Goal: Feedback & Contribution: Leave review/rating

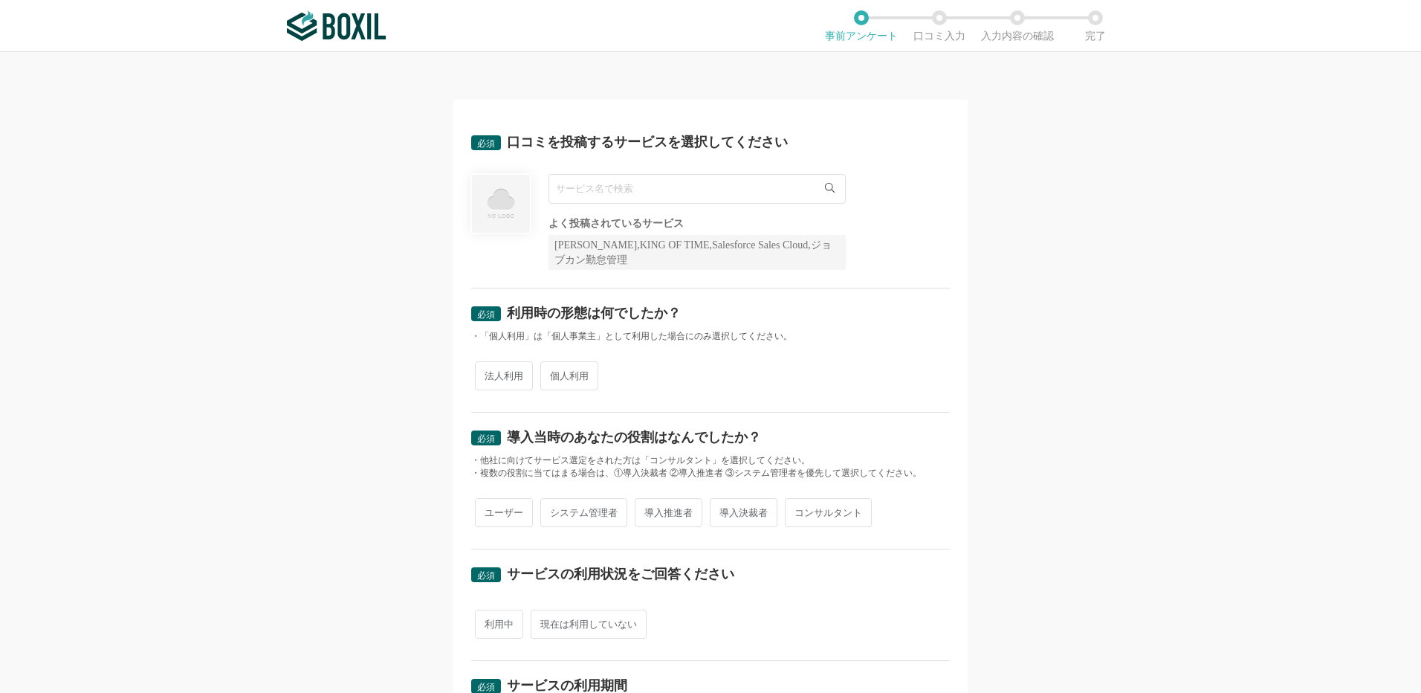
click at [721, 187] on input "text" at bounding box center [696, 189] width 297 height 30
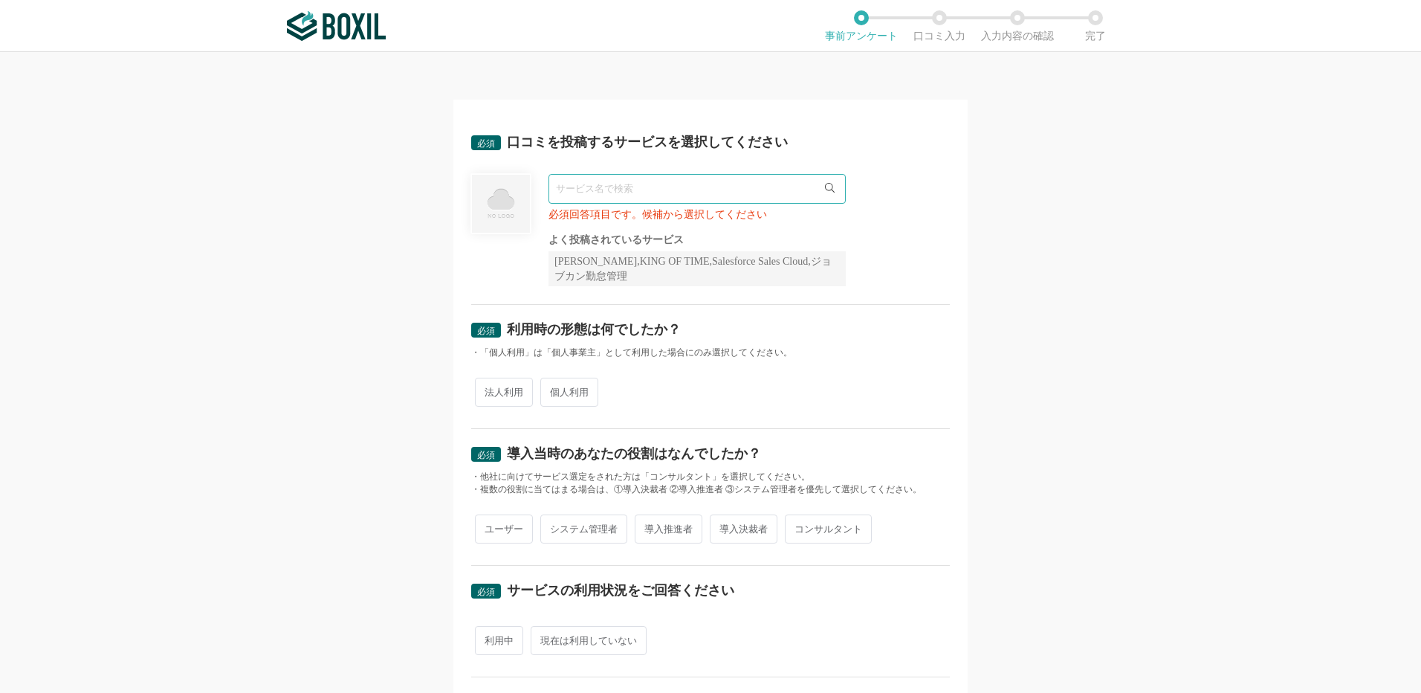
type input "ｒ"
type input "r"
click at [583, 219] on span "RPAロボパットDX" at bounding box center [604, 220] width 80 height 10
type input "RPAロボパットDX"
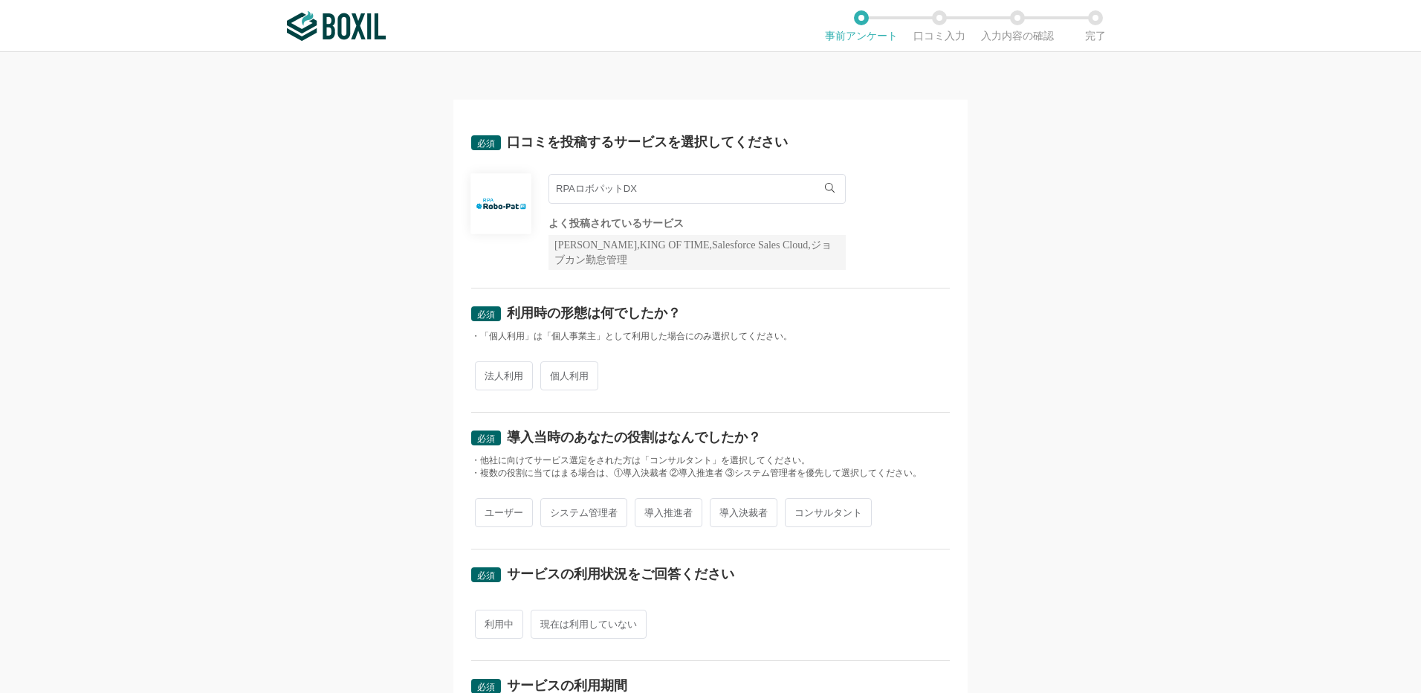
click at [510, 380] on span "法人利用" at bounding box center [504, 375] width 58 height 29
click at [488, 373] on input "法人利用" at bounding box center [484, 368] width 10 height 10
radio input "true"
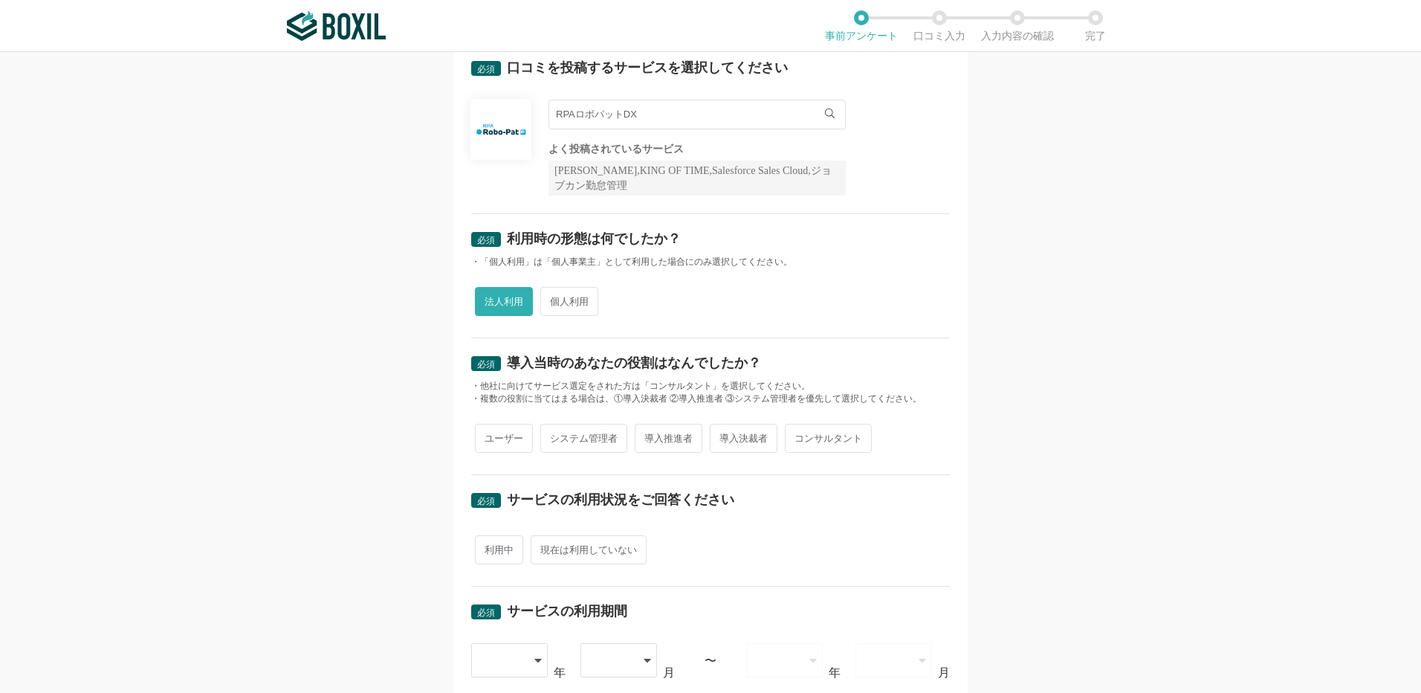
click at [662, 440] on span "導入推進者" at bounding box center [669, 438] width 68 height 29
click at [648, 435] on input "導入推進者" at bounding box center [643, 431] width 10 height 10
radio input "true"
click at [487, 551] on span "利用中" at bounding box center [499, 549] width 48 height 29
click at [487, 547] on input "利用中" at bounding box center [484, 542] width 10 height 10
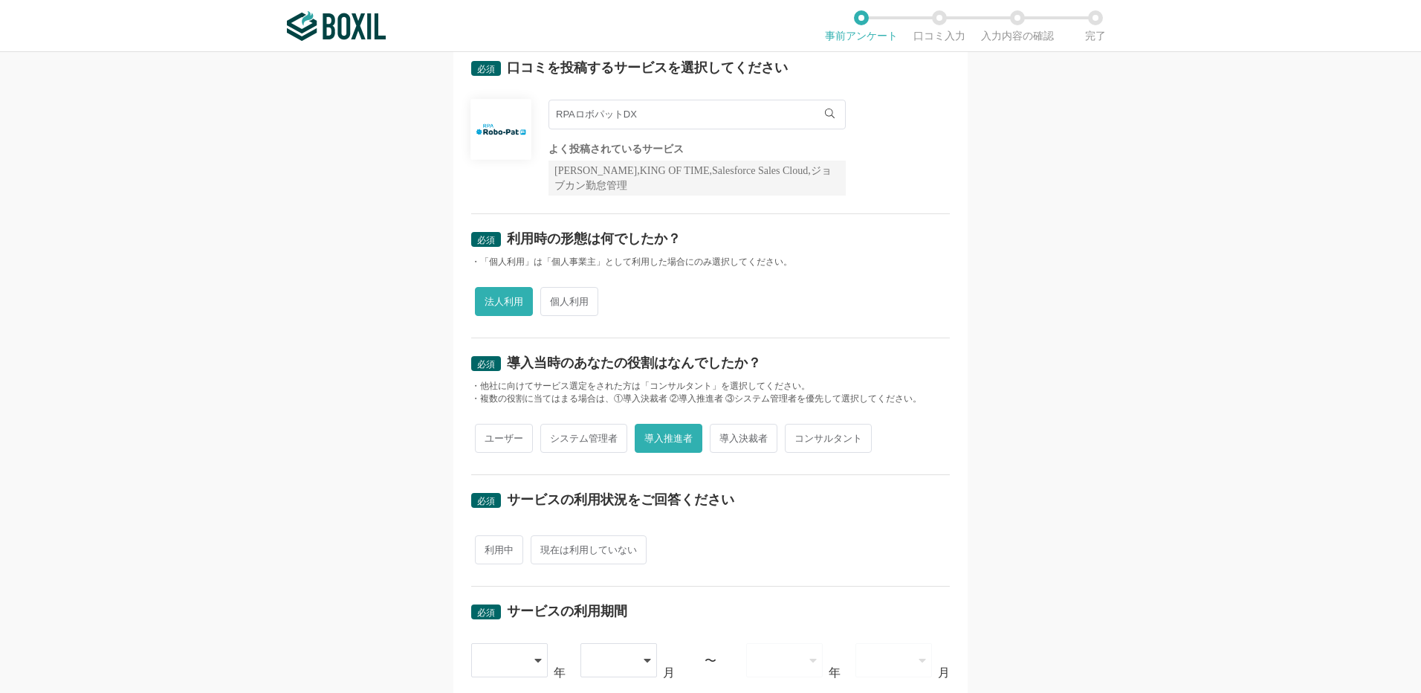
radio input "true"
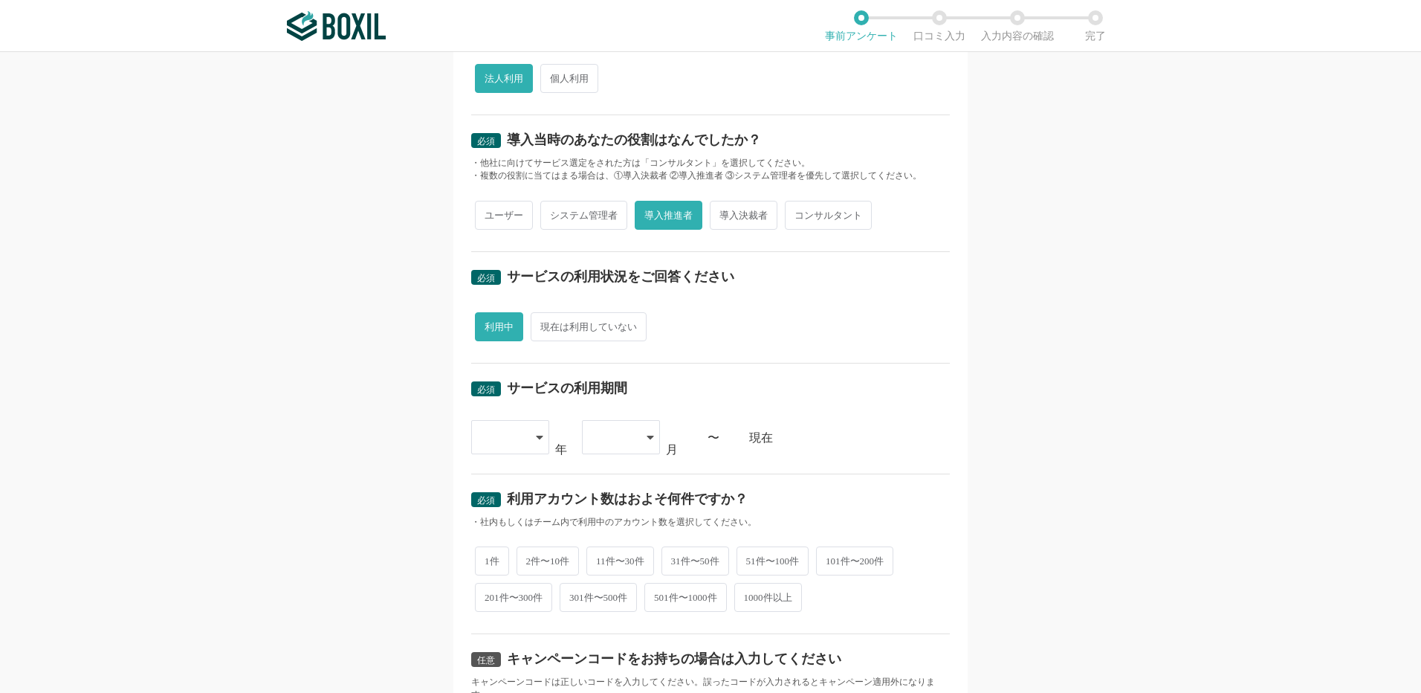
click at [539, 436] on div at bounding box center [510, 437] width 78 height 34
click at [488, 631] on span "2024" at bounding box center [495, 631] width 24 height 12
drag, startPoint x: 488, startPoint y: 630, endPoint x: 635, endPoint y: 434, distance: 244.8
click at [635, 434] on div at bounding box center [621, 437] width 78 height 34
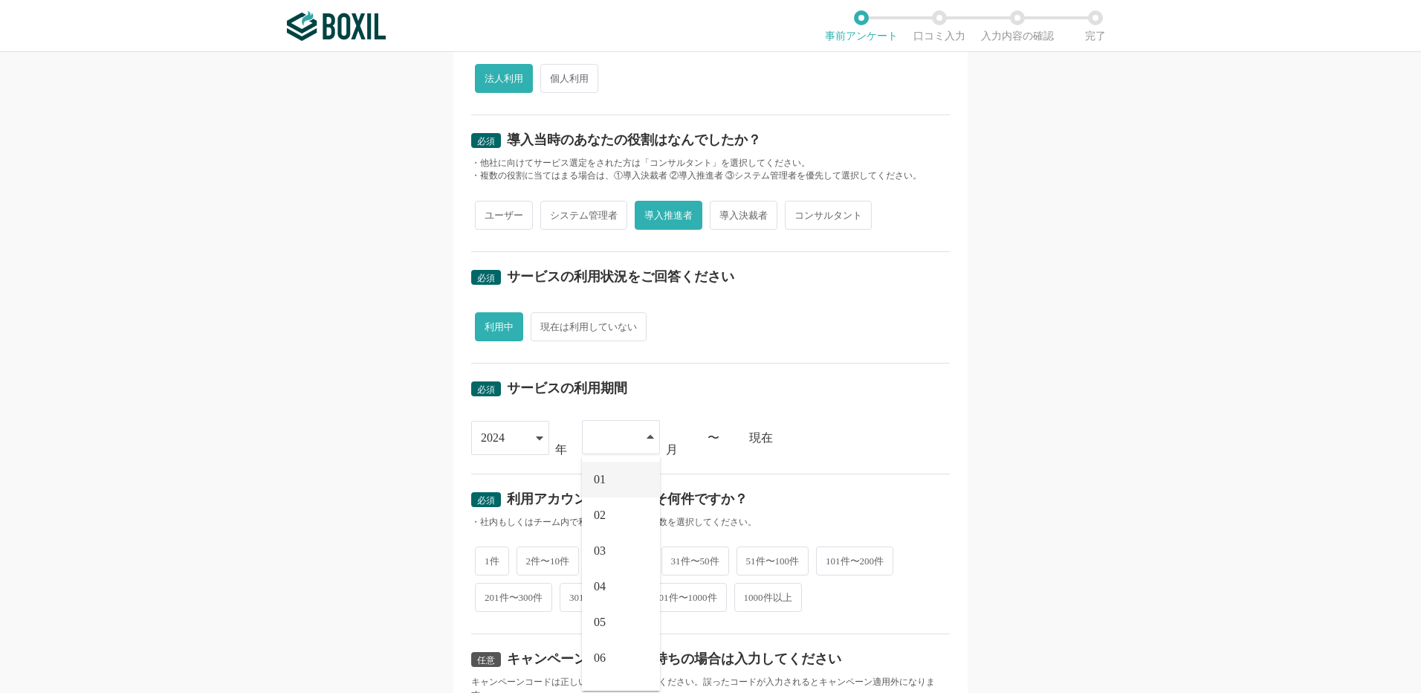
click at [608, 479] on li "01" at bounding box center [621, 479] width 78 height 36
click at [646, 435] on icon at bounding box center [649, 437] width 7 height 12
click at [601, 515] on span "02" at bounding box center [600, 513] width 12 height 12
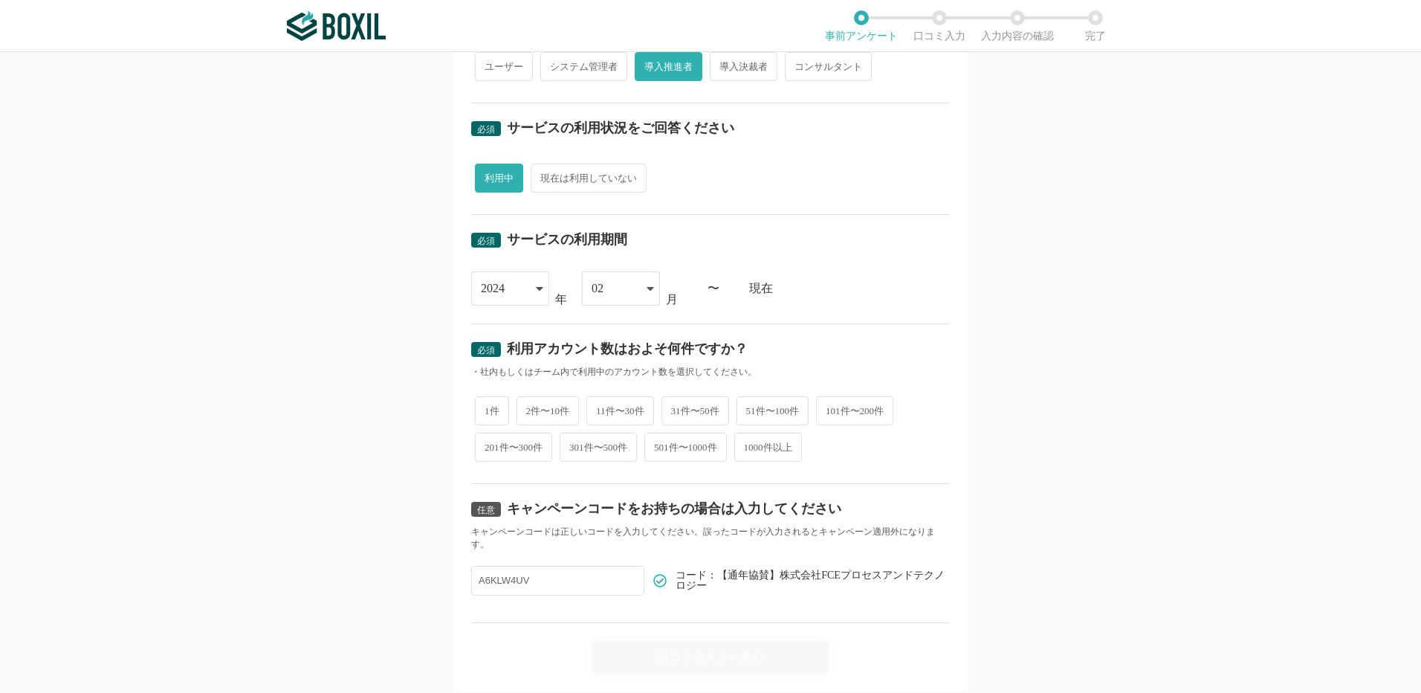
scroll to position [492, 0]
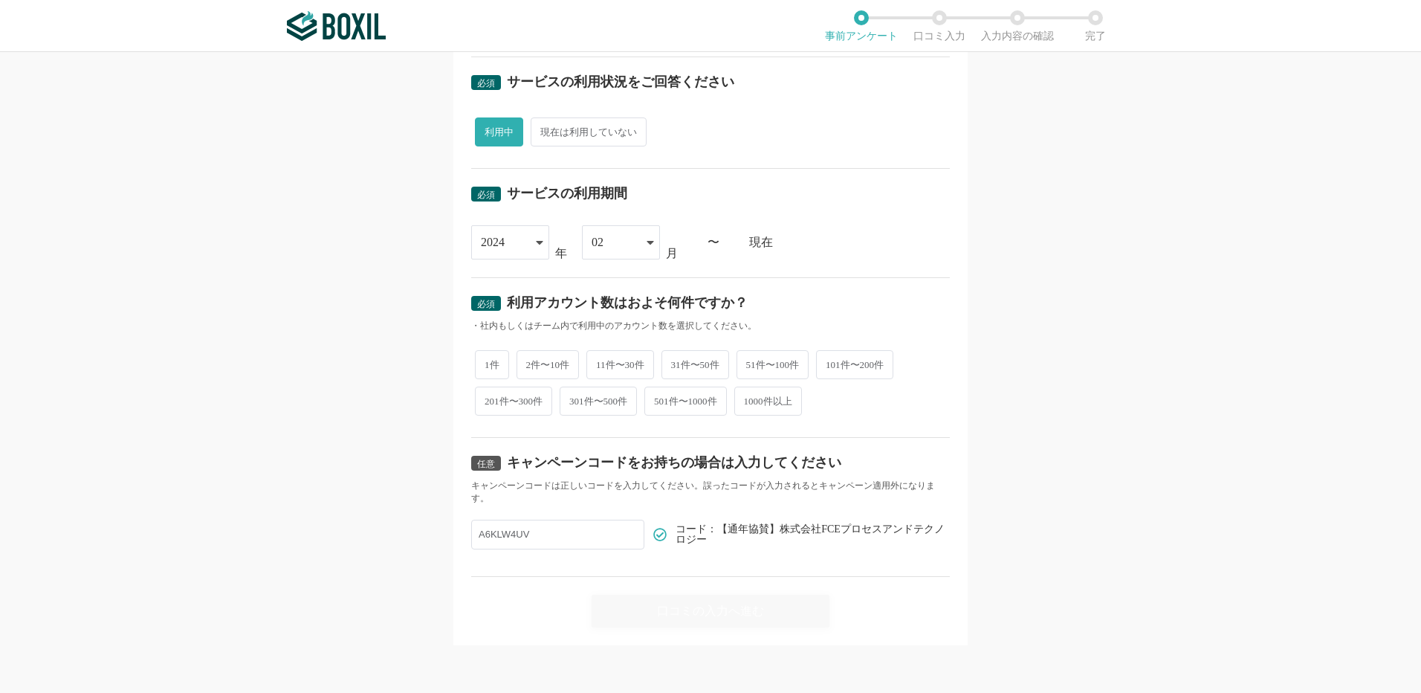
click at [548, 363] on span "2件〜10件" at bounding box center [547, 364] width 63 height 29
click at [530, 362] on input "2件〜10件" at bounding box center [525, 357] width 10 height 10
radio input "true"
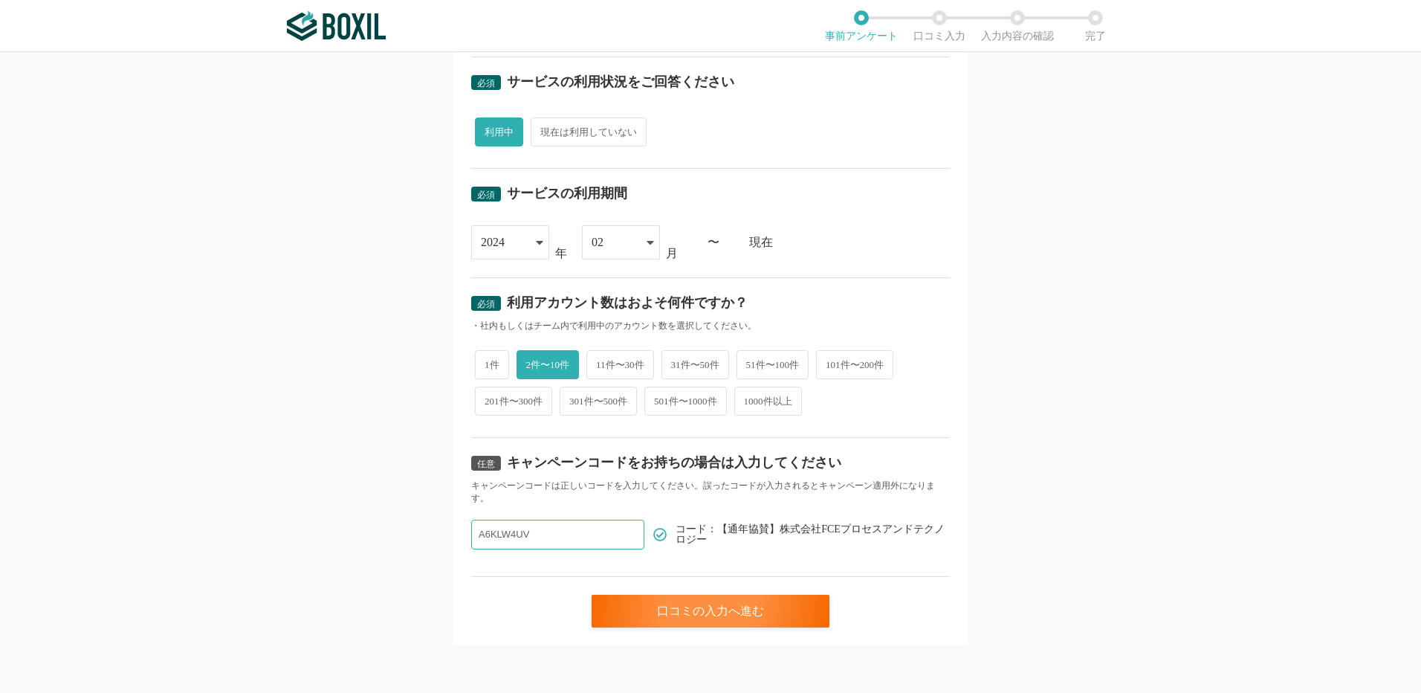
drag, startPoint x: 474, startPoint y: 534, endPoint x: 565, endPoint y: 551, distance: 92.1
click at [565, 551] on div "任意 キャンペーンコードをお持ちの場合は入力してください キャンペーンコードは正しいコードを入力してください。誤ったコードが入力されるとキャンペーン適用外にな…" at bounding box center [710, 507] width 479 height 139
click at [699, 609] on div "口コミの入力へ進む" at bounding box center [710, 610] width 238 height 33
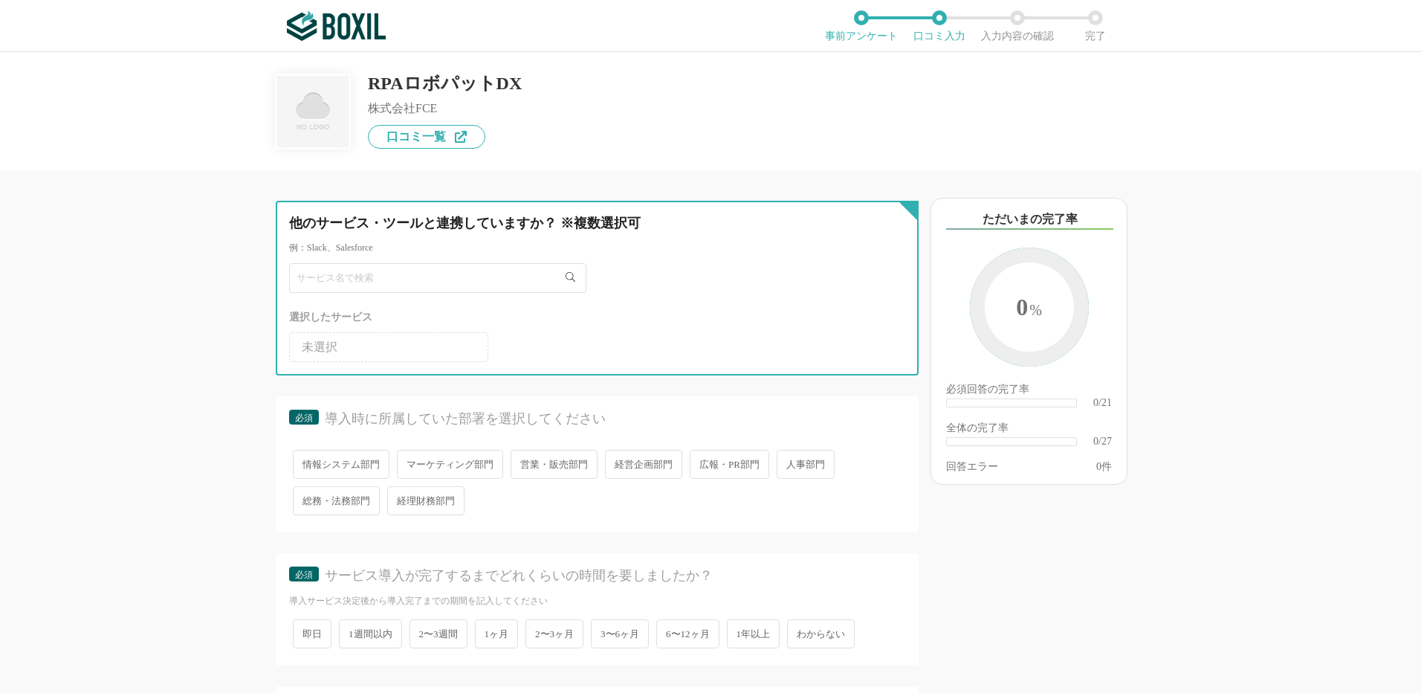
click at [389, 283] on input "text" at bounding box center [437, 278] width 297 height 30
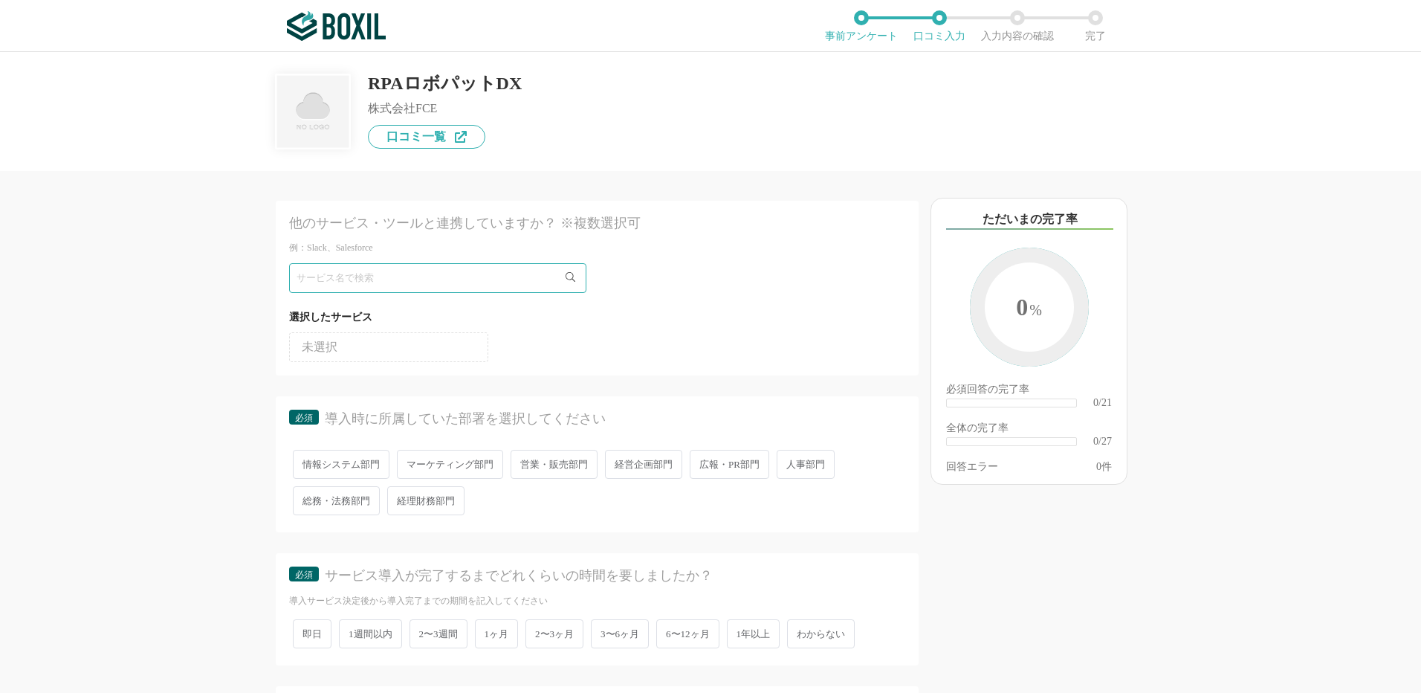
click at [395, 342] on li "未選択" at bounding box center [388, 347] width 199 height 30
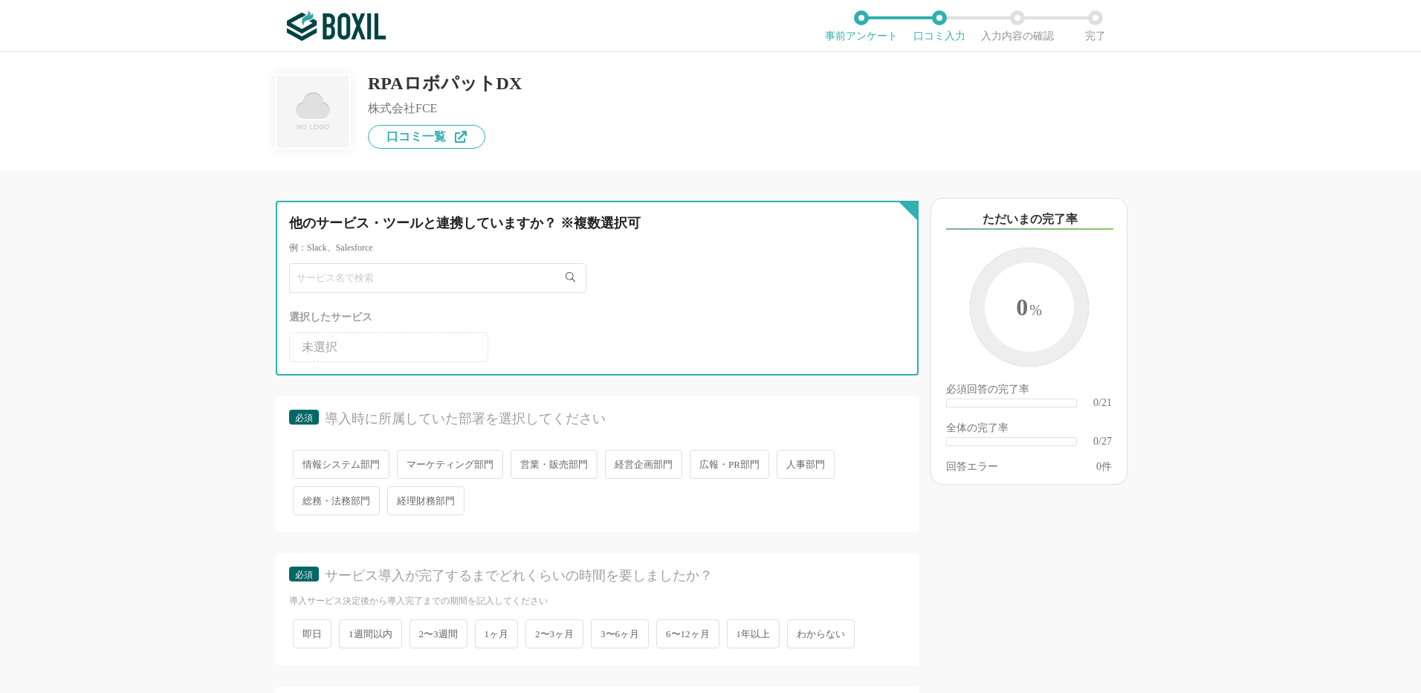
click at [422, 274] on input "text" at bounding box center [437, 278] width 297 height 30
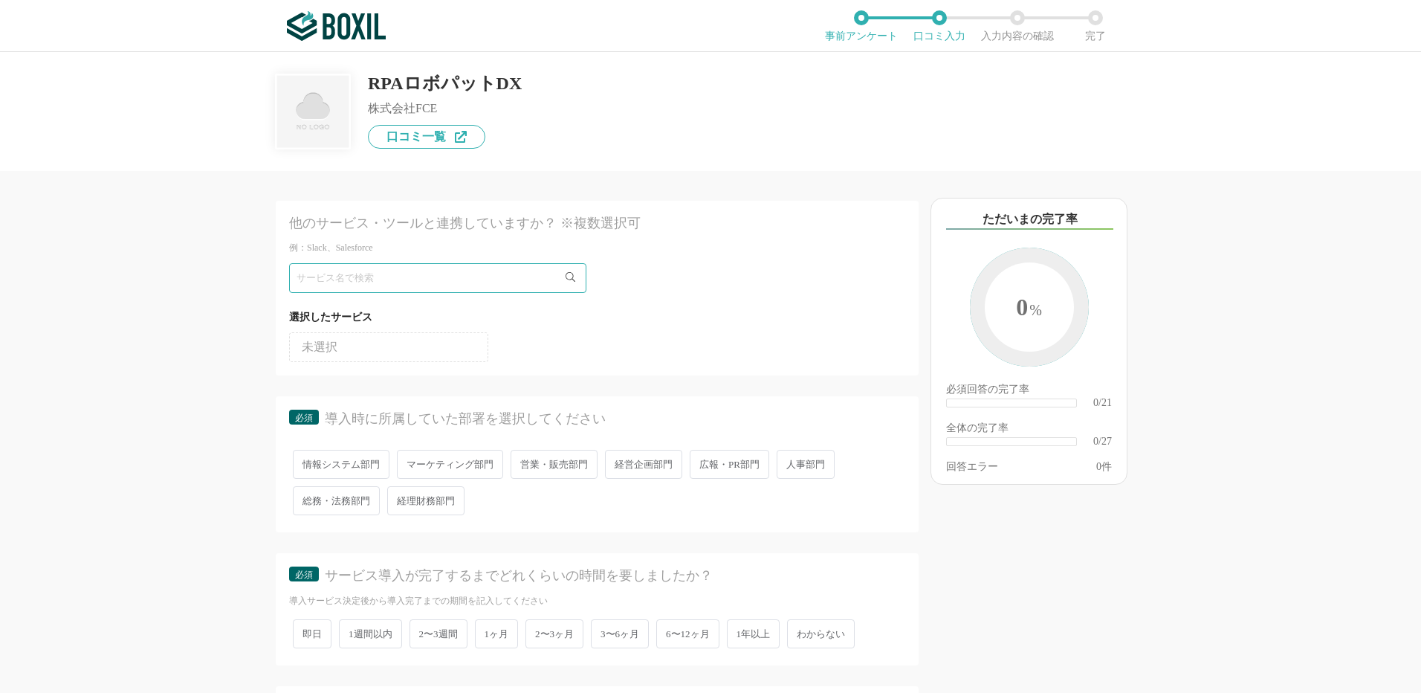
click at [647, 431] on div "必須 導入時に所属していた部署を選択してください" at bounding box center [597, 422] width 616 height 27
click at [785, 424] on div "導入時に所属していた部署を選択してください" at bounding box center [602, 418] width 554 height 19
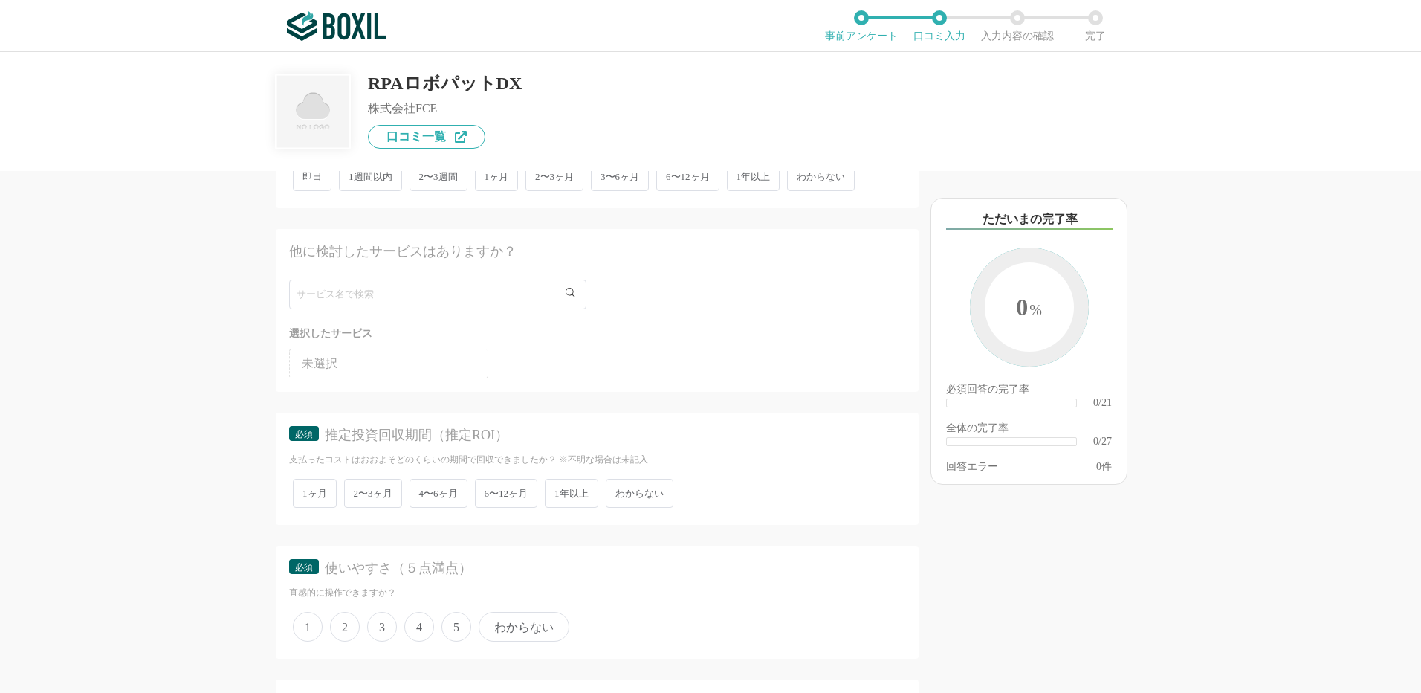
scroll to position [484, 0]
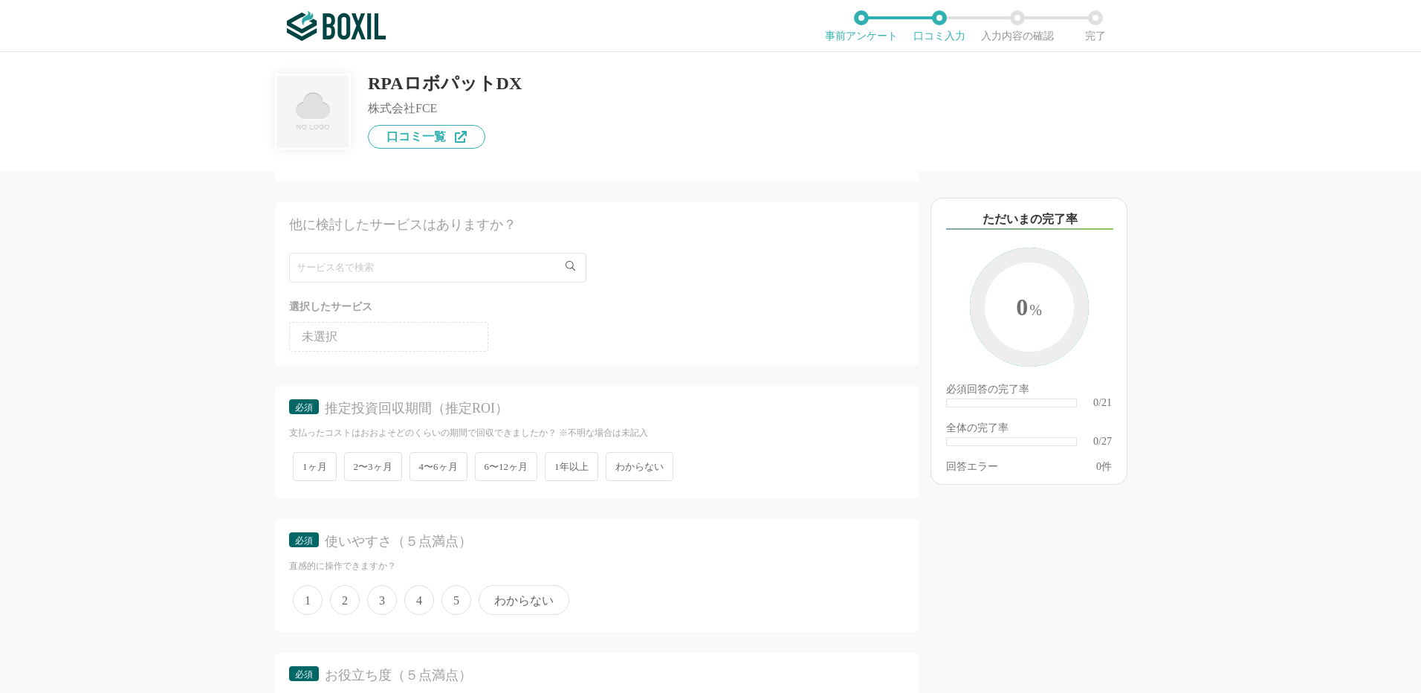
click at [131, 358] on div "他のサービス・ツールと連携していますか？ ※複数選択可 例：Slack、Salesforce 選択したサービス 未選択 必須 導入時に所属していた部署を選択し…" at bounding box center [710, 372] width 1421 height 641
click at [453, 454] on span "4〜6ヶ月" at bounding box center [438, 466] width 58 height 29
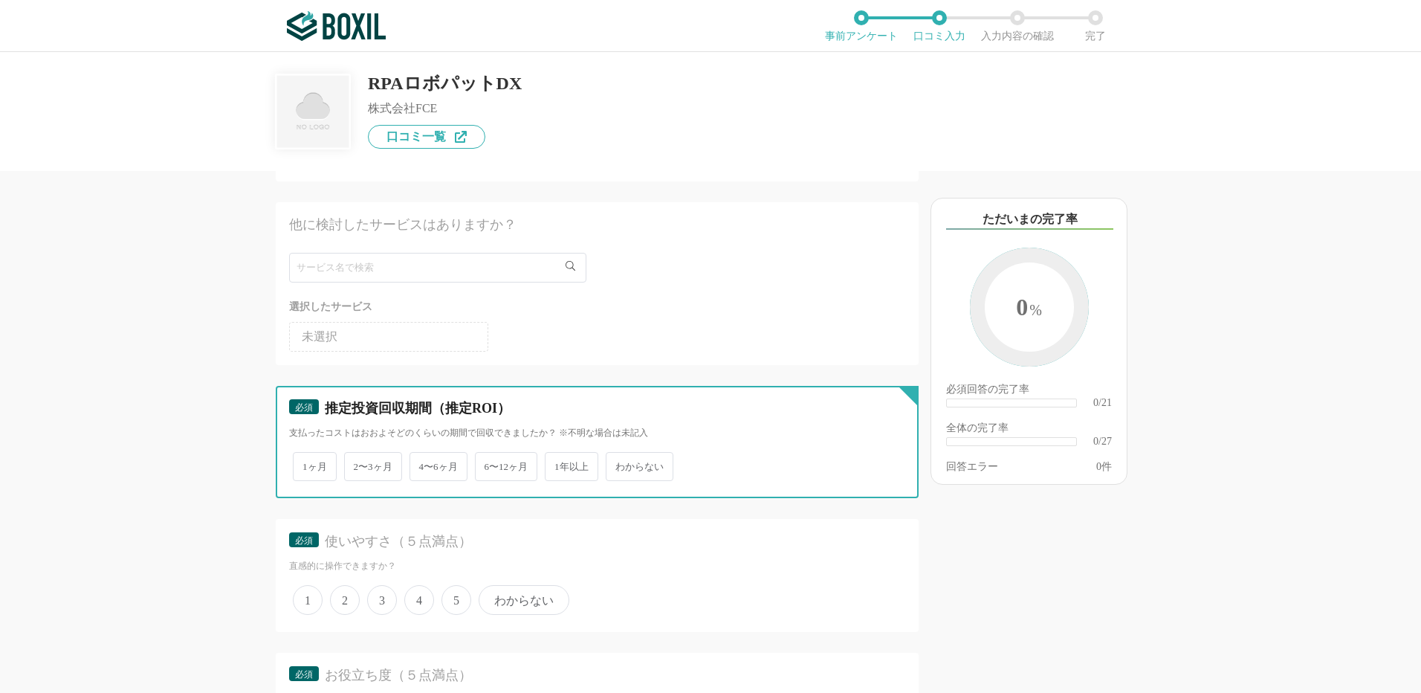
click at [423, 454] on input "4〜6ヶ月" at bounding box center [418, 459] width 10 height 10
radio input "true"
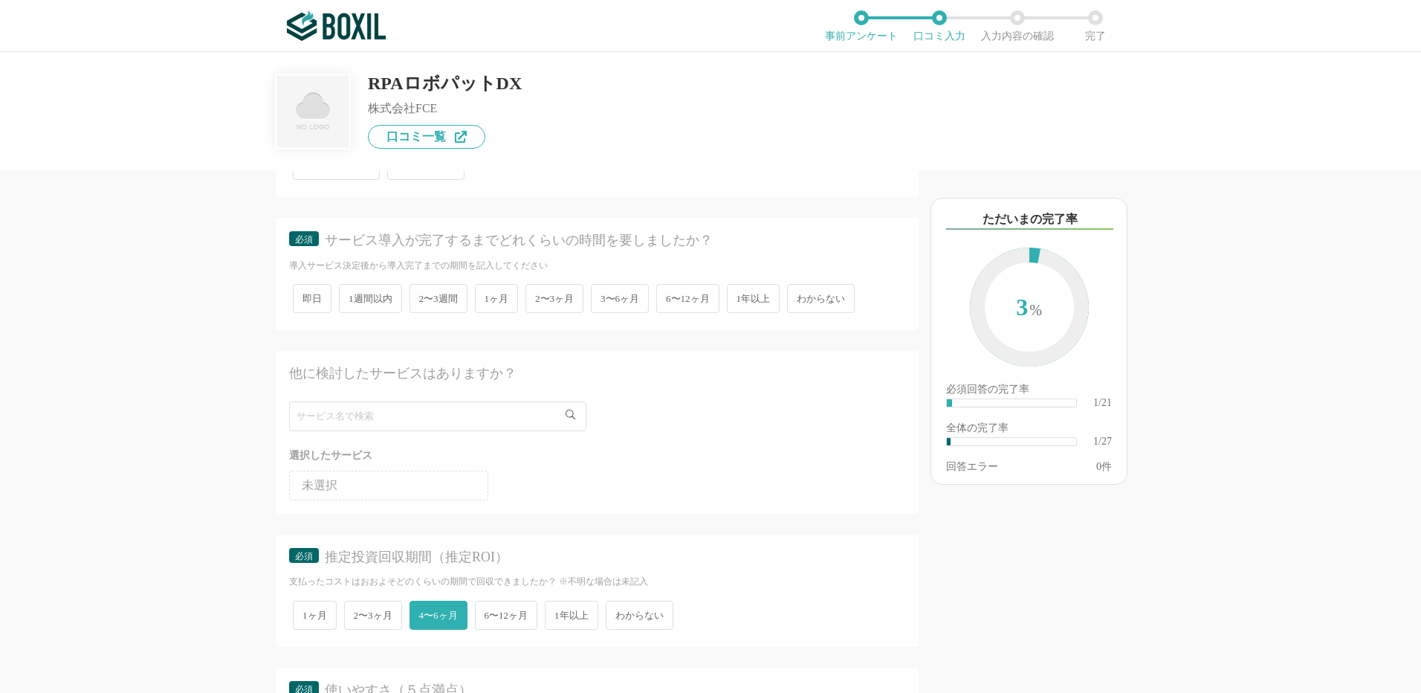
click at [504, 614] on span "6〜12ヶ月" at bounding box center [506, 614] width 63 height 29
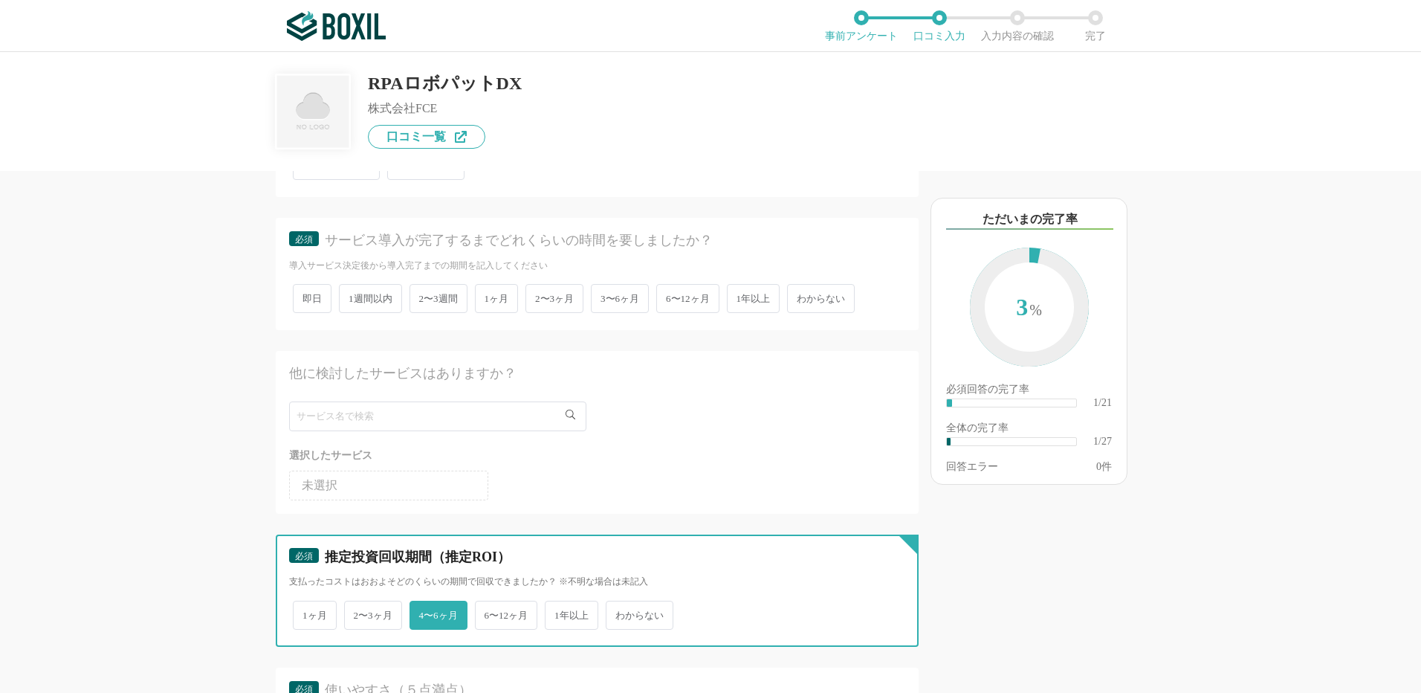
click at [488, 612] on input "6〜12ヶ月" at bounding box center [484, 608] width 10 height 10
radio input "true"
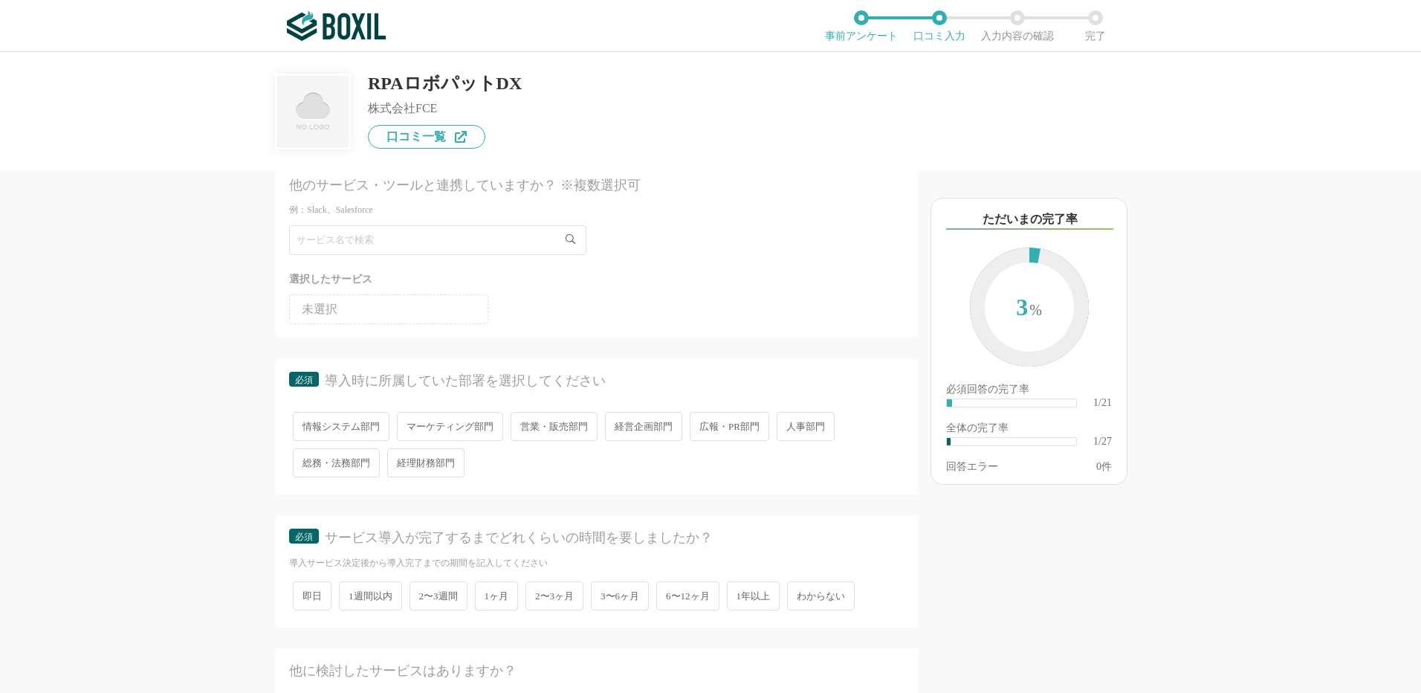
scroll to position [0, 0]
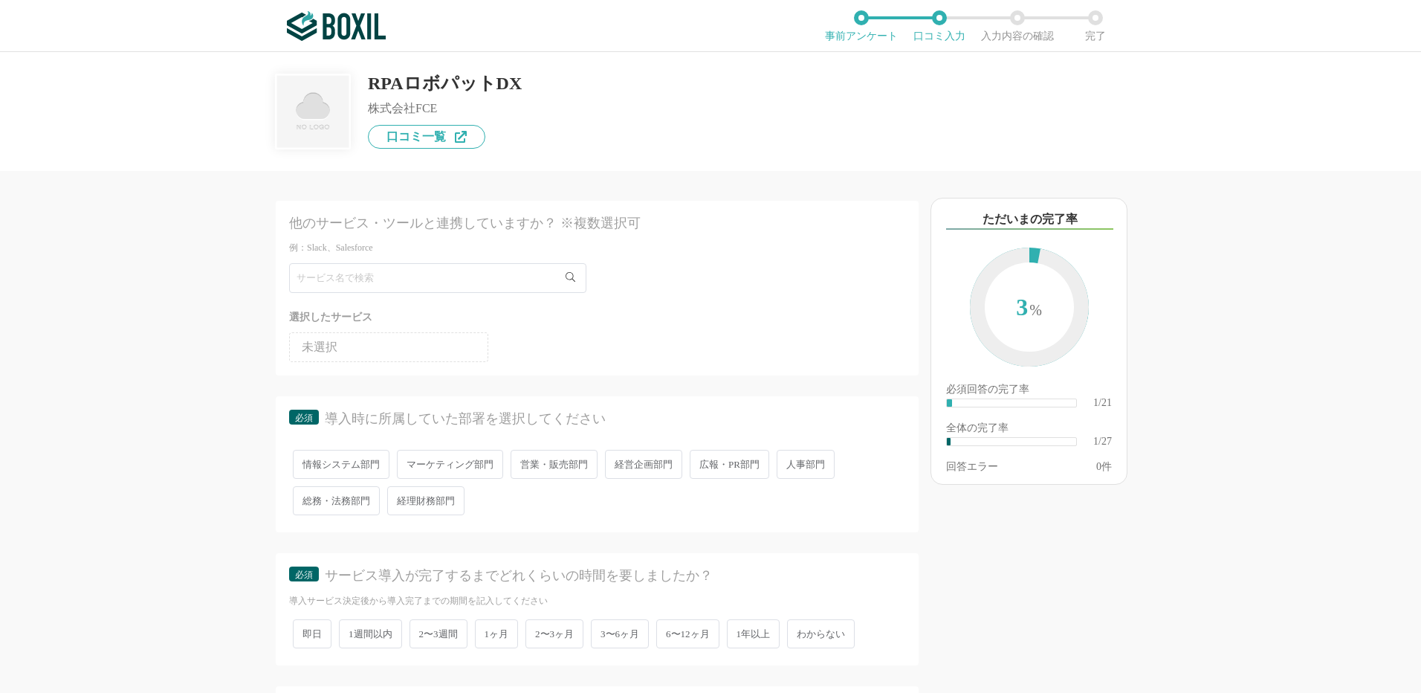
click at [339, 459] on span "情報システム部門" at bounding box center [341, 464] width 97 height 29
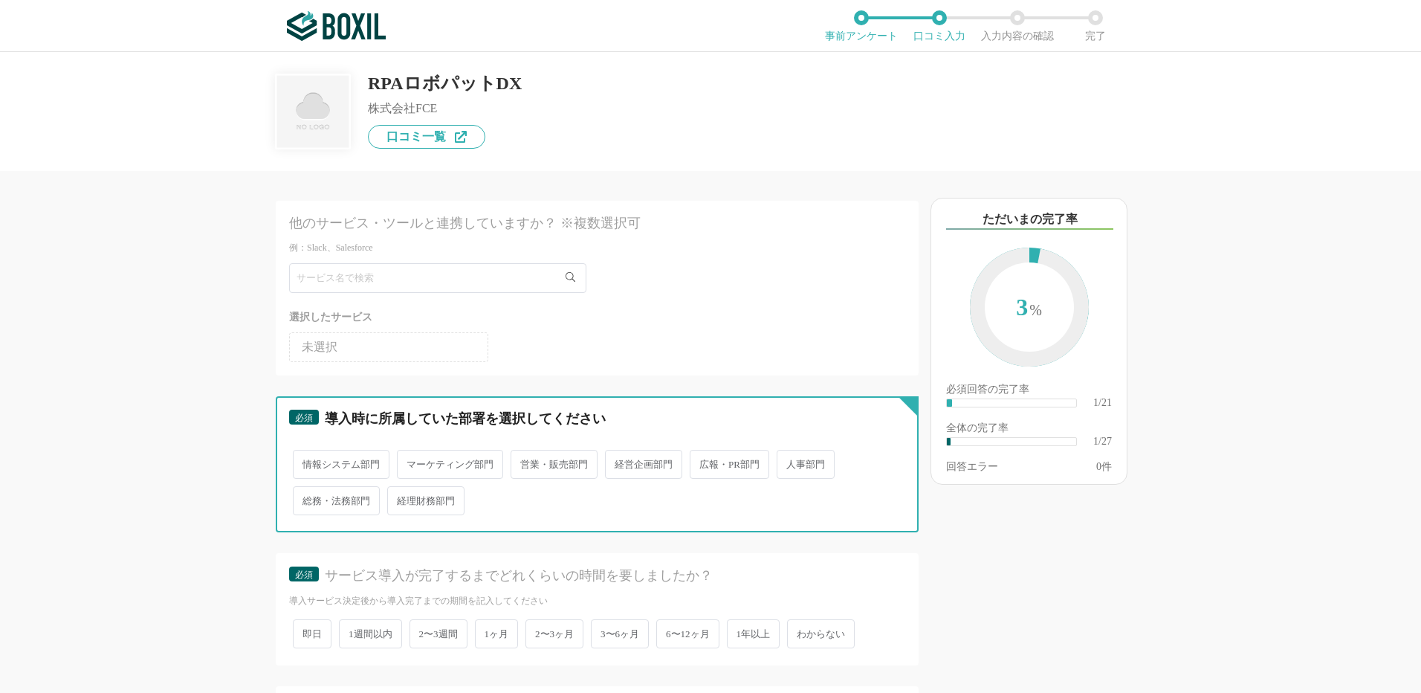
click at [306, 459] on input "情報システム部門" at bounding box center [301, 457] width 10 height 10
radio input "true"
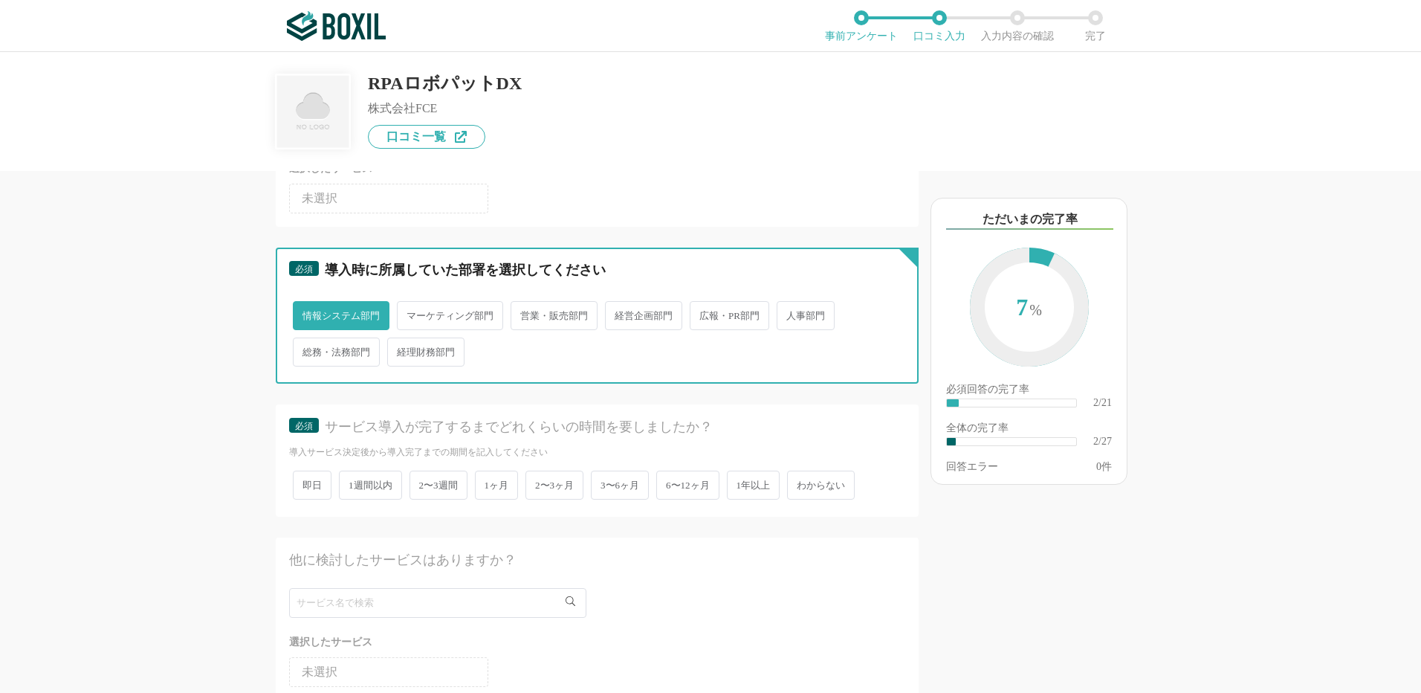
scroll to position [223, 0]
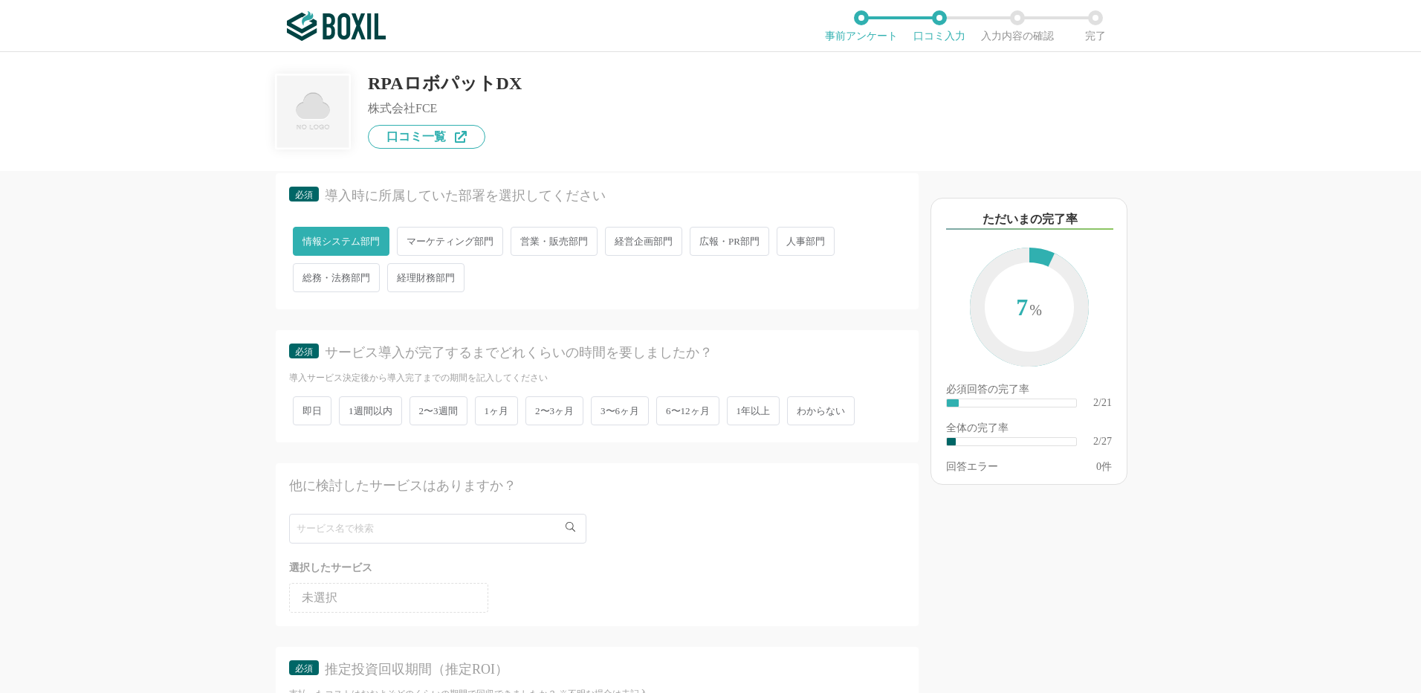
click at [368, 410] on span "1週間以内" at bounding box center [370, 410] width 63 height 29
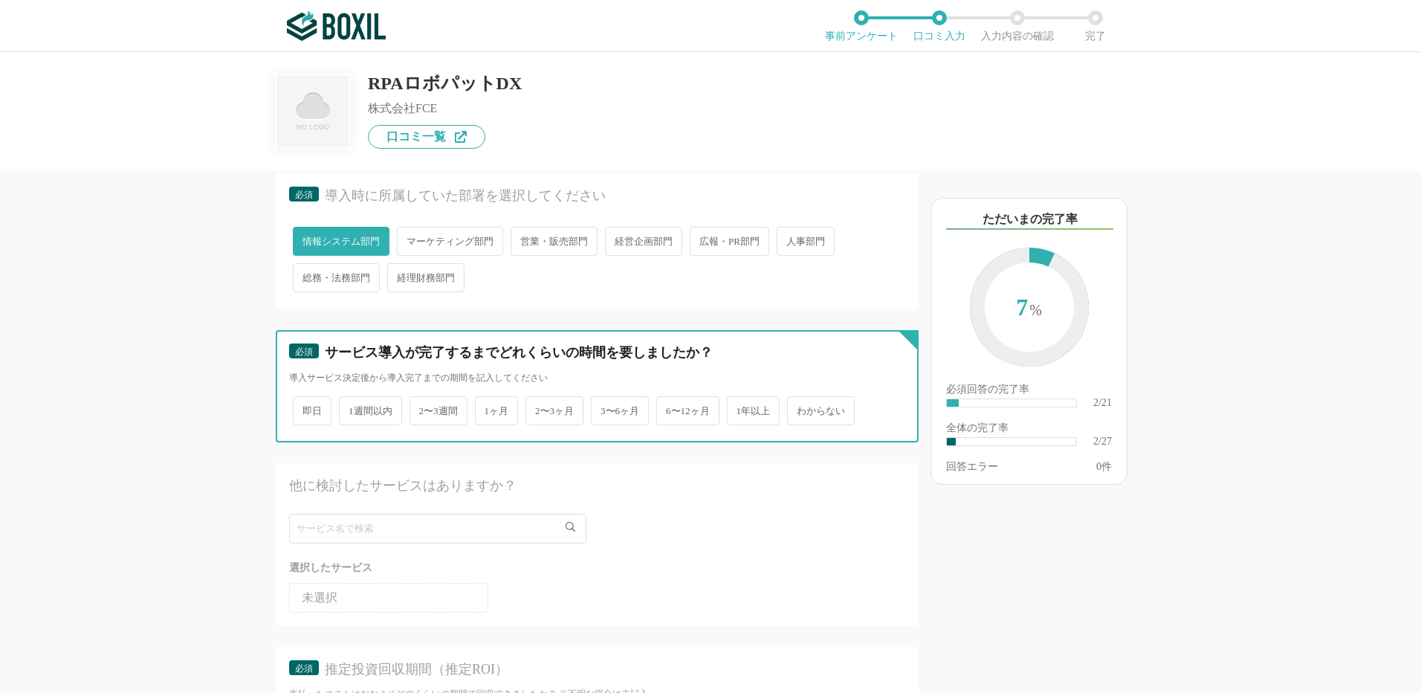
click at [352, 408] on input "1週間以内" at bounding box center [348, 403] width 10 height 10
radio input "true"
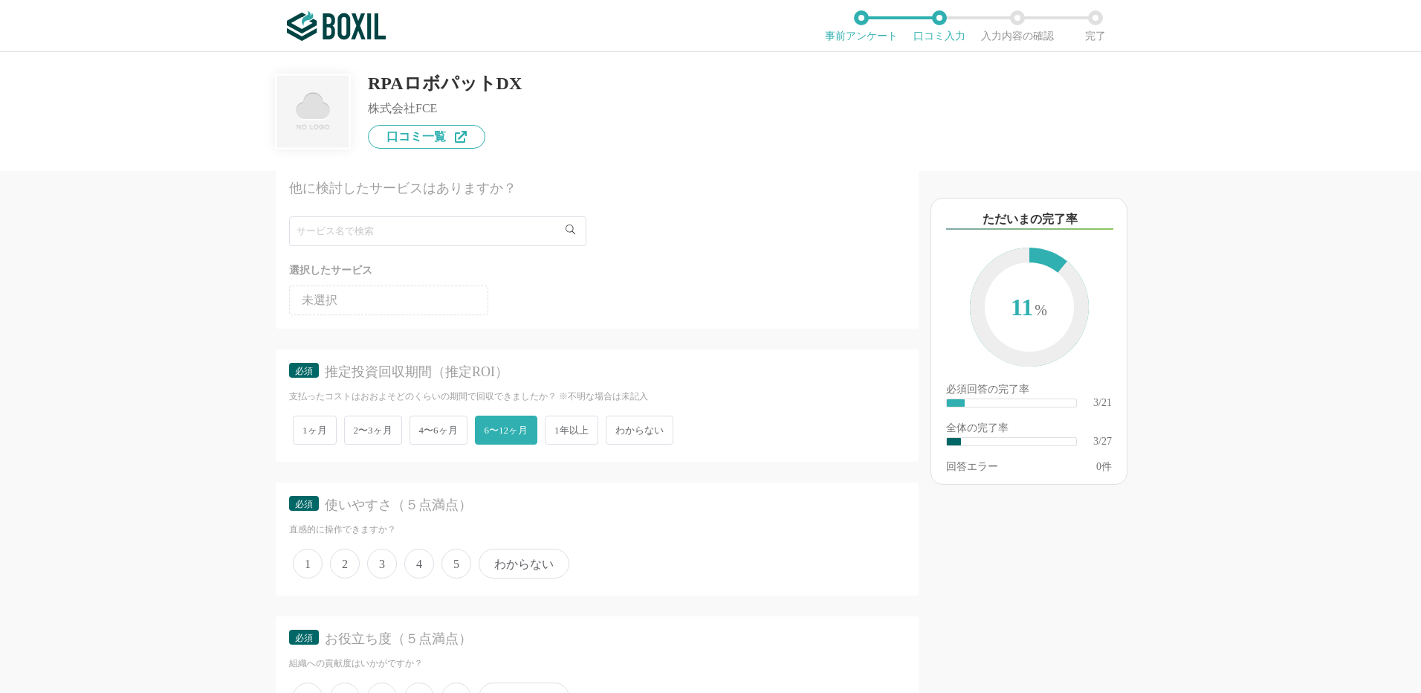
scroll to position [594, 0]
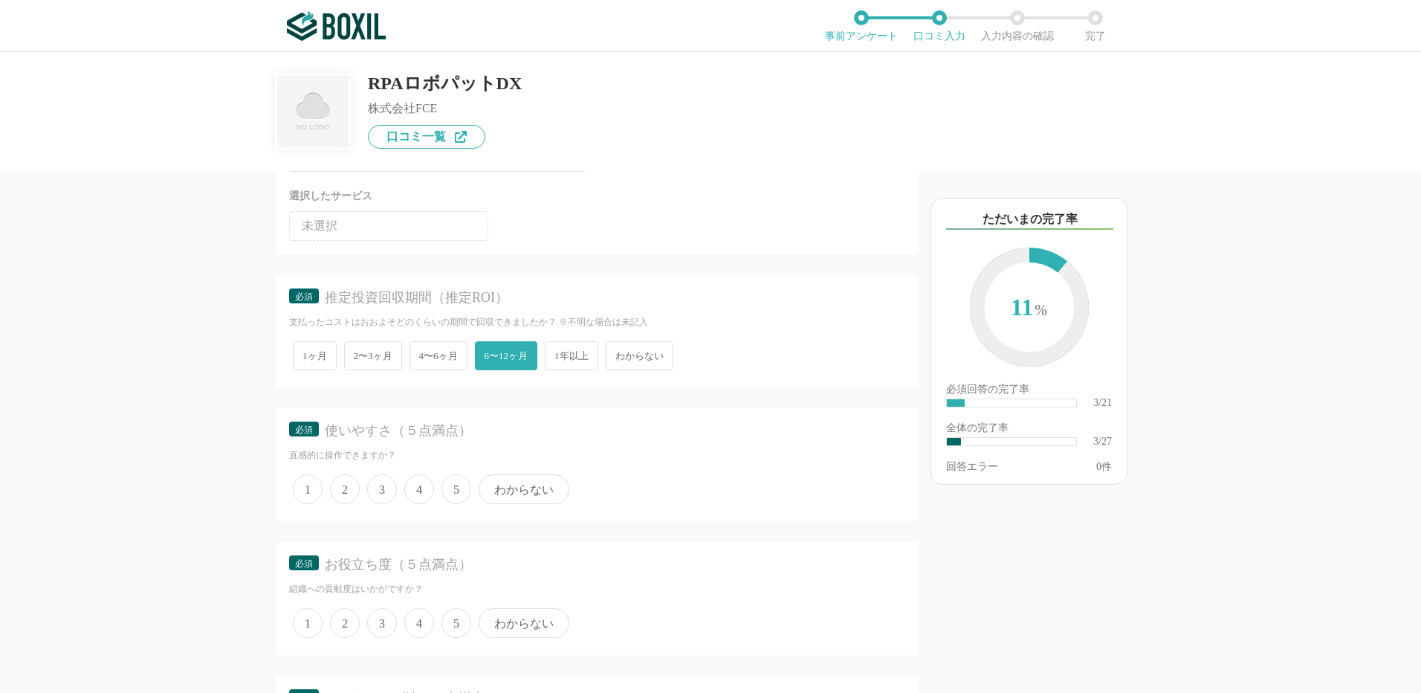
click at [454, 492] on span "5" at bounding box center [456, 489] width 30 height 30
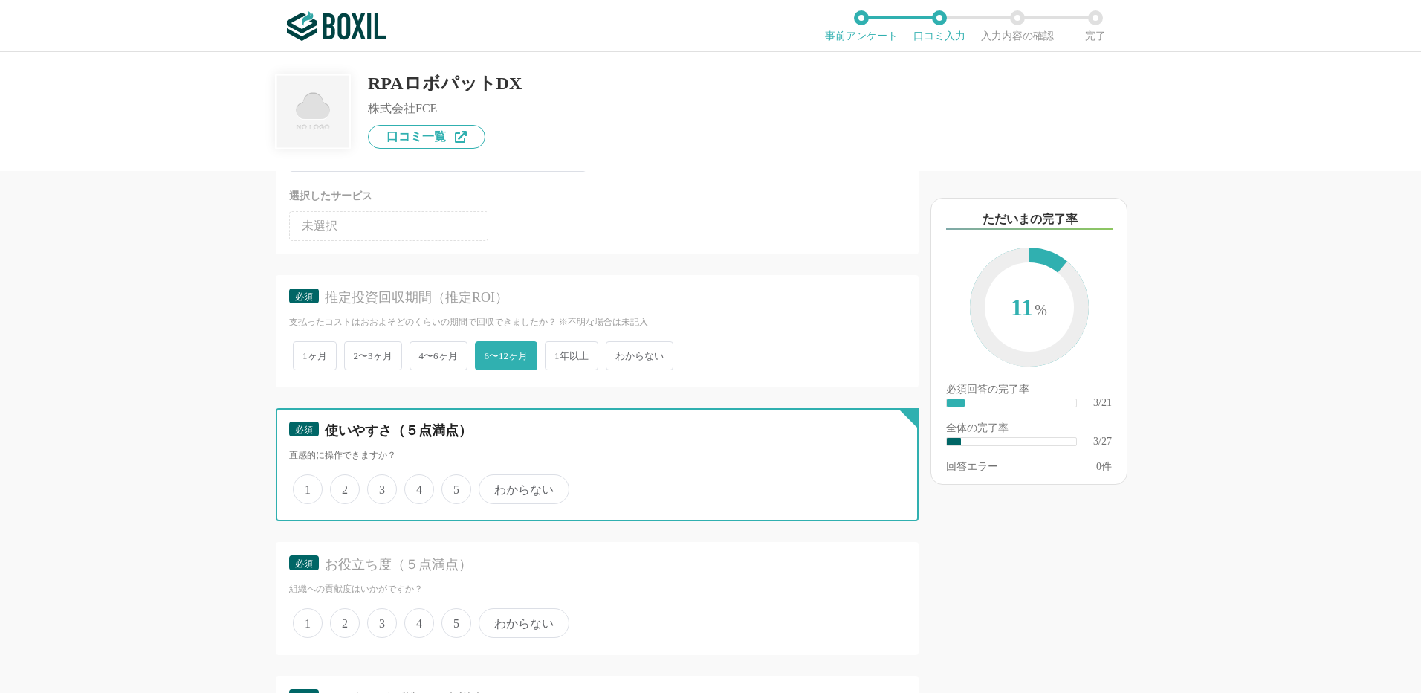
click at [454, 486] on input "5" at bounding box center [450, 481] width 10 height 10
radio input "true"
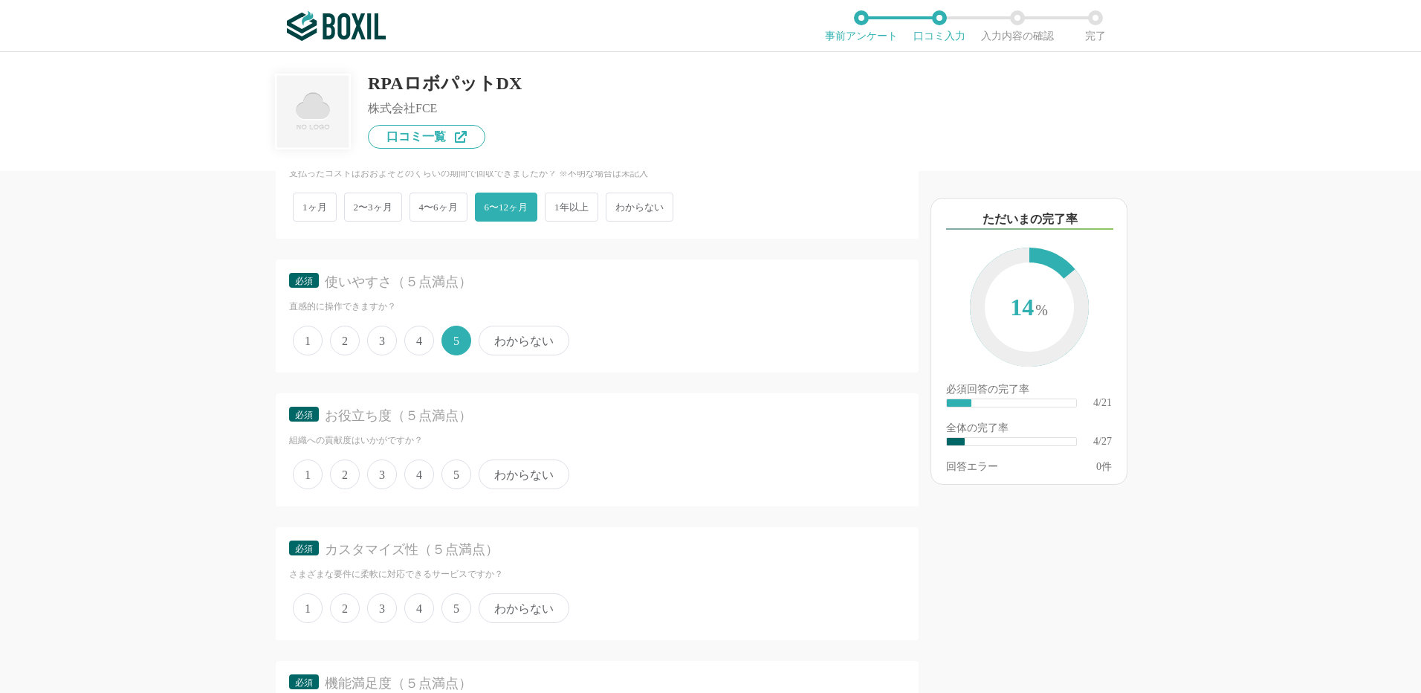
click at [454, 470] on span "5" at bounding box center [456, 474] width 30 height 30
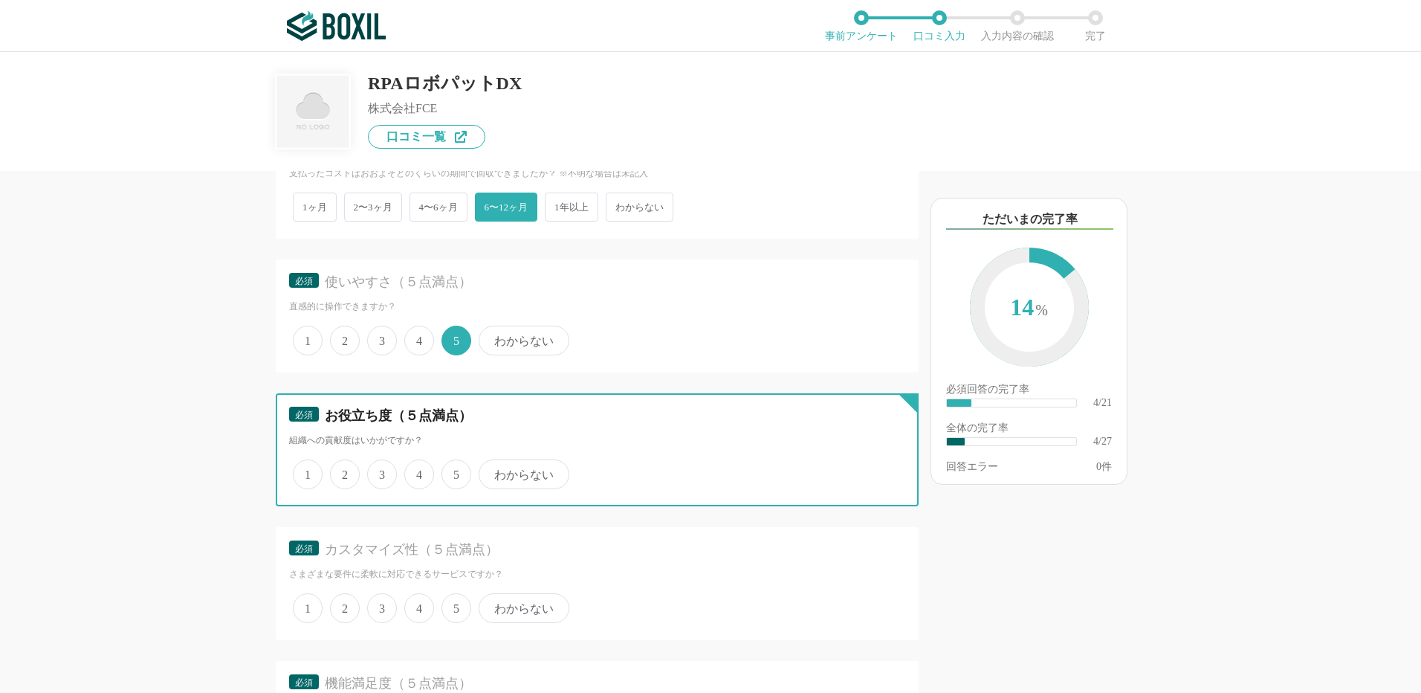
click at [454, 470] on input "5" at bounding box center [450, 466] width 10 height 10
radio input "true"
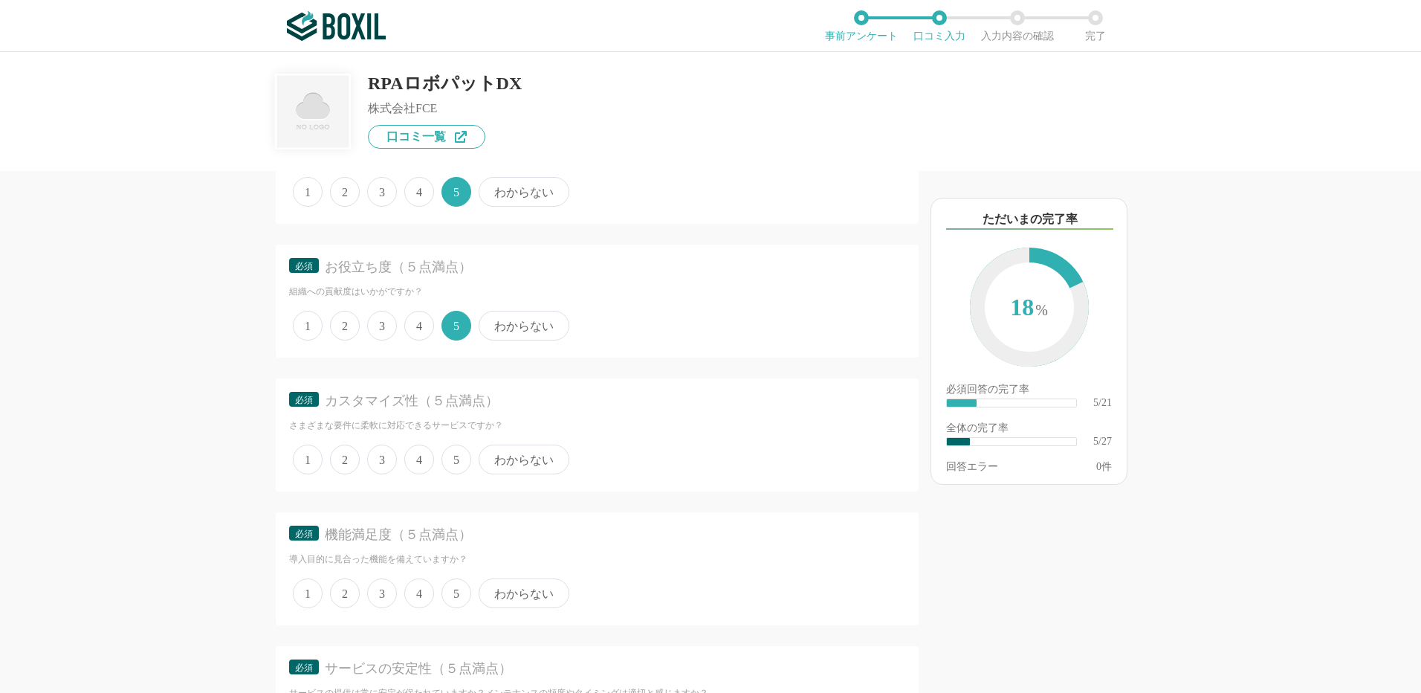
click at [421, 459] on span "4" at bounding box center [419, 459] width 30 height 30
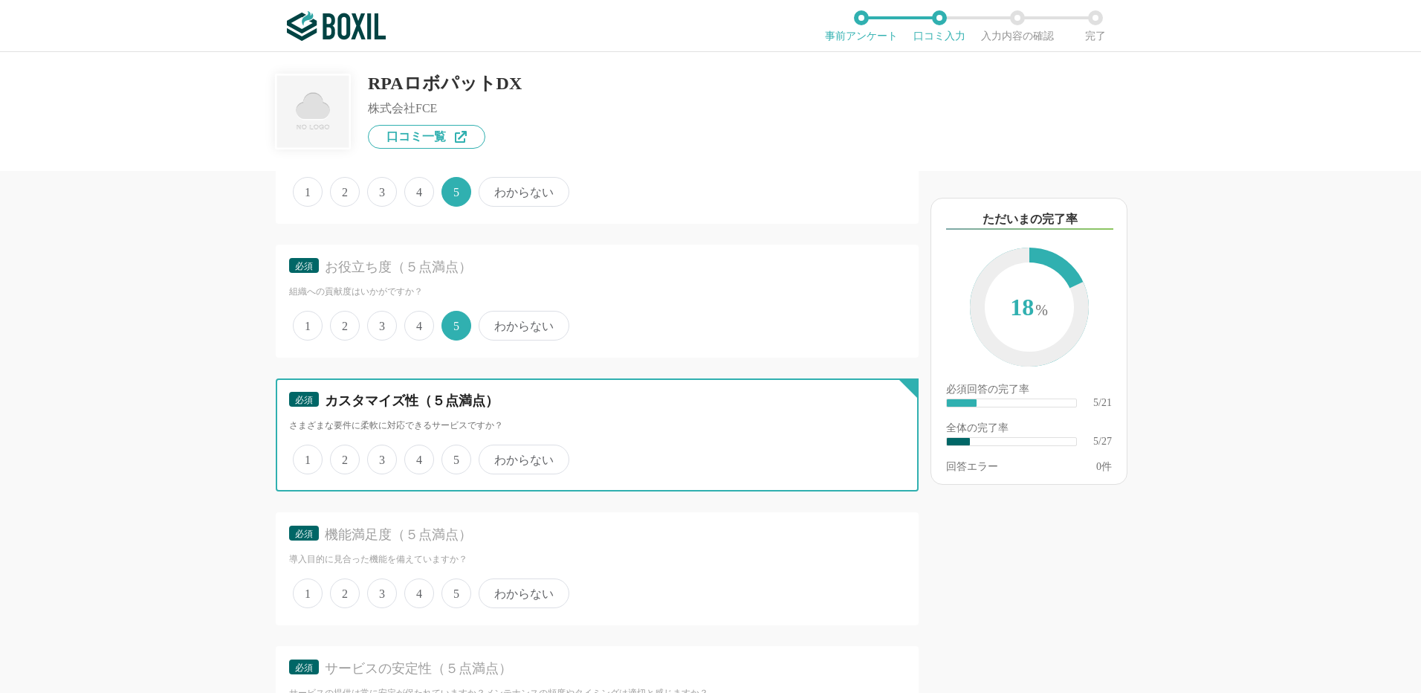
click at [418, 456] on input "4" at bounding box center [413, 452] width 10 height 10
radio input "true"
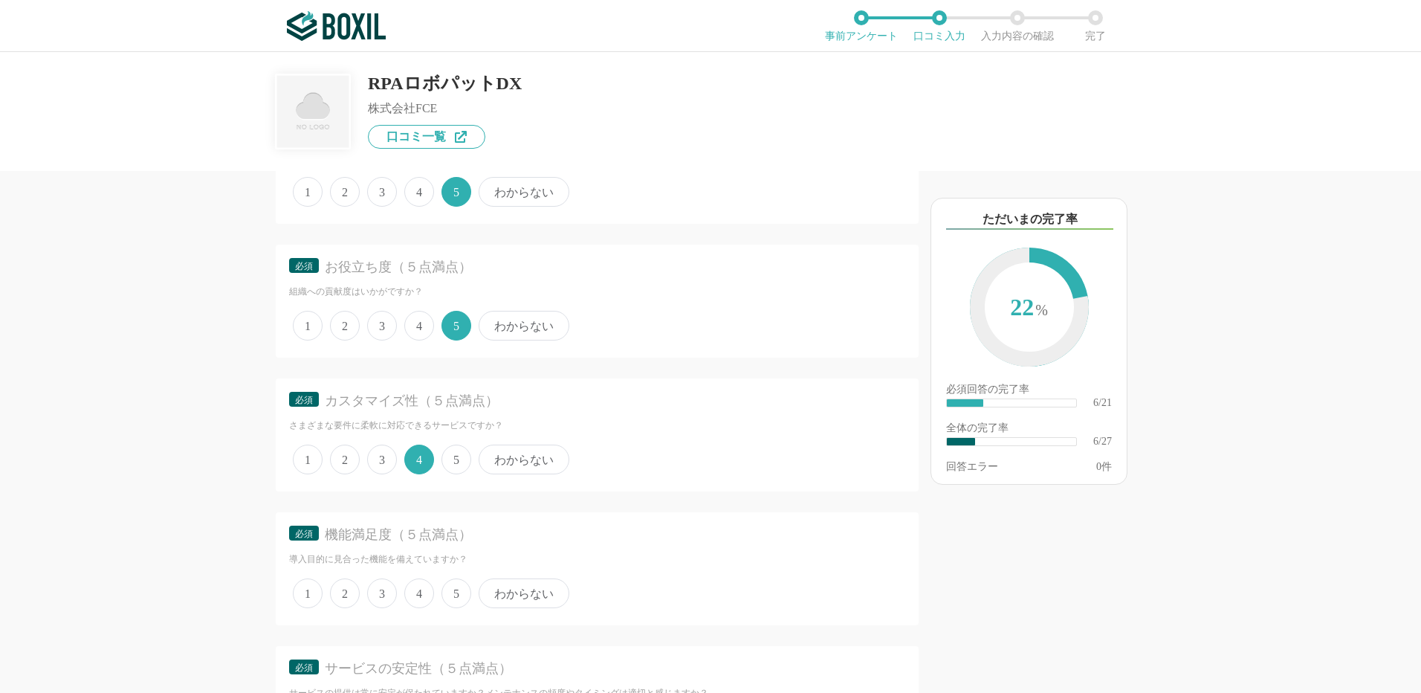
click at [460, 595] on span "5" at bounding box center [456, 593] width 30 height 30
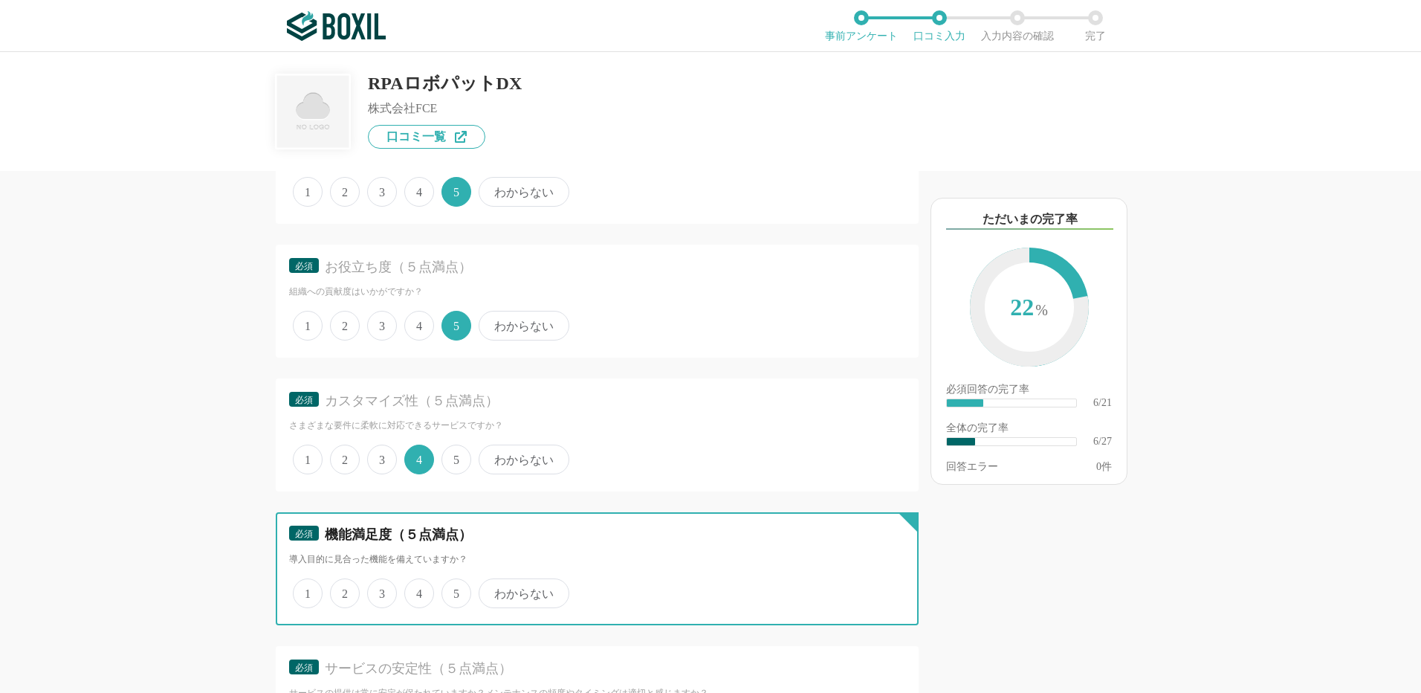
click at [455, 590] on input "5" at bounding box center [450, 585] width 10 height 10
radio input "true"
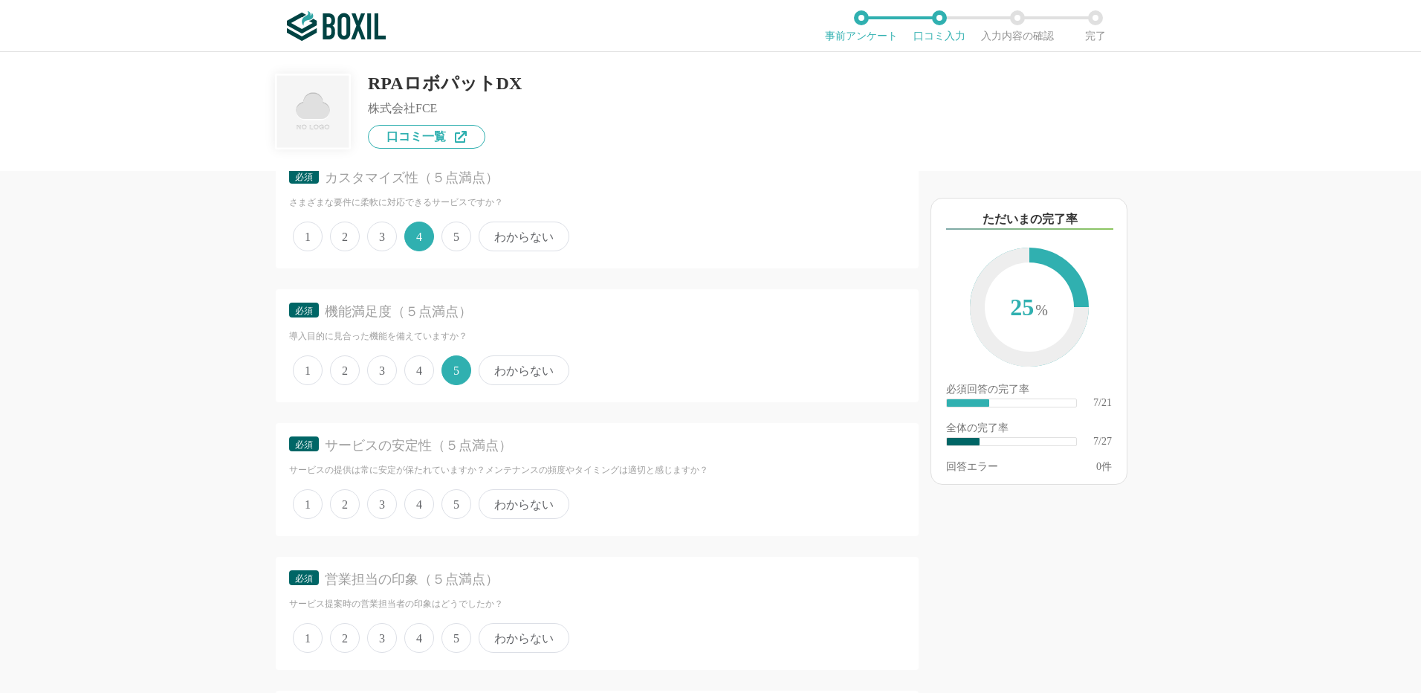
click at [459, 496] on span "5" at bounding box center [456, 504] width 30 height 30
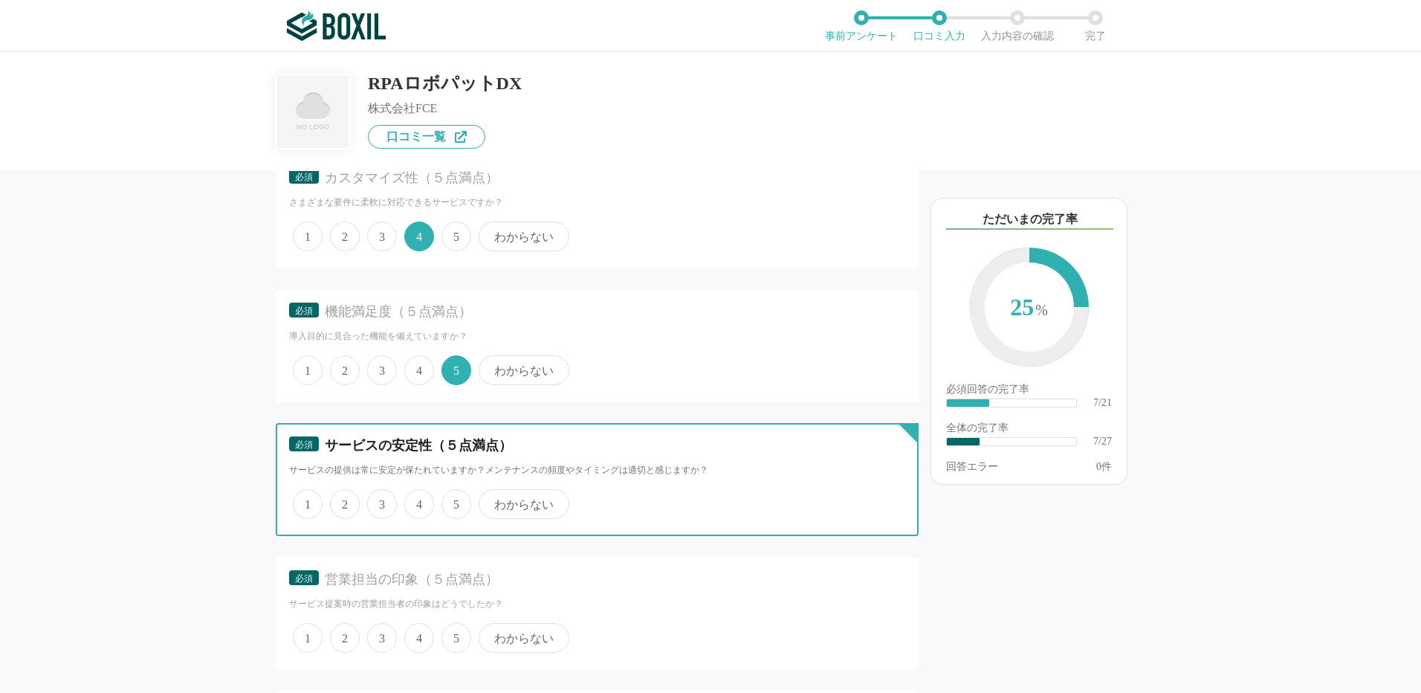
click at [455, 496] on input "5" at bounding box center [450, 496] width 10 height 10
radio input "true"
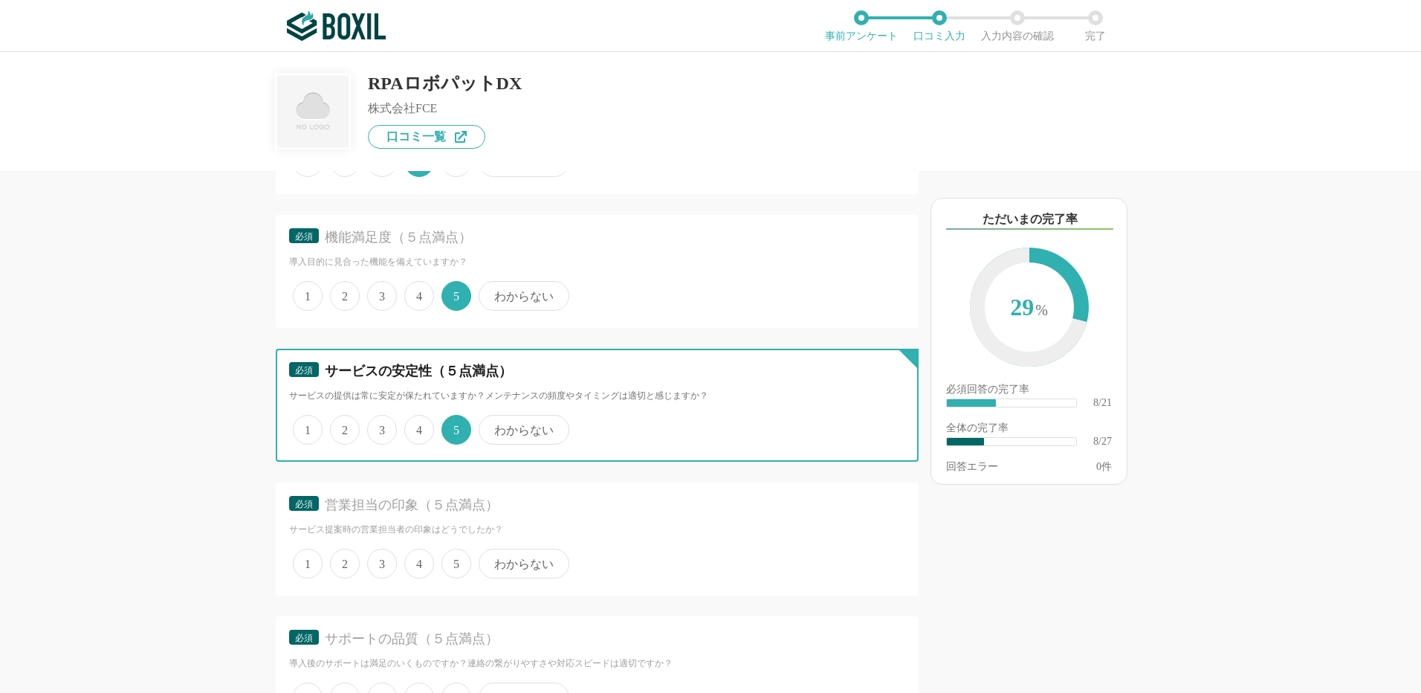
scroll to position [1263, 0]
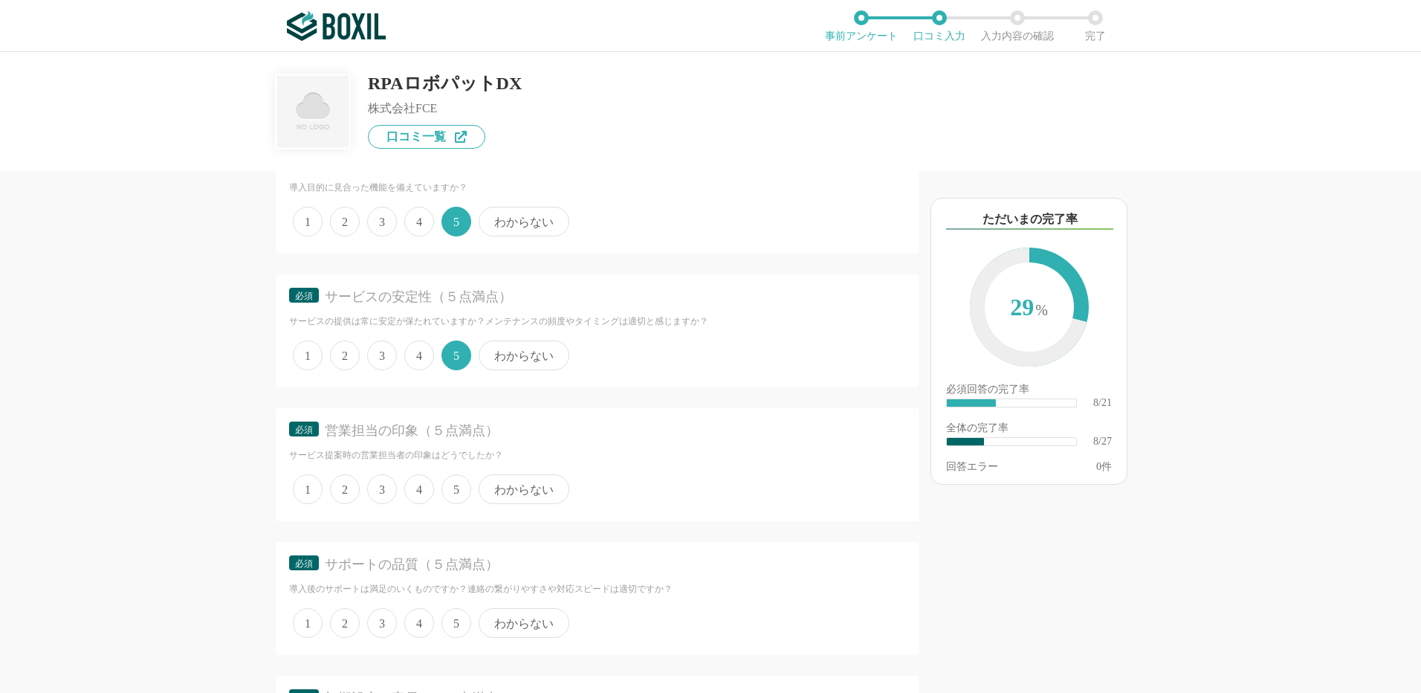
click at [455, 490] on span "5" at bounding box center [456, 489] width 30 height 30
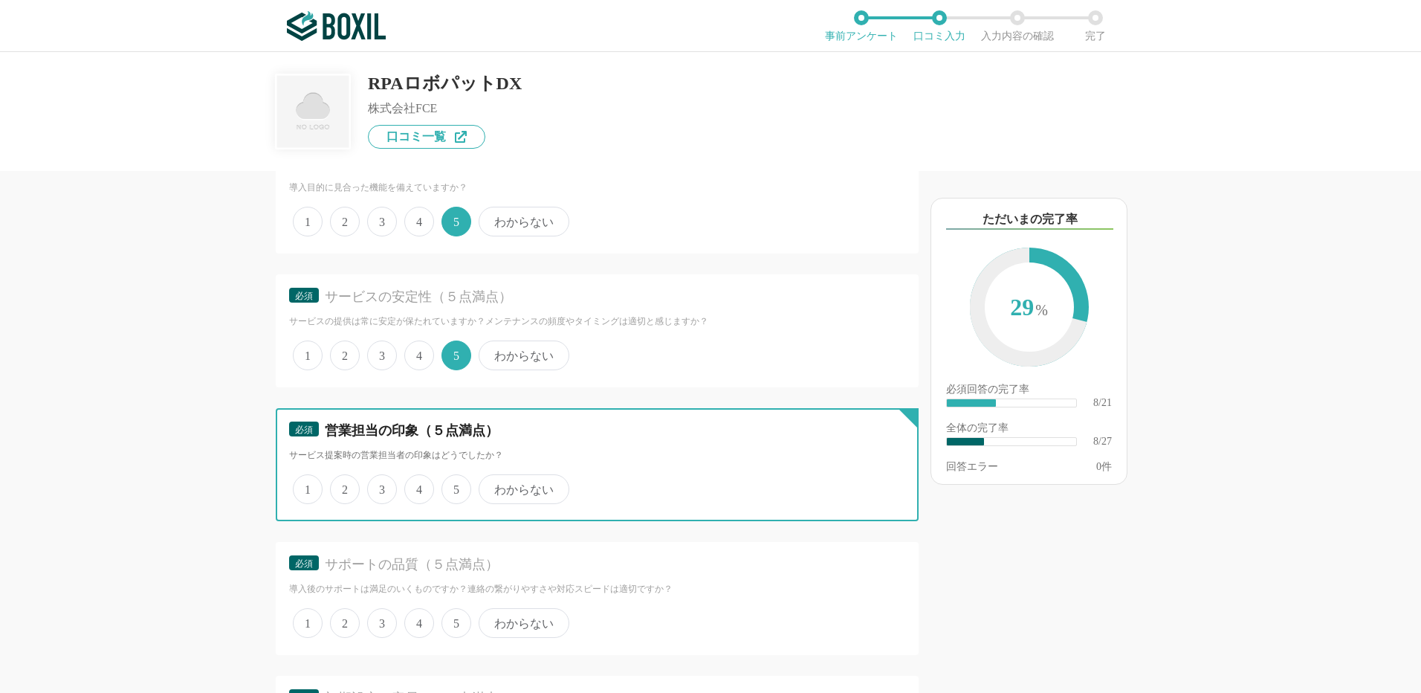
click at [455, 486] on input "5" at bounding box center [450, 481] width 10 height 10
radio input "true"
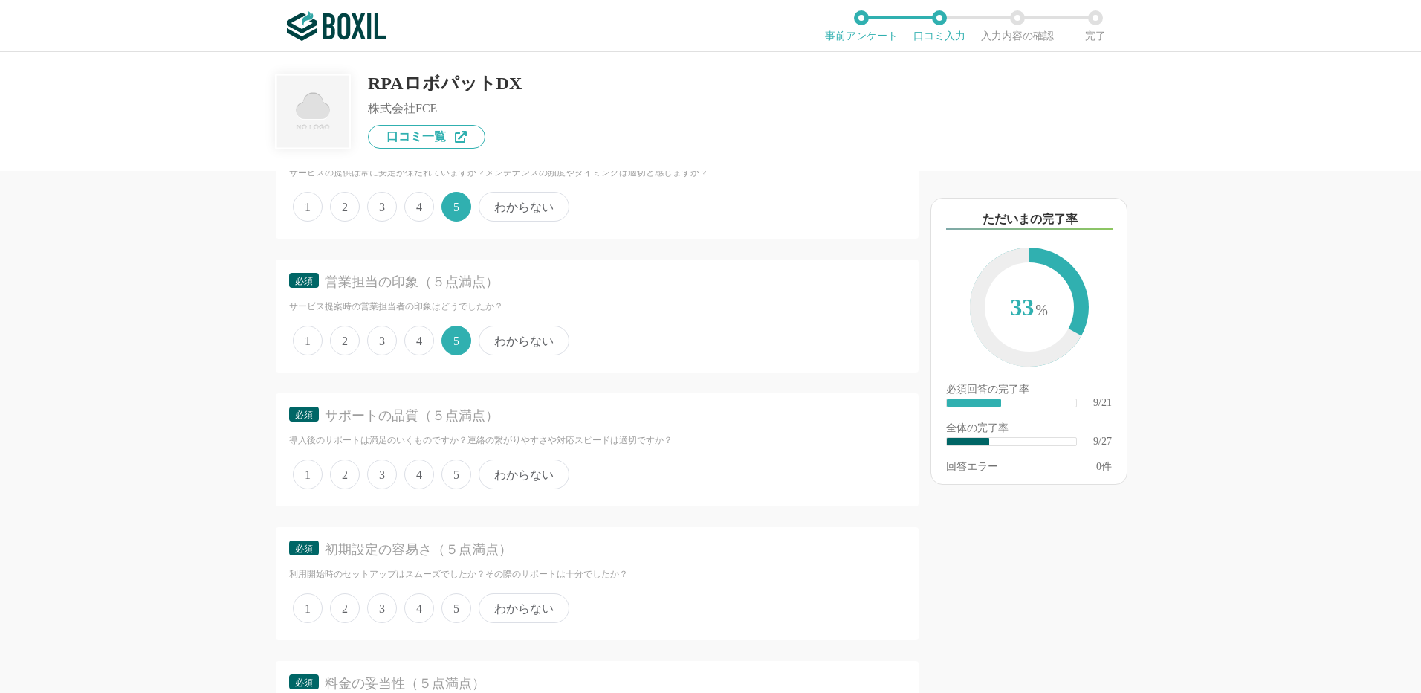
click at [454, 473] on span "5" at bounding box center [456, 474] width 30 height 30
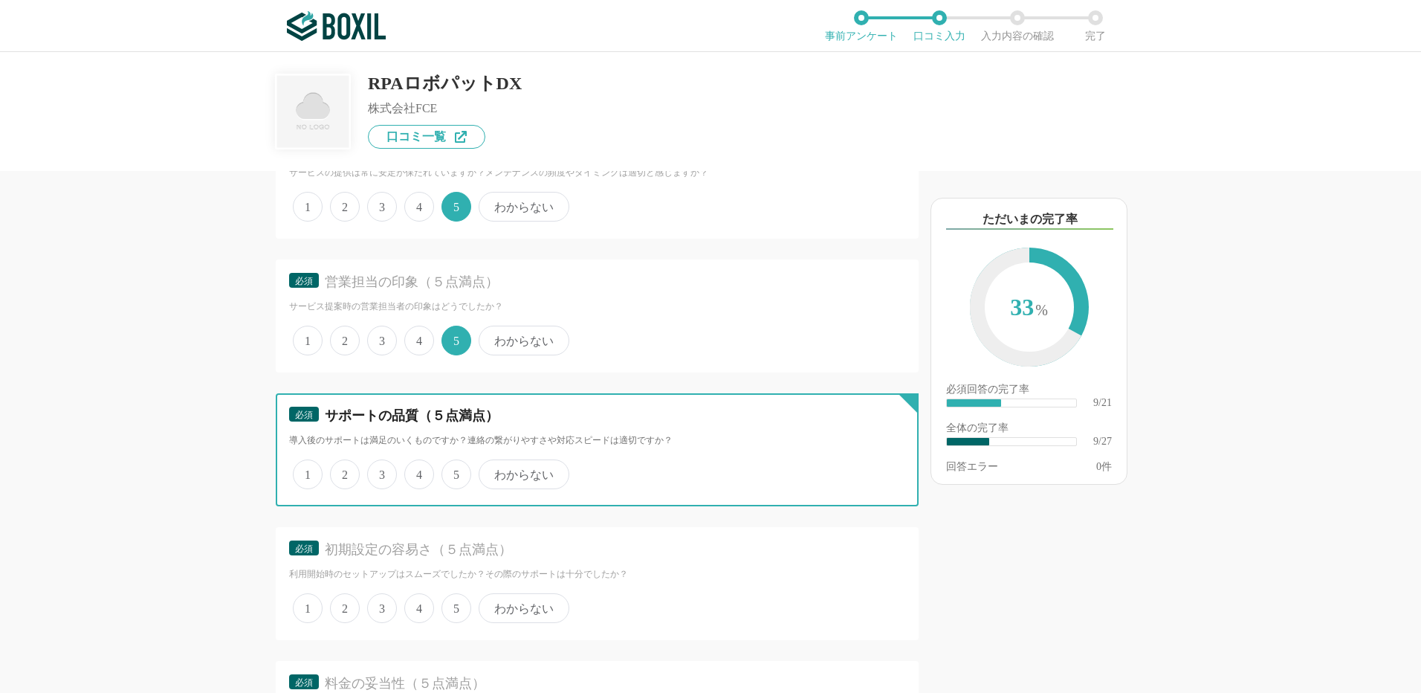
click at [454, 471] on input "5" at bounding box center [450, 466] width 10 height 10
radio input "true"
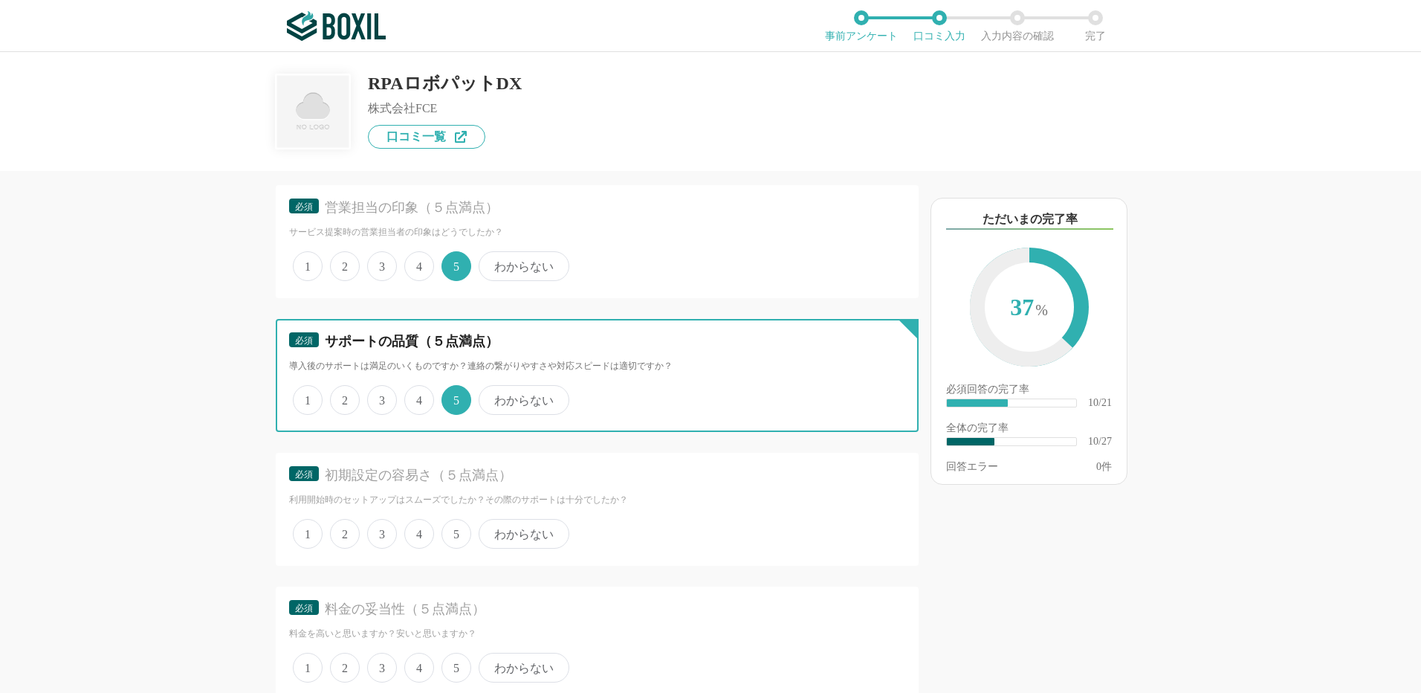
scroll to position [1560, 0]
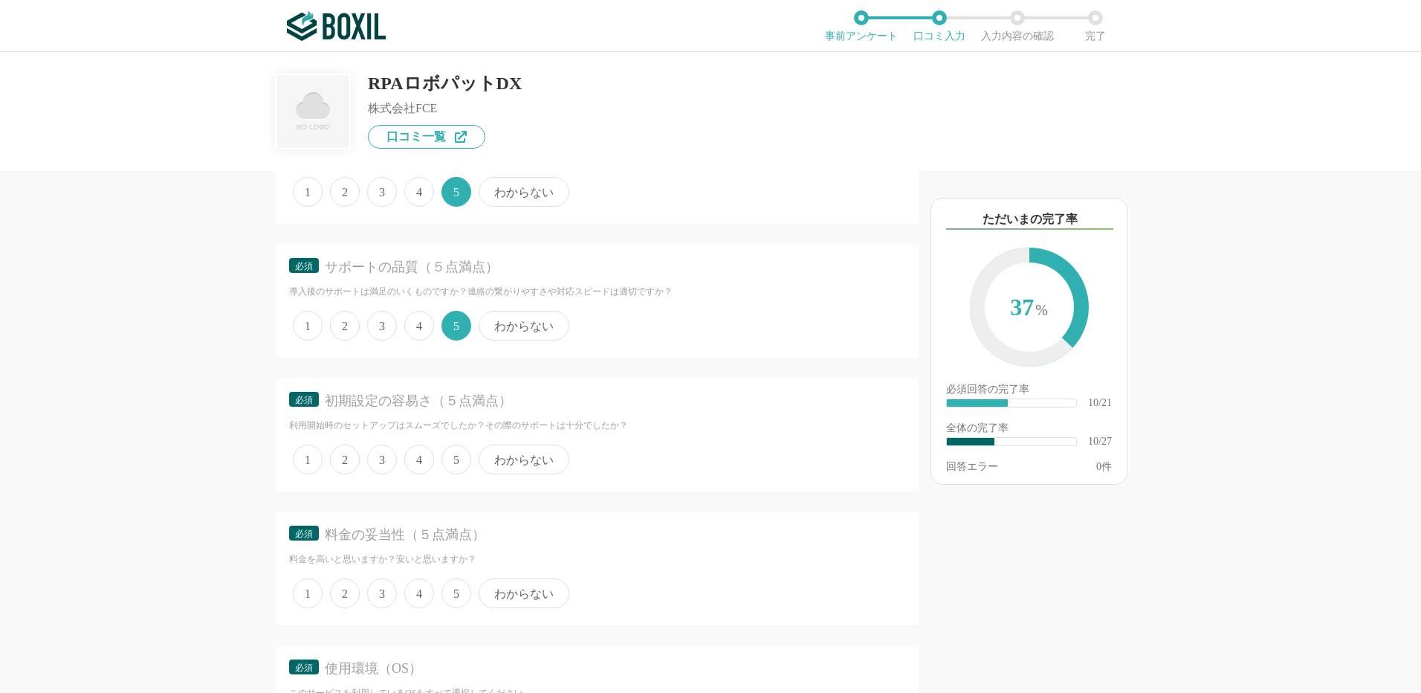
click at [450, 452] on span "5" at bounding box center [456, 459] width 30 height 30
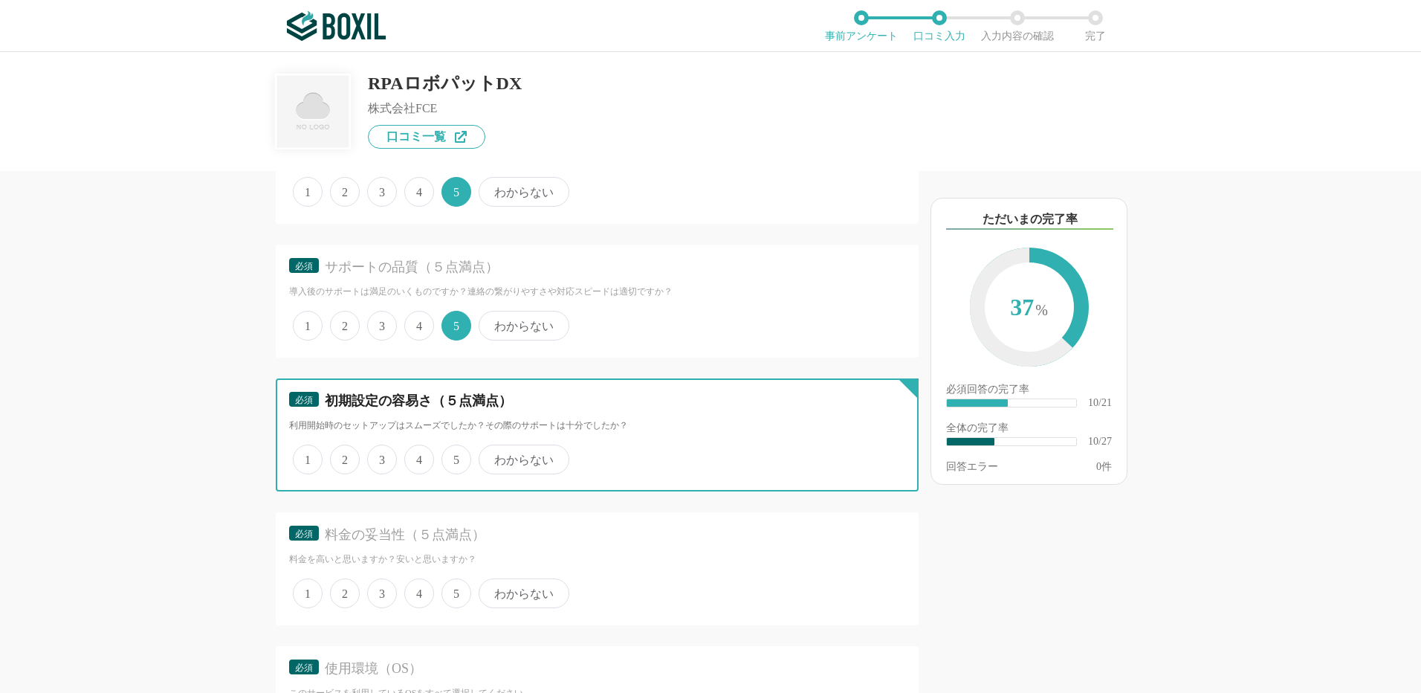
click at [450, 452] on input "5" at bounding box center [450, 452] width 10 height 10
radio input "true"
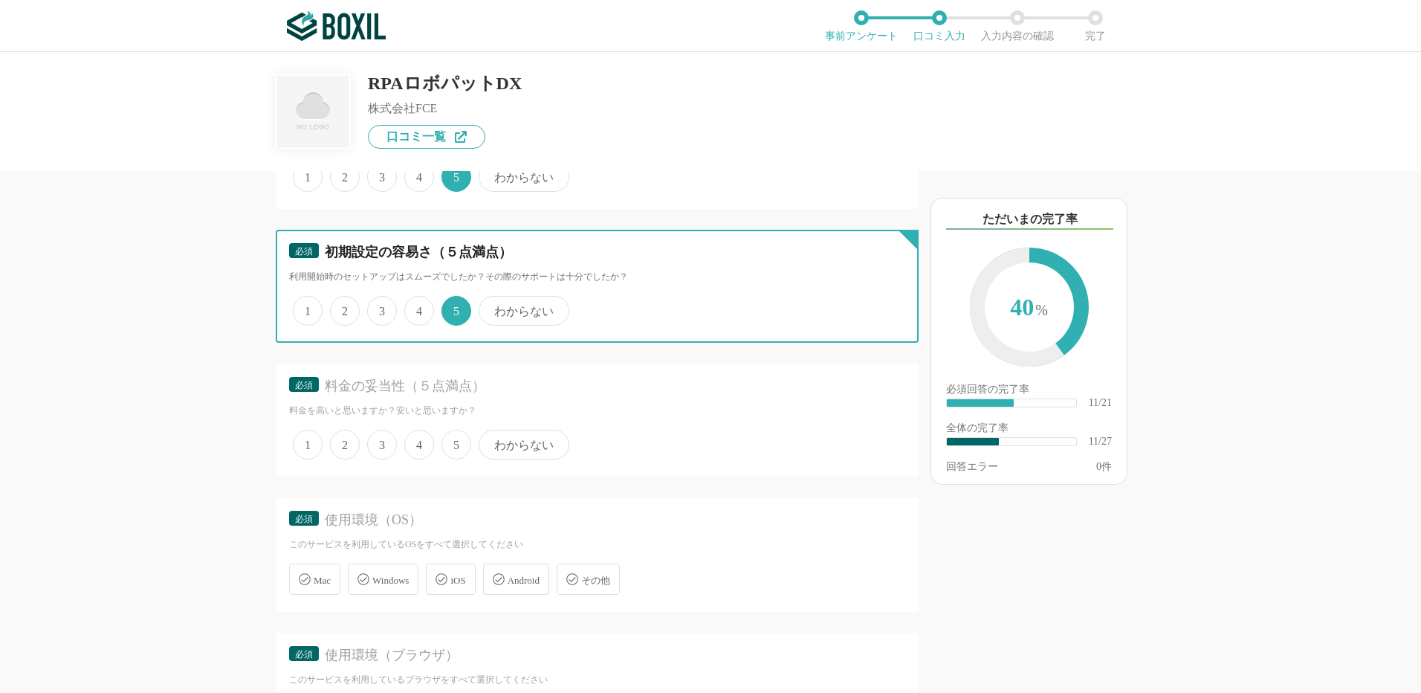
scroll to position [1783, 0]
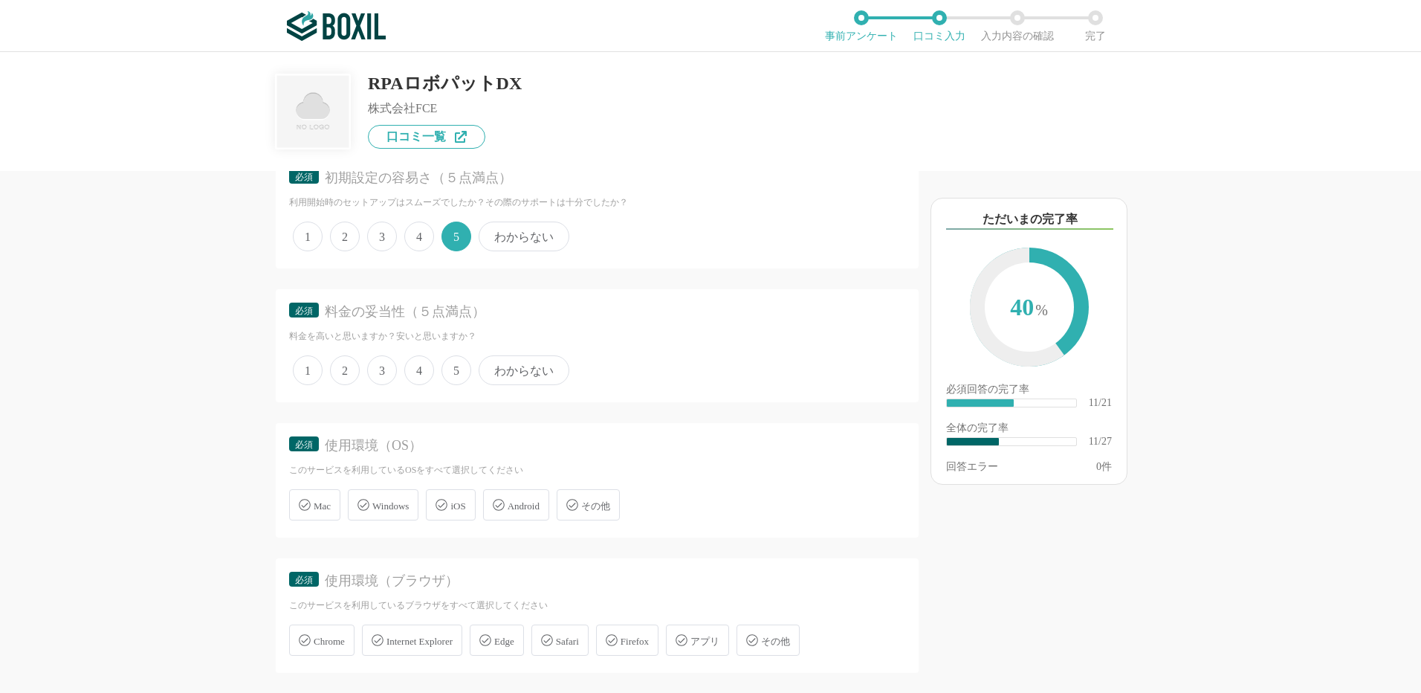
click at [453, 364] on span "5" at bounding box center [456, 370] width 30 height 30
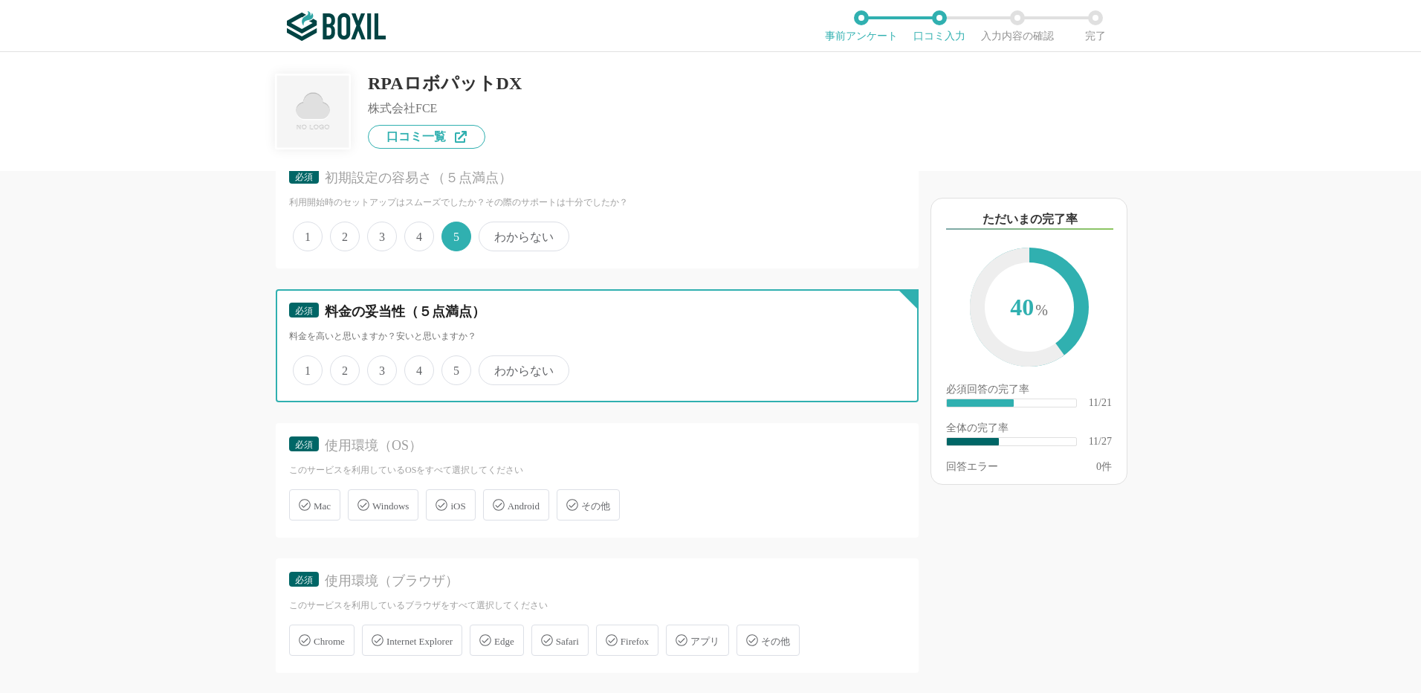
click at [453, 364] on input "5" at bounding box center [450, 362] width 10 height 10
radio input "true"
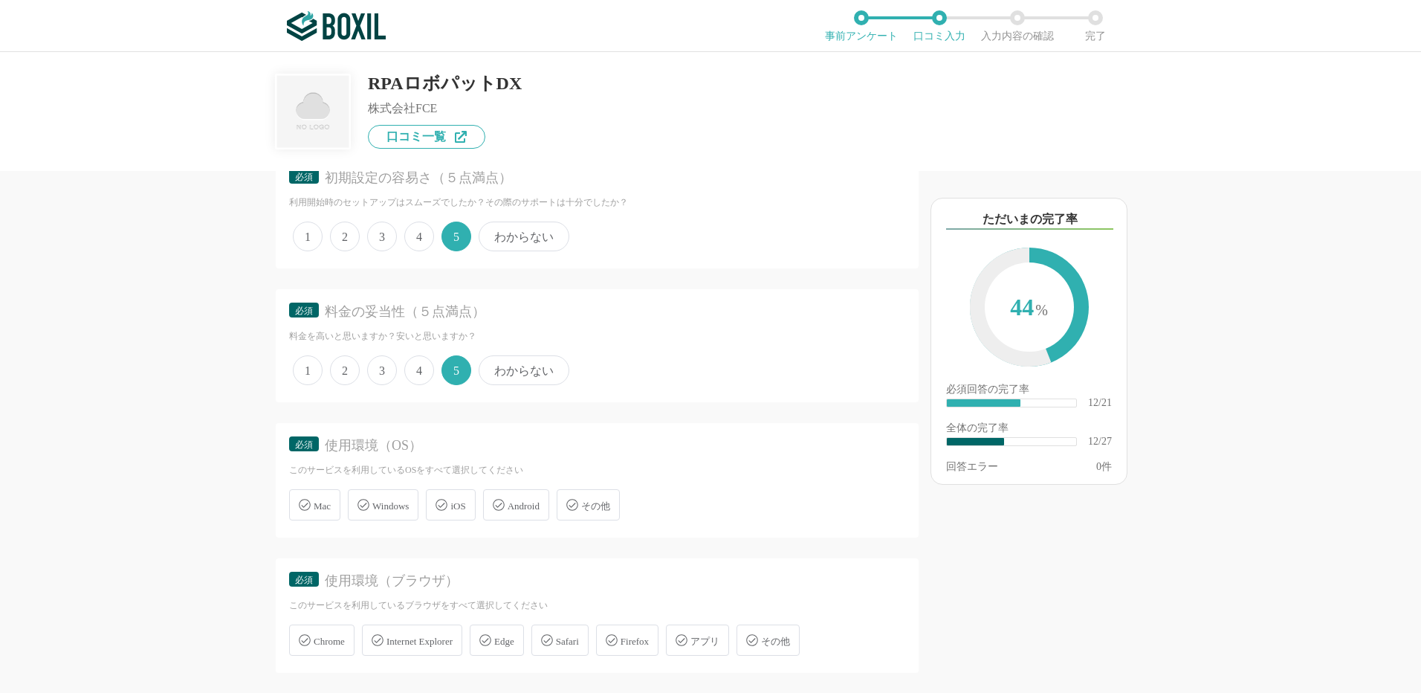
click at [366, 506] on icon at bounding box center [363, 505] width 12 height 12
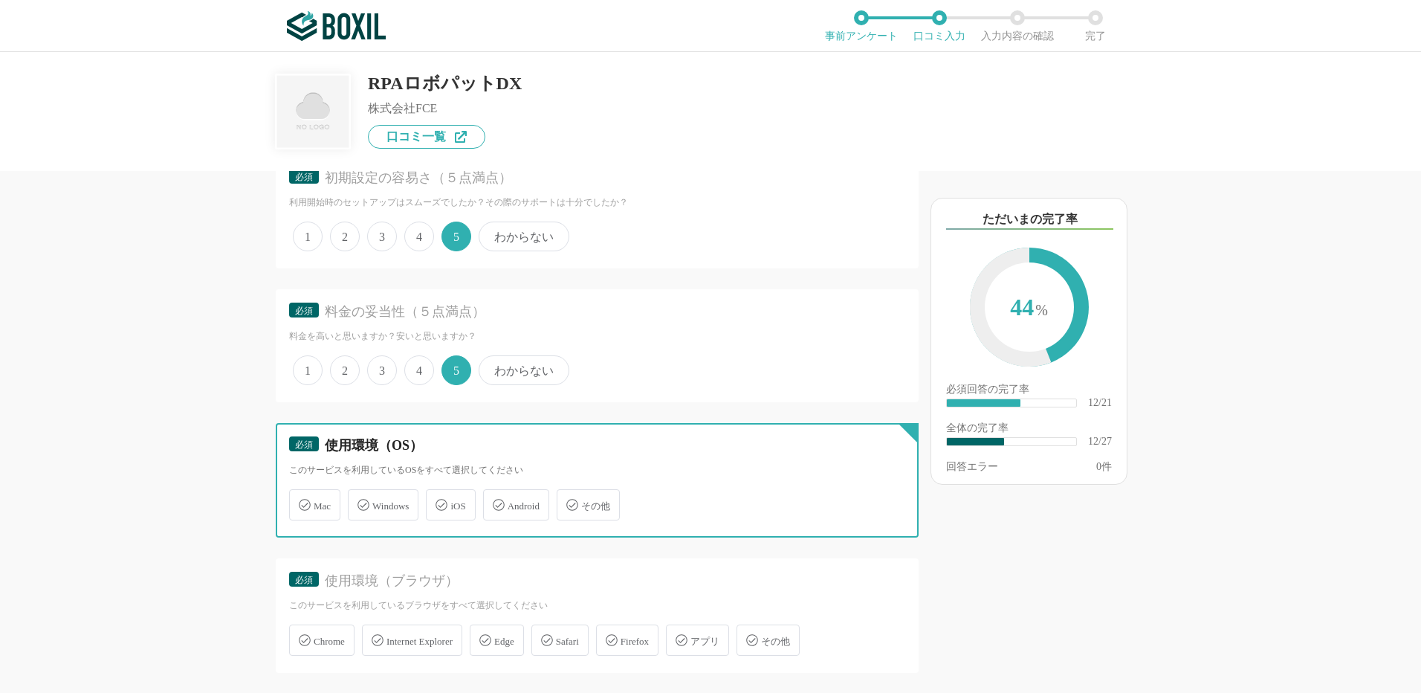
click at [360, 501] on input "Windows" at bounding box center [356, 496] width 10 height 10
checkbox input "true"
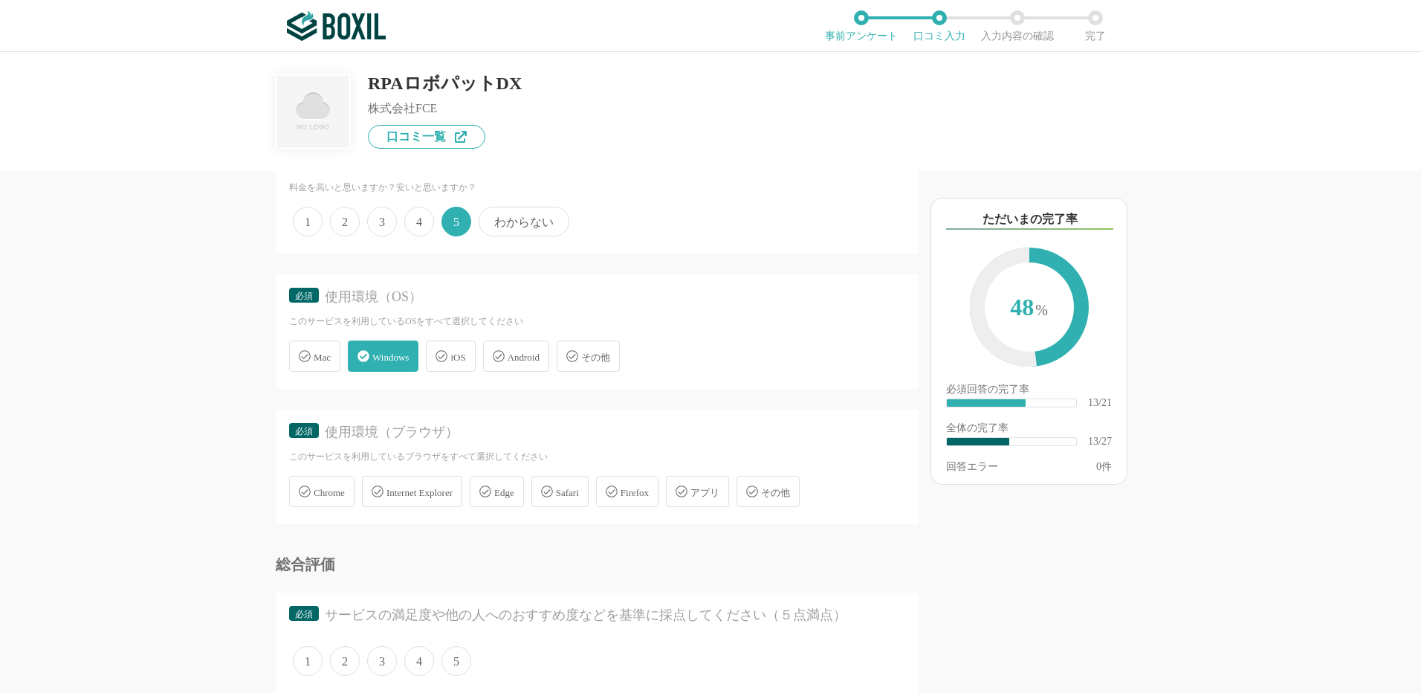
click at [306, 492] on icon at bounding box center [305, 491] width 12 height 12
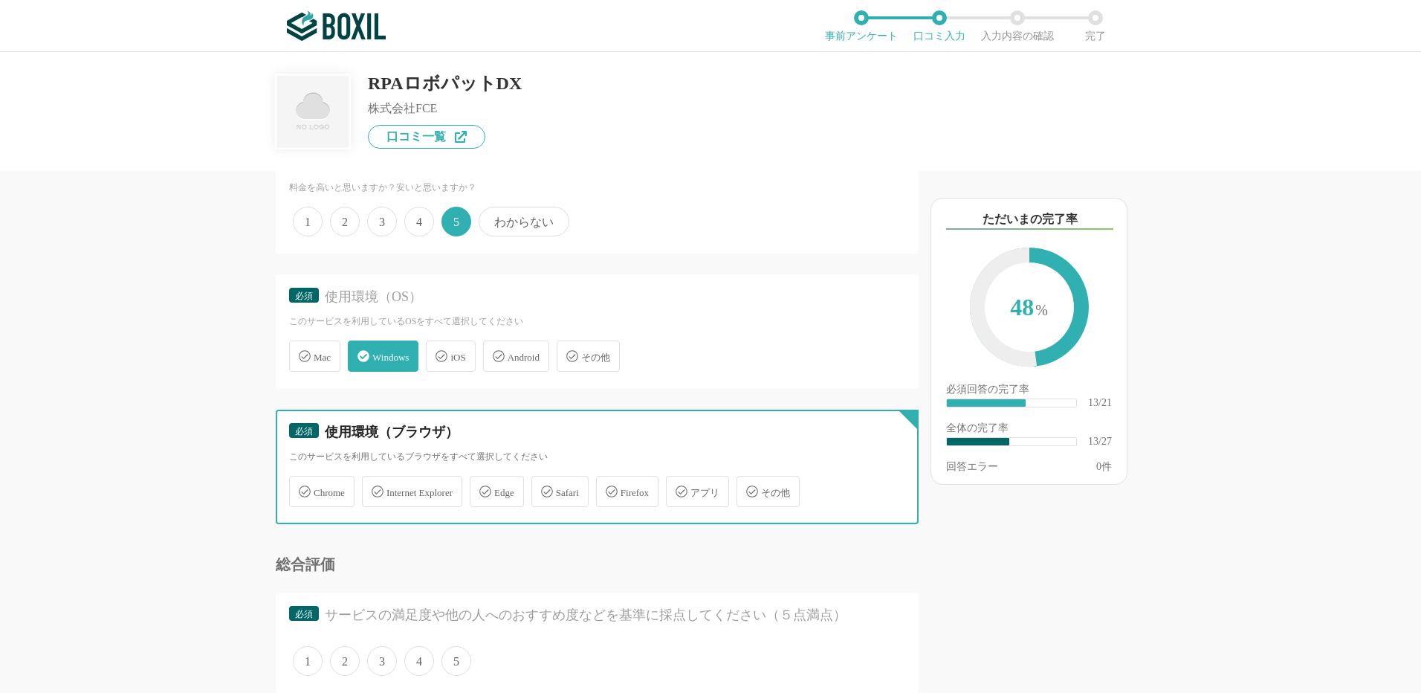
click at [302, 487] on input "Chrome" at bounding box center [297, 483] width 10 height 10
checkbox input "true"
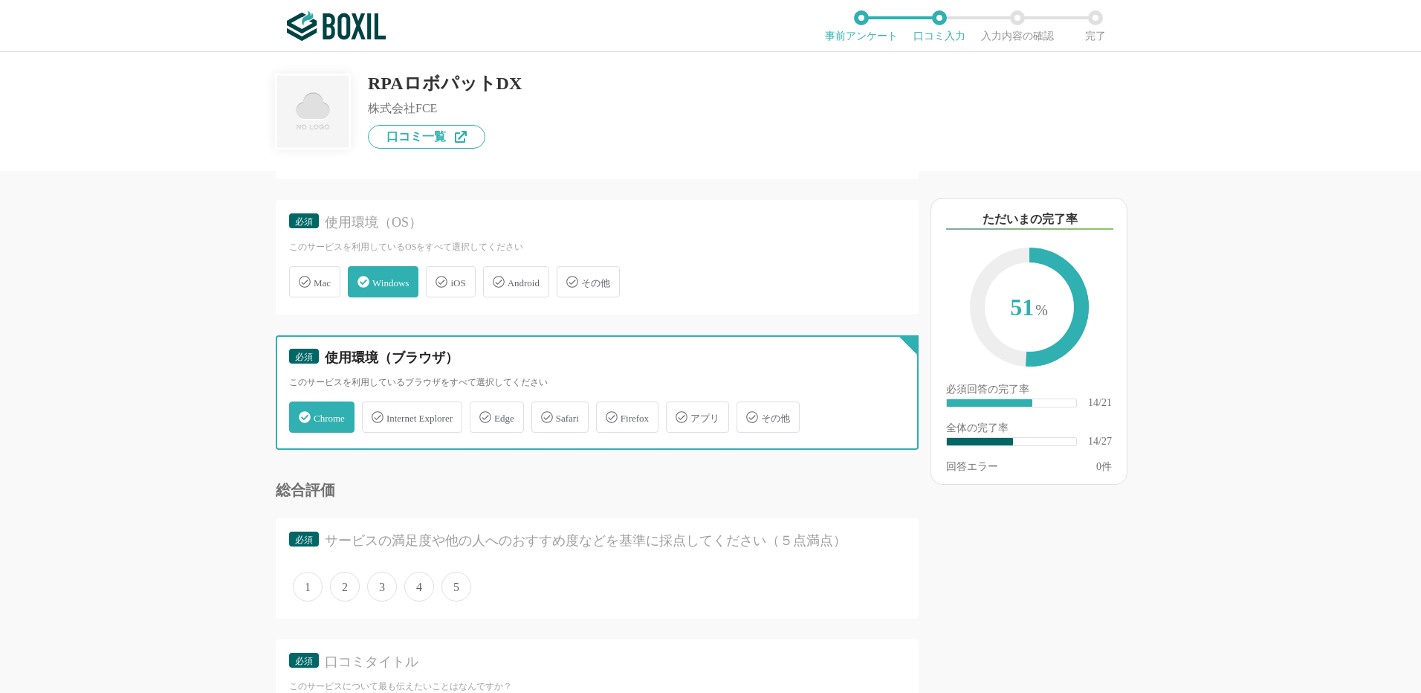
scroll to position [2081, 0]
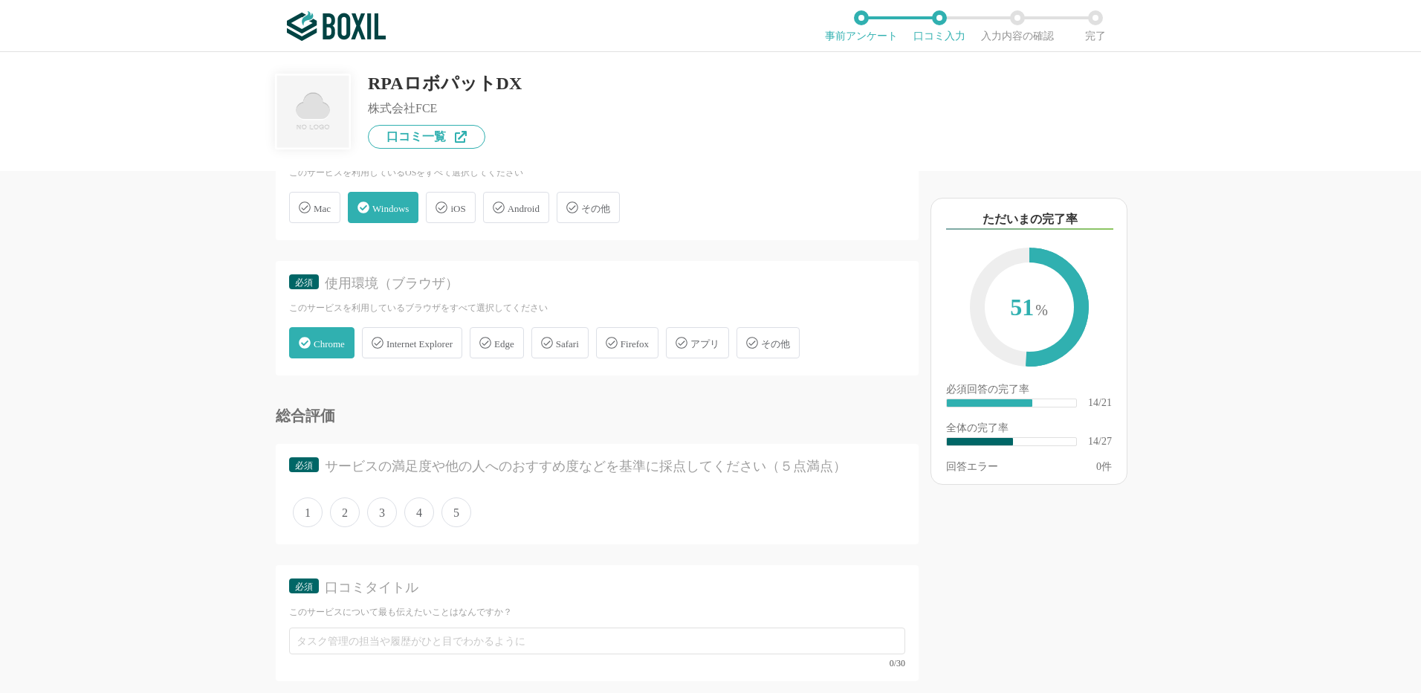
click at [448, 510] on span "5" at bounding box center [456, 512] width 30 height 30
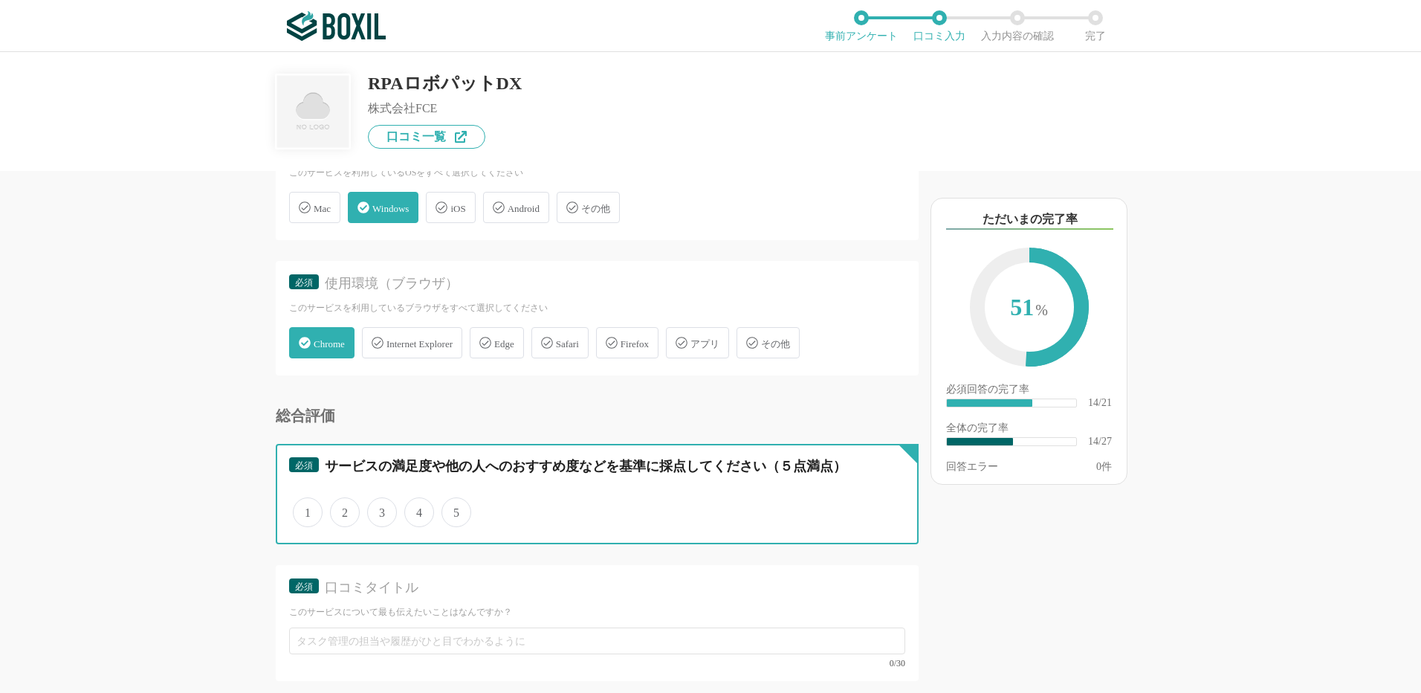
click at [448, 509] on input "5" at bounding box center [450, 504] width 10 height 10
radio input "true"
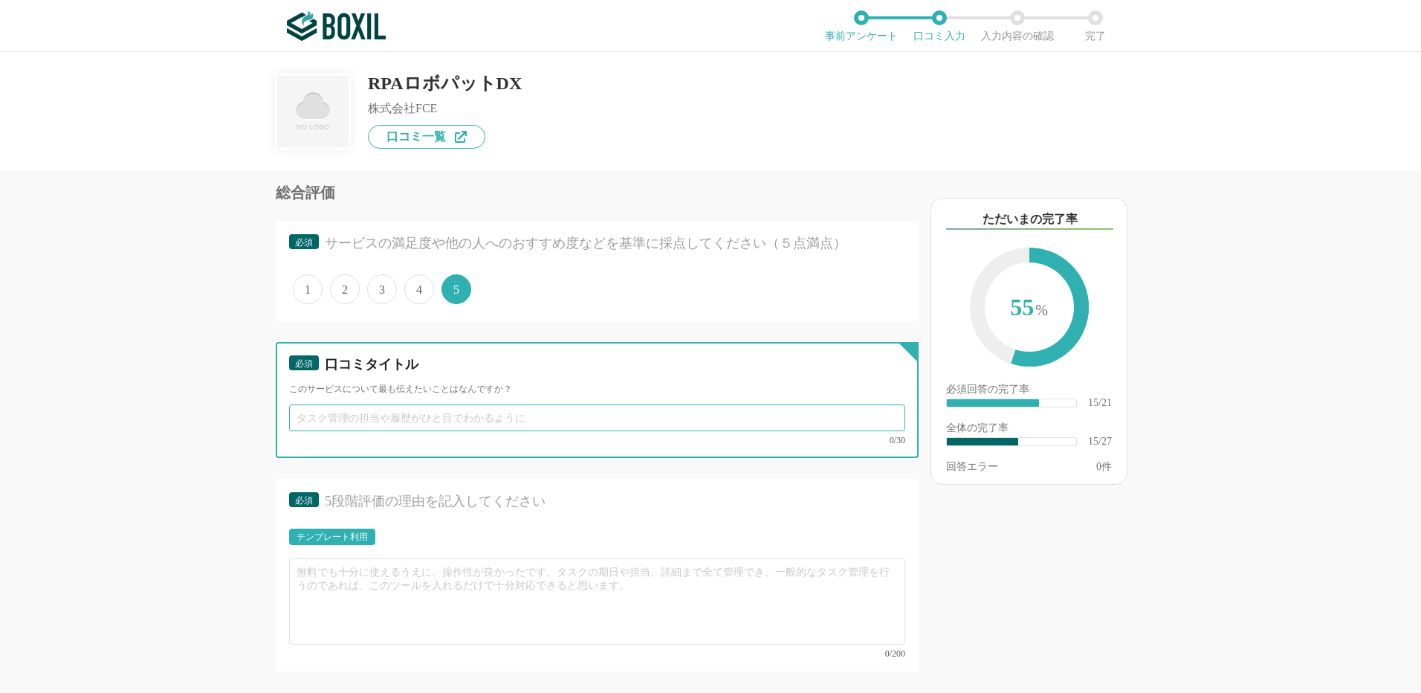
click at [374, 415] on input "text" at bounding box center [597, 417] width 616 height 27
type input "操作が簡単"
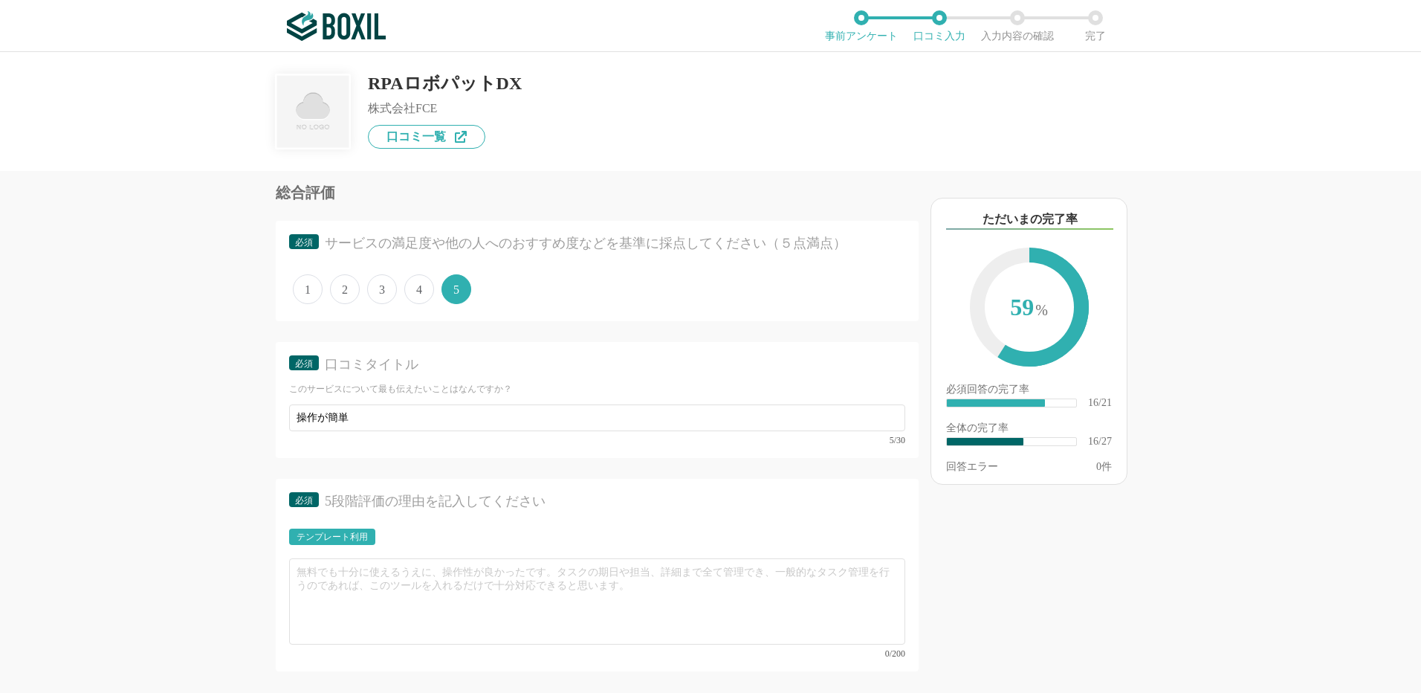
click at [186, 545] on div "他のサービス・ツールと連携していますか？ ※複数選択可 例：Slack、Salesforce 選択したサービス 未選択 必須 導入時に所属していた部署を選択し…" at bounding box center [546, 432] width 743 height 522
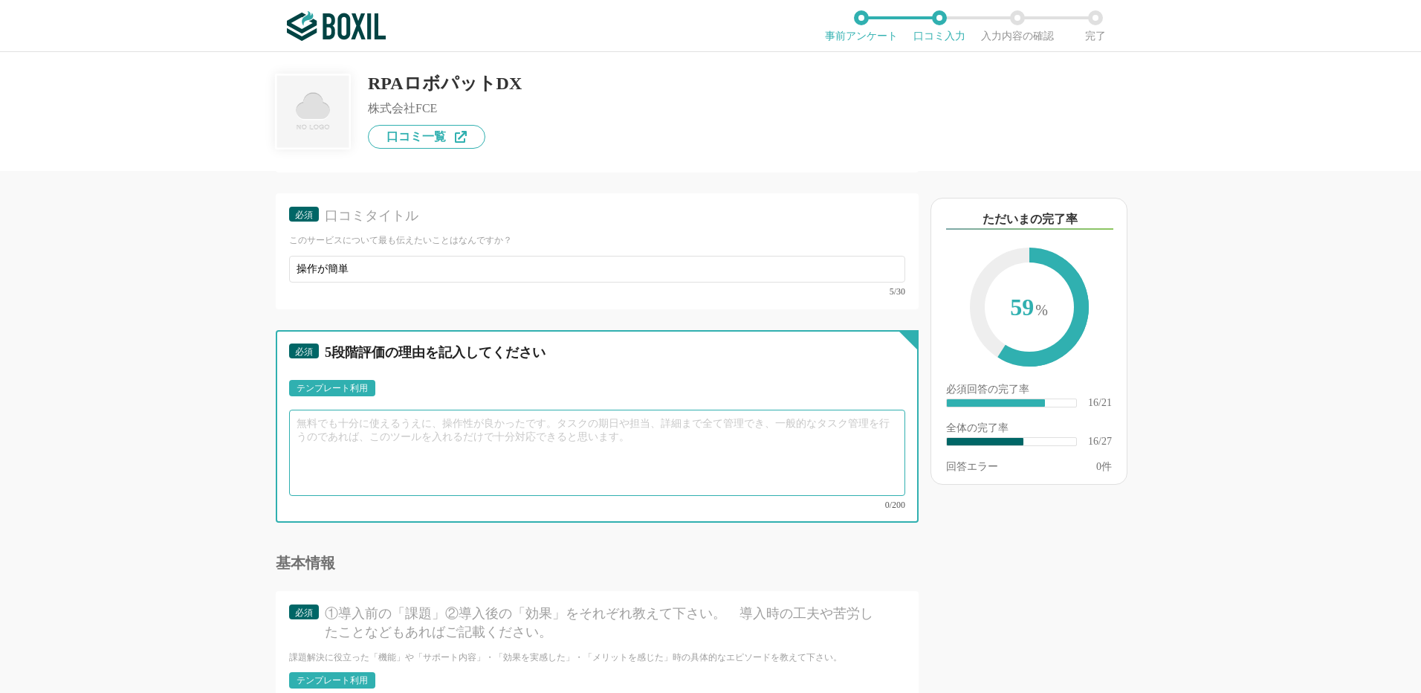
click at [354, 424] on textarea at bounding box center [597, 452] width 616 height 86
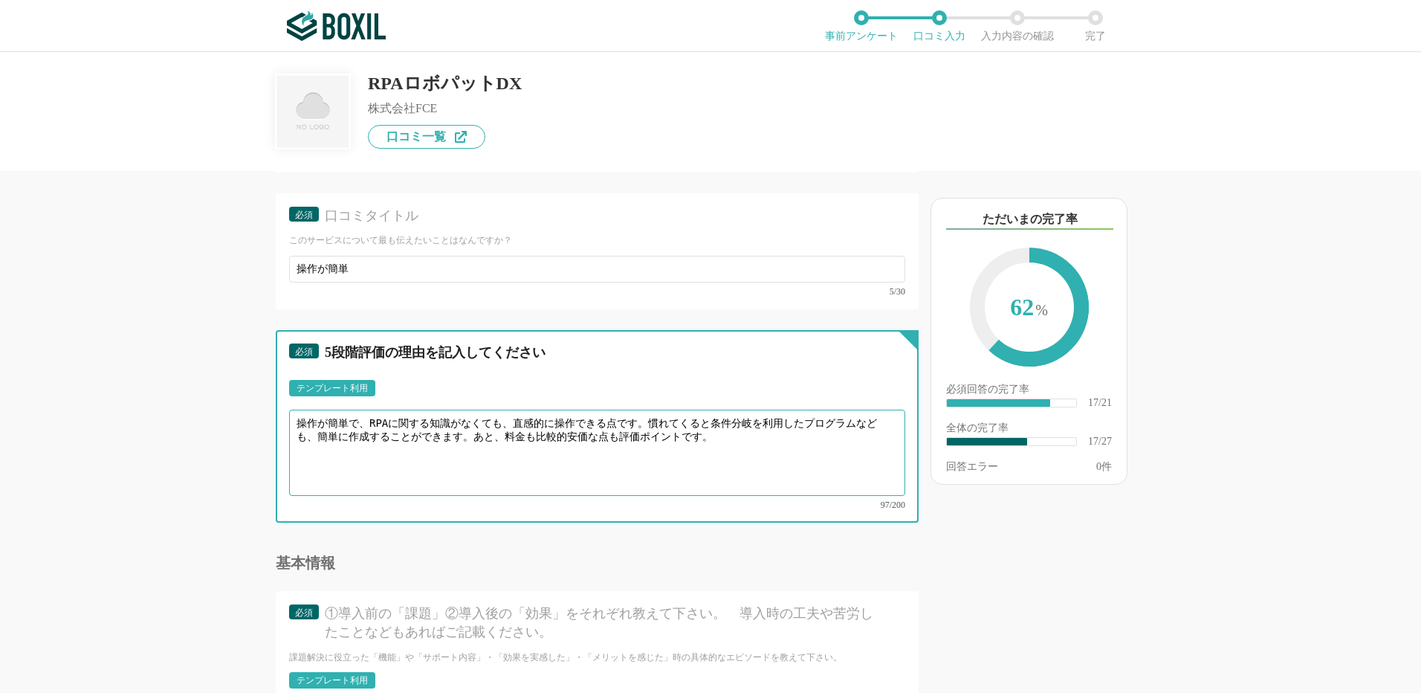
scroll to position [2749, 0]
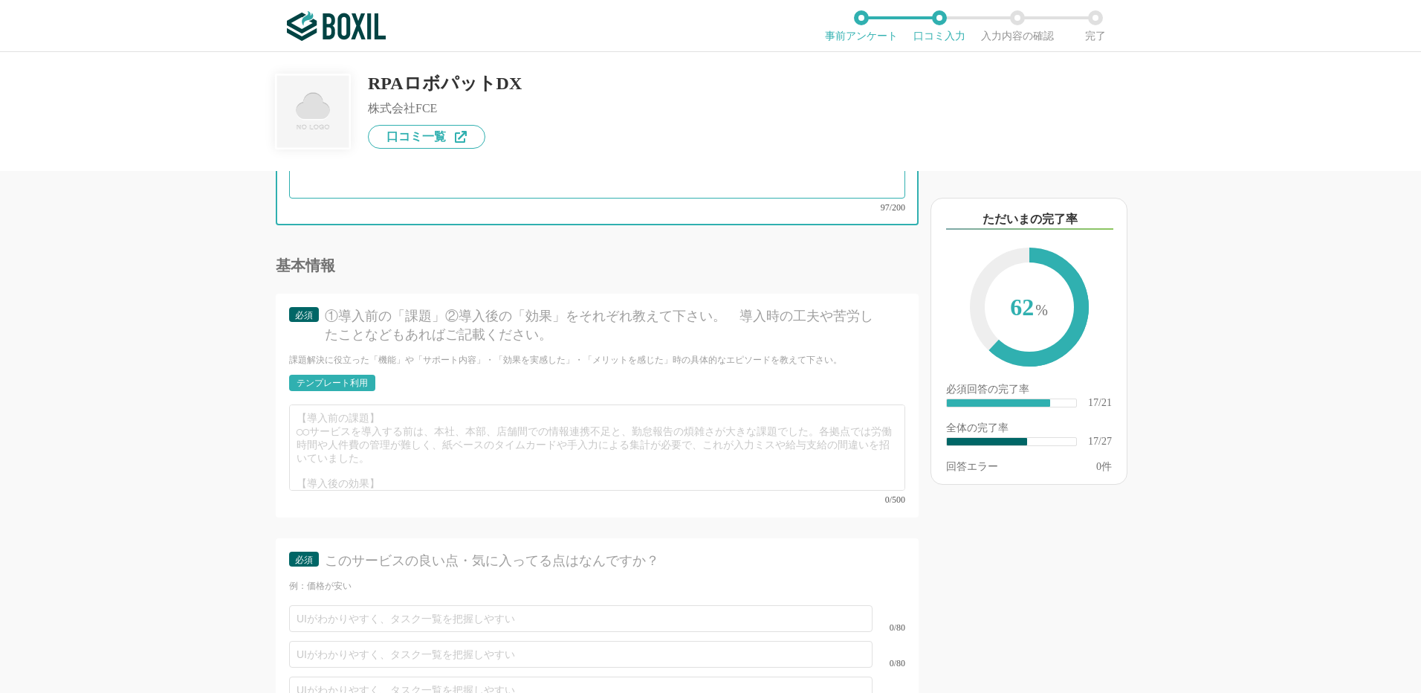
type textarea "操作が簡単で、RPAに関する知識がなくても、直感的に操作できる点です。慣れてくると条件分岐を利用したプログラムなども、簡単に作成することができます。あと、料金…"
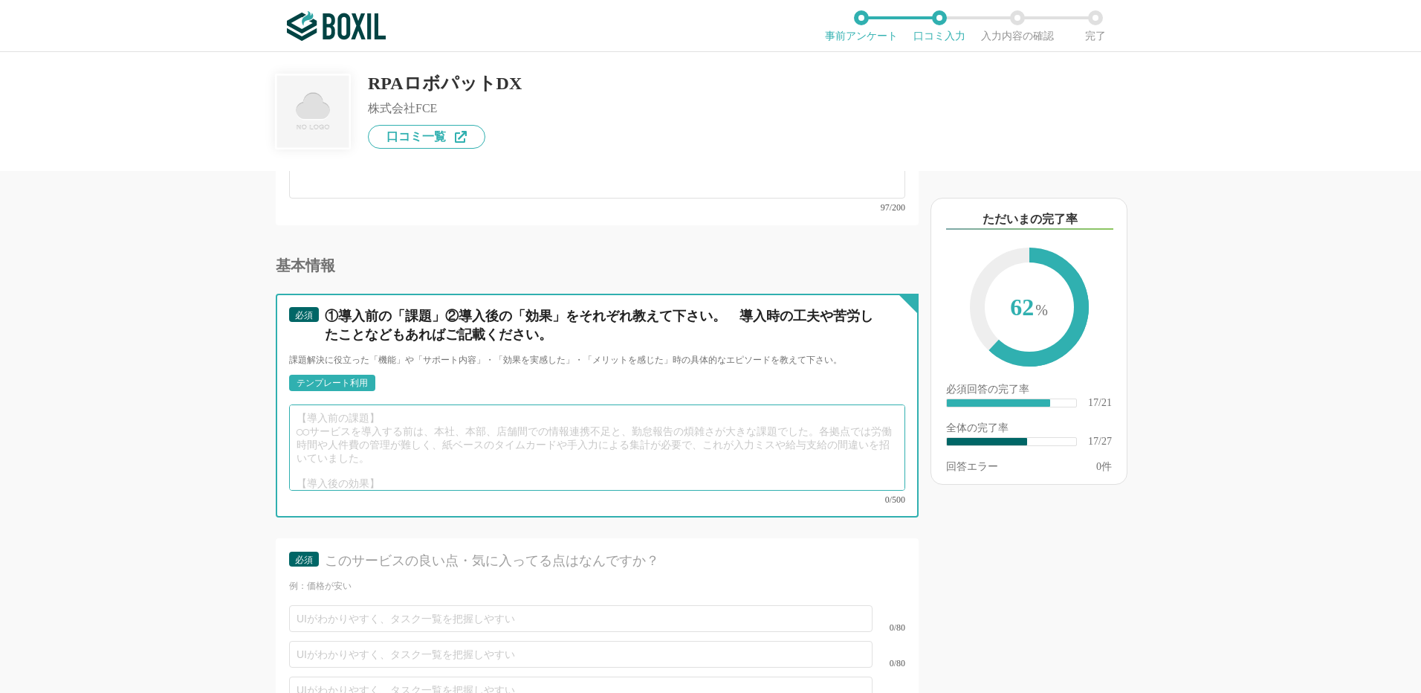
click at [341, 433] on textarea at bounding box center [597, 447] width 616 height 86
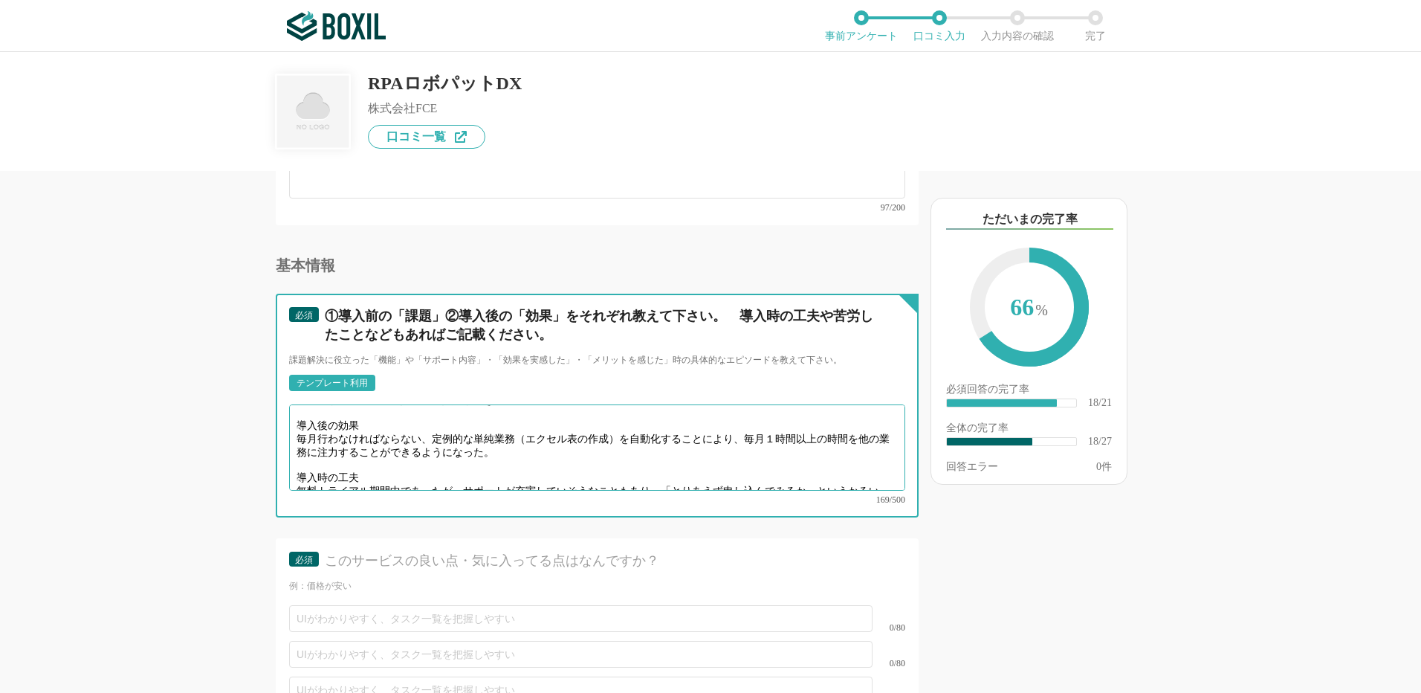
scroll to position [36, 0]
click at [370, 457] on textarea "導入前の課題 業務量が多いので、職員個々の負担が大きいこと 導入後の効果 毎月行わなければならない、定例的な単純業務（エクセル表の作成）を自動化することにより…" at bounding box center [597, 447] width 616 height 86
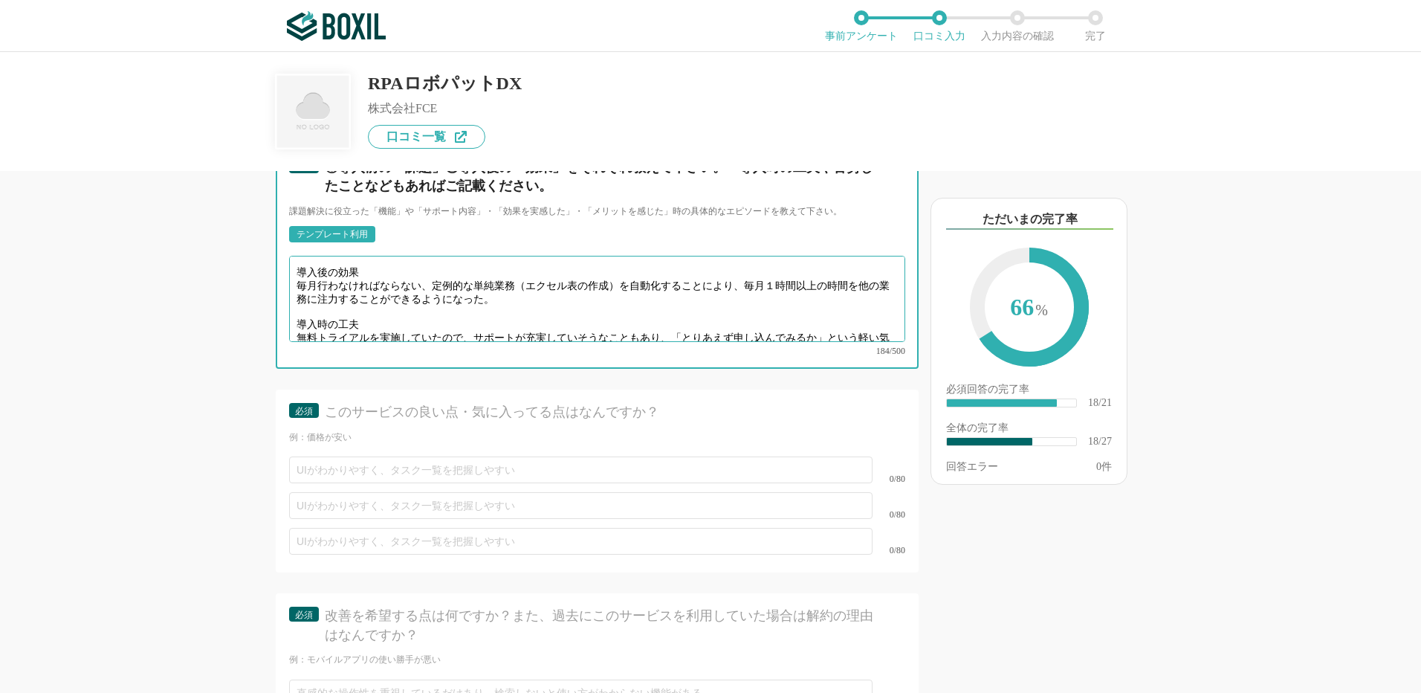
scroll to position [2972, 0]
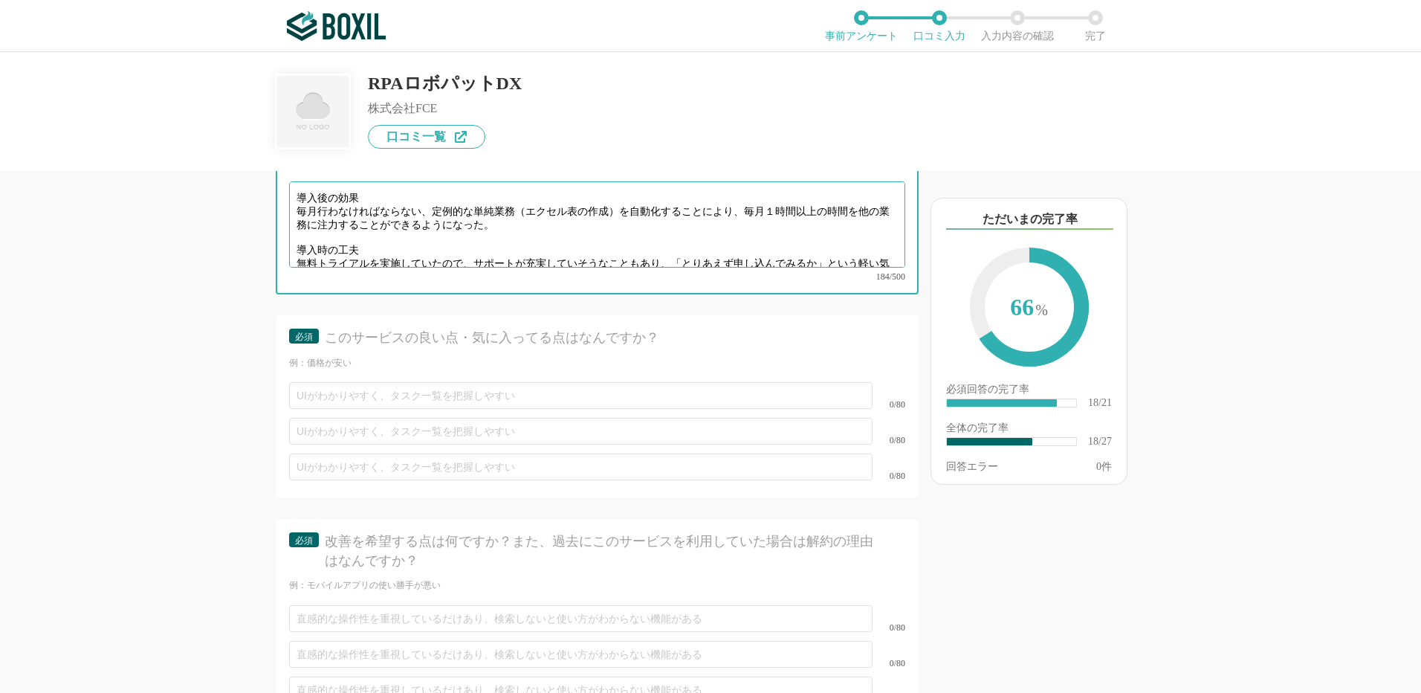
type textarea "導入前の課題 業務量が多いので、職員個々の負担が大きいこと 導入後の効果 毎月行わなければならない、定例的な単純業務（エクセル表の作成）を自動化することにより…"
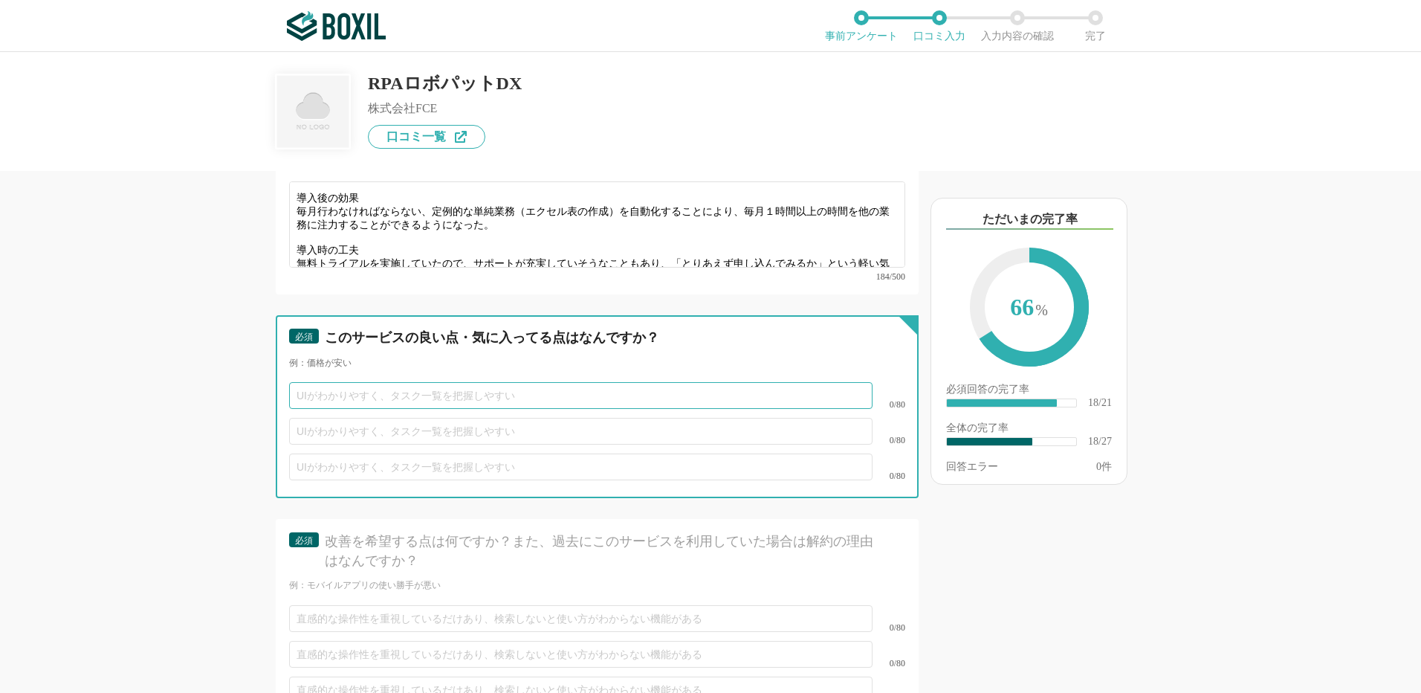
click at [408, 382] on input "text" at bounding box center [580, 395] width 583 height 27
type input "操作が簡単"
click at [412, 418] on input "text" at bounding box center [580, 431] width 583 height 27
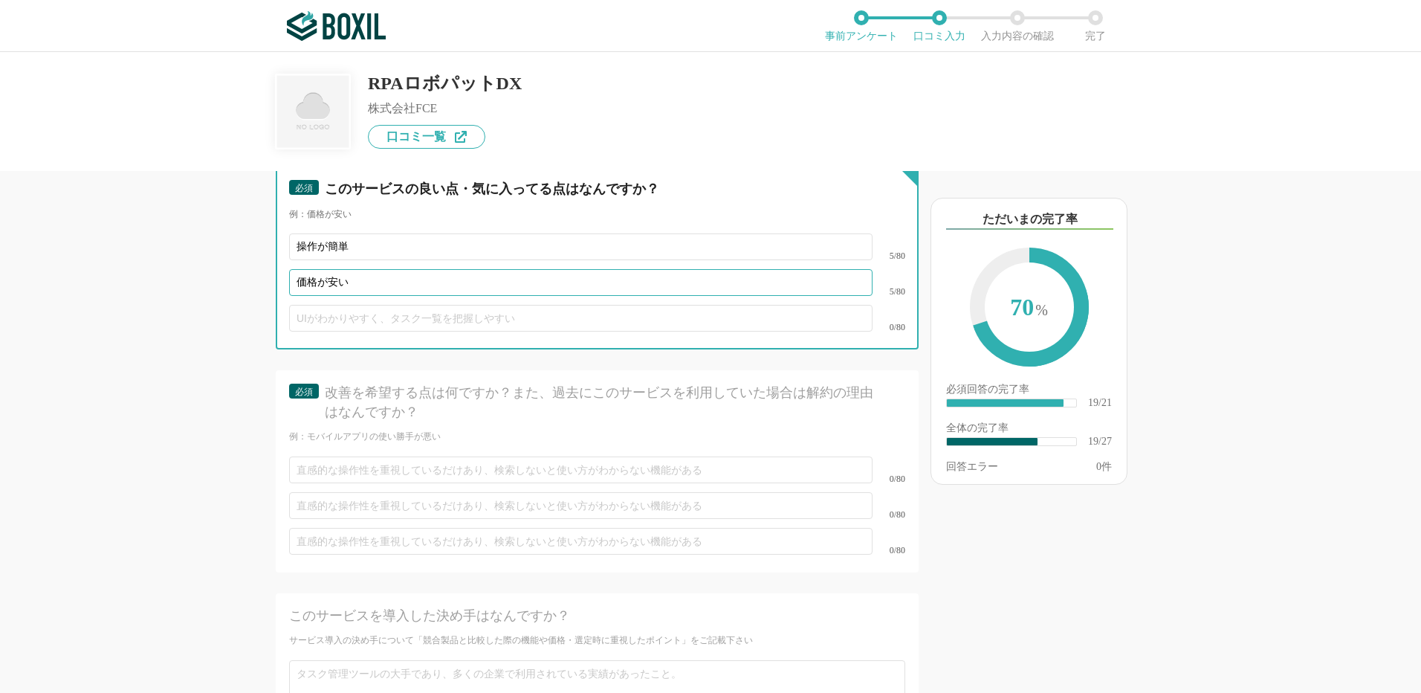
type input "価格が安い"
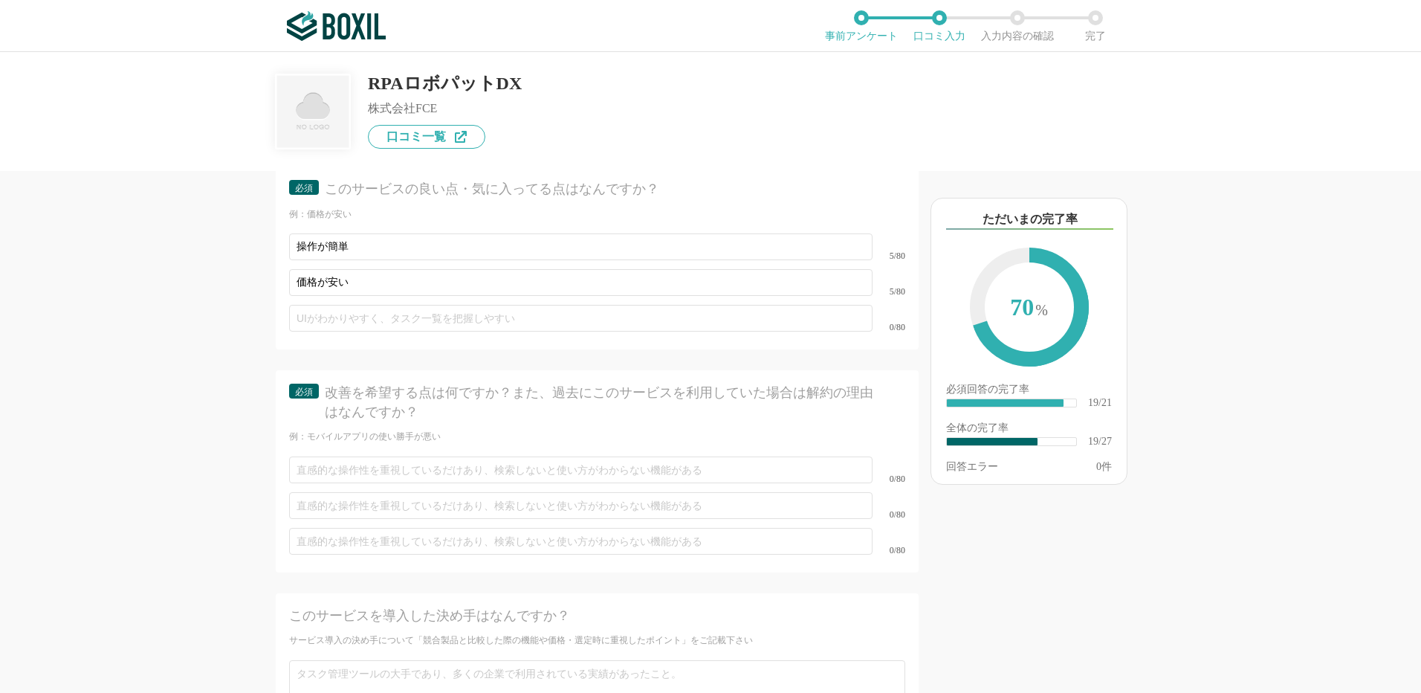
click at [446, 430] on div "例：モバイルアプリの使い勝手が悪い" at bounding box center [597, 436] width 616 height 13
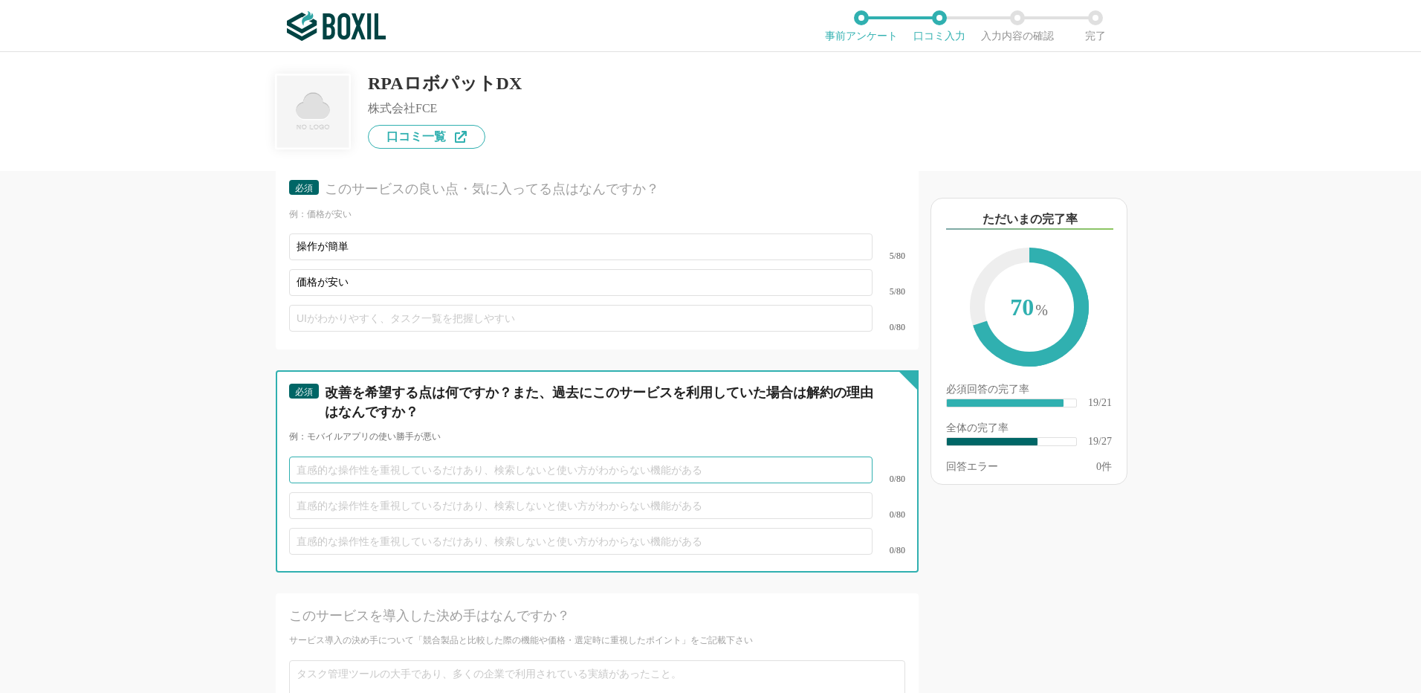
click at [322, 456] on input "text" at bounding box center [580, 469] width 583 height 27
type input "特になし"
click at [370, 492] on input "text" at bounding box center [580, 505] width 583 height 27
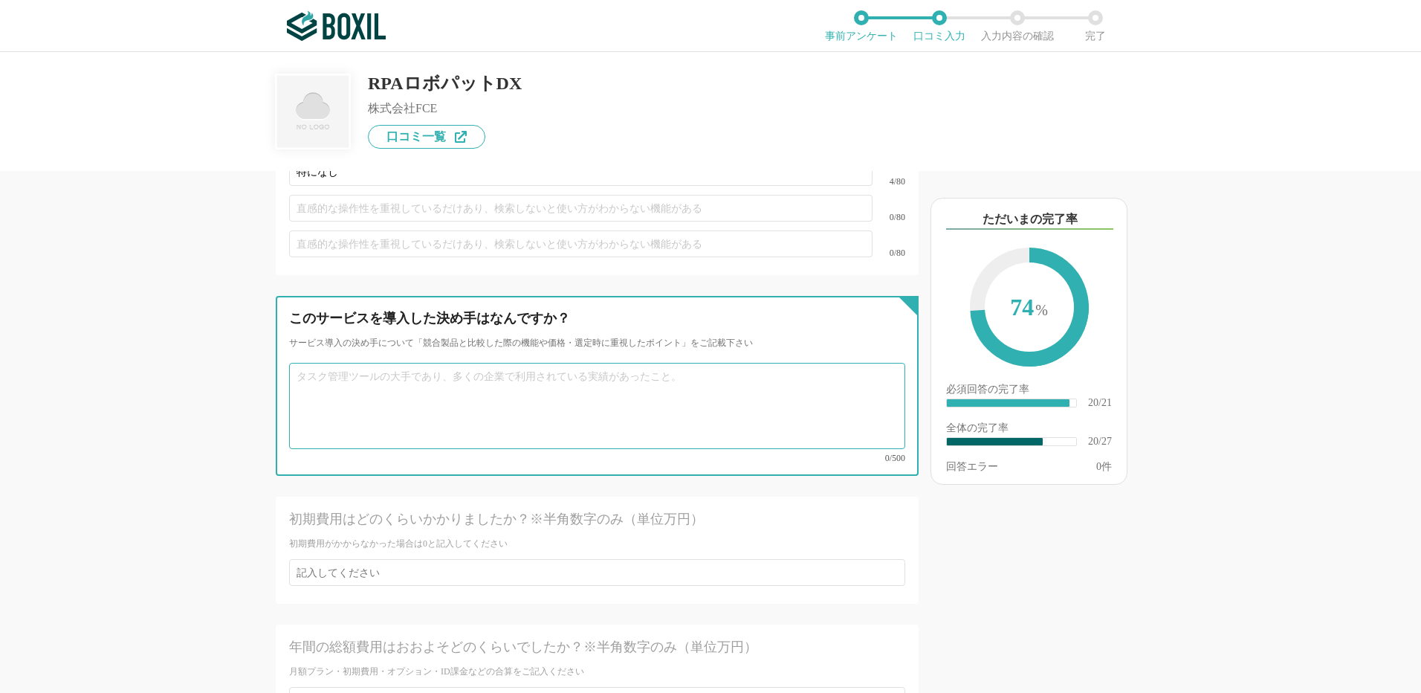
click at [365, 363] on textarea at bounding box center [597, 406] width 616 height 86
type textarea "ｓ"
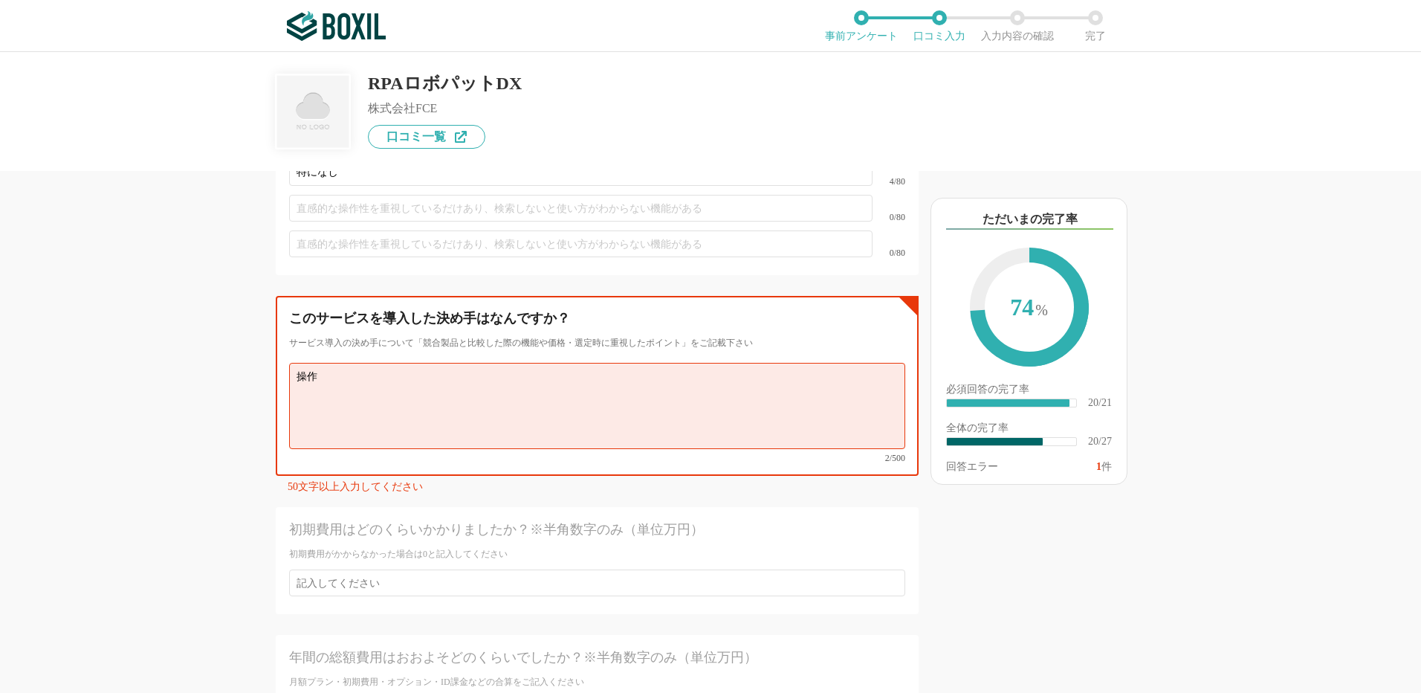
type textarea "[PERSON_NAME]"
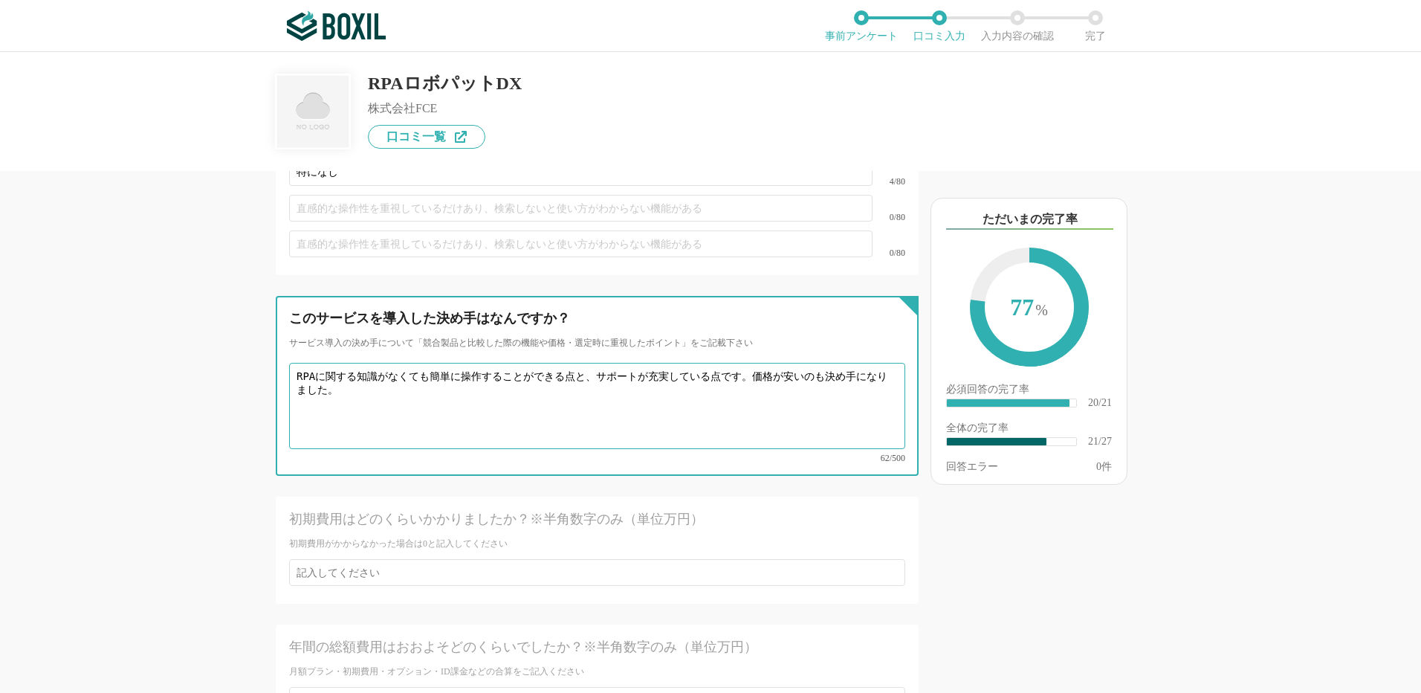
scroll to position [3641, 0]
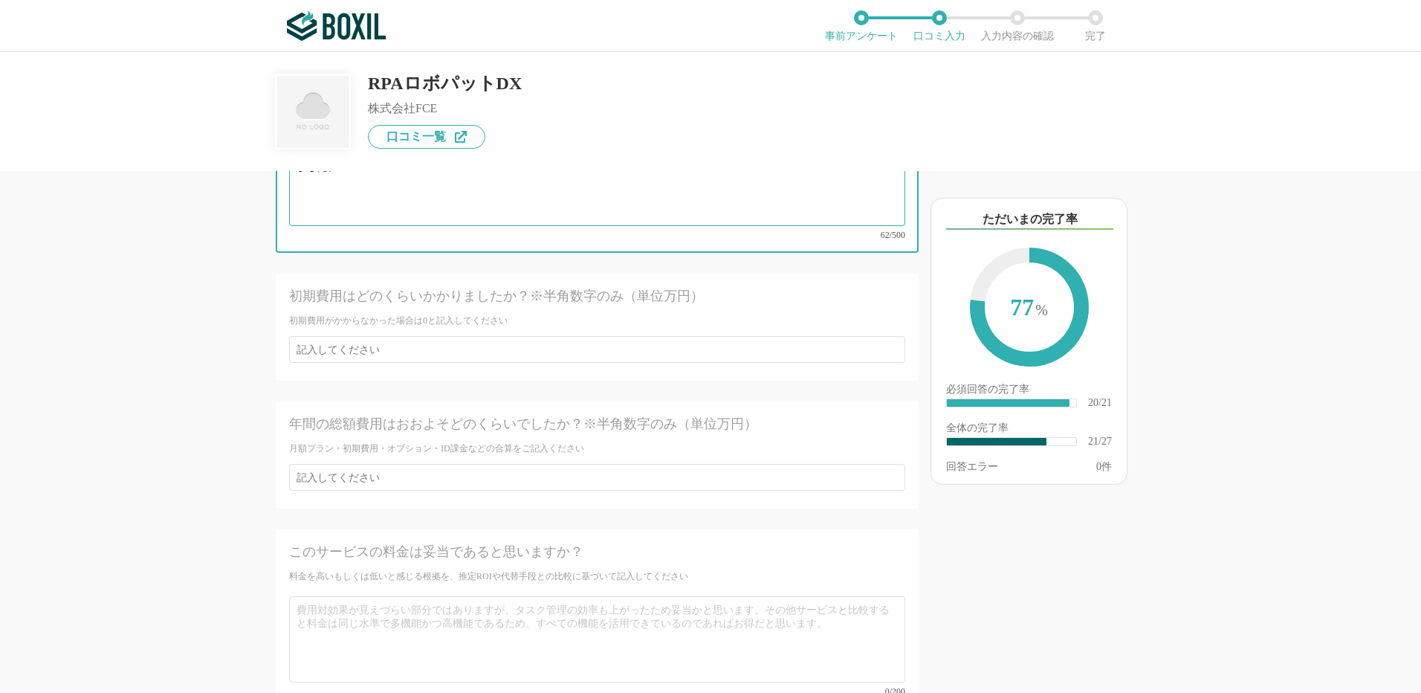
type textarea "RPAに関する知識がなくても簡単に操作することができる点と、サポートが充実している点です。価格が安いのも決め手になりました。"
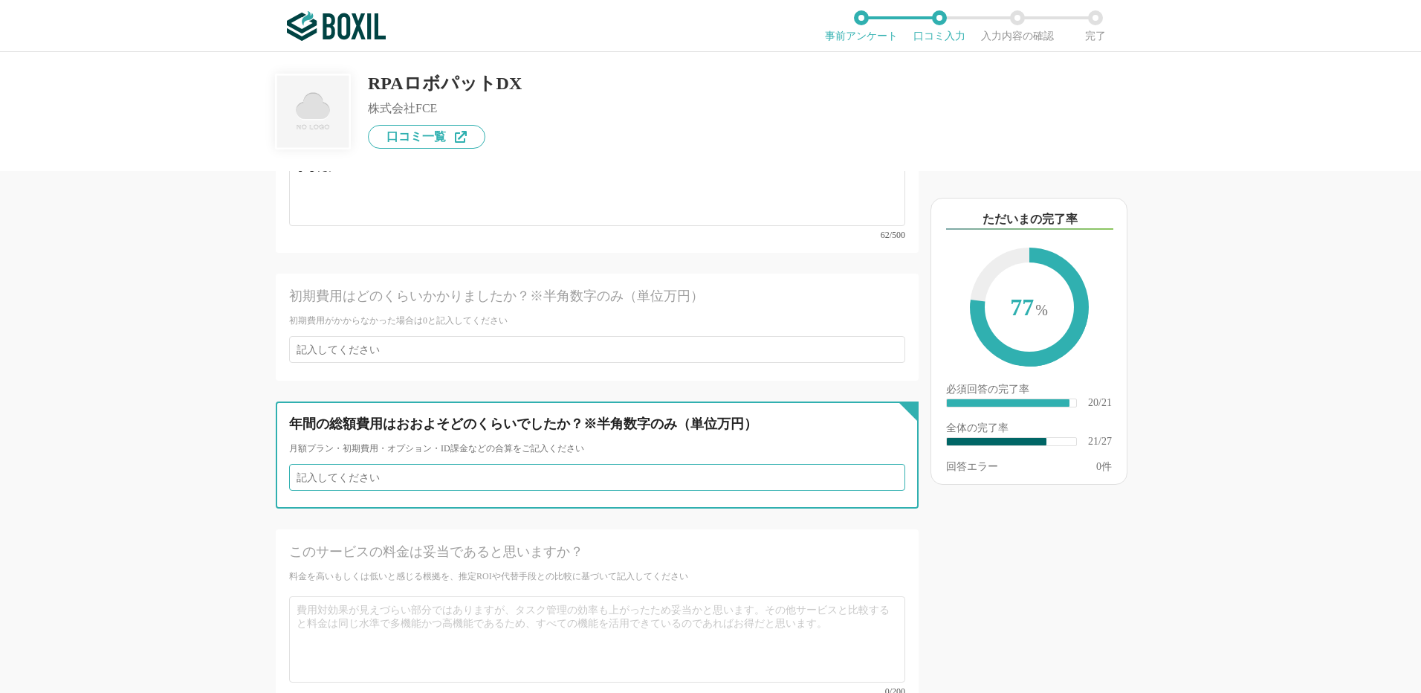
click at [327, 464] on input "number" at bounding box center [597, 477] width 616 height 27
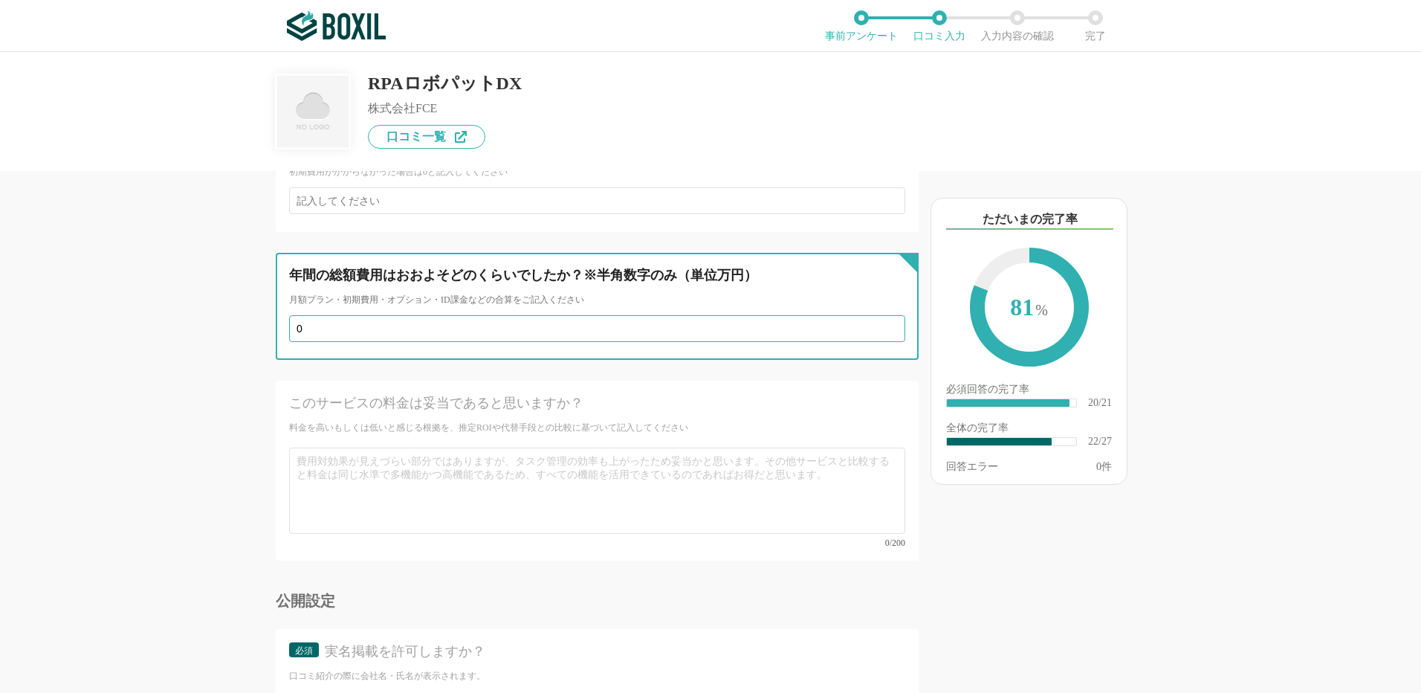
type input "0"
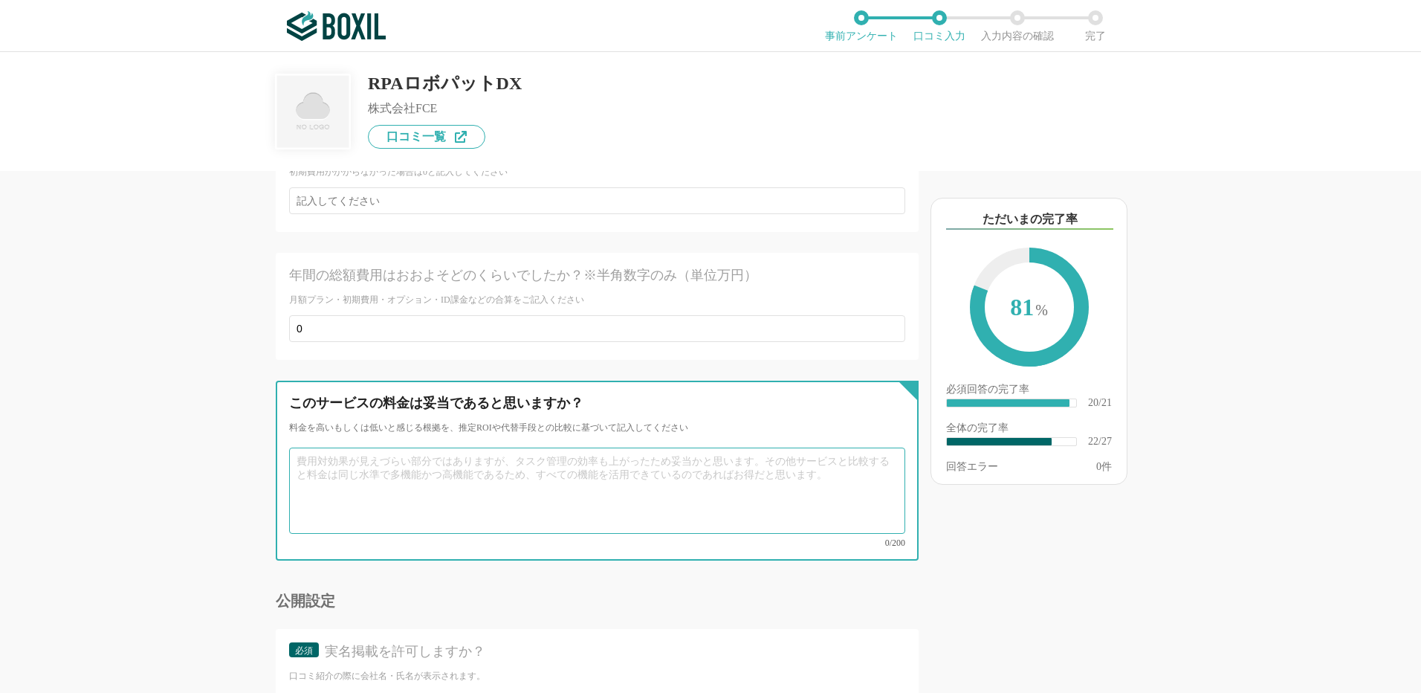
click at [351, 447] on textarea at bounding box center [597, 490] width 616 height 86
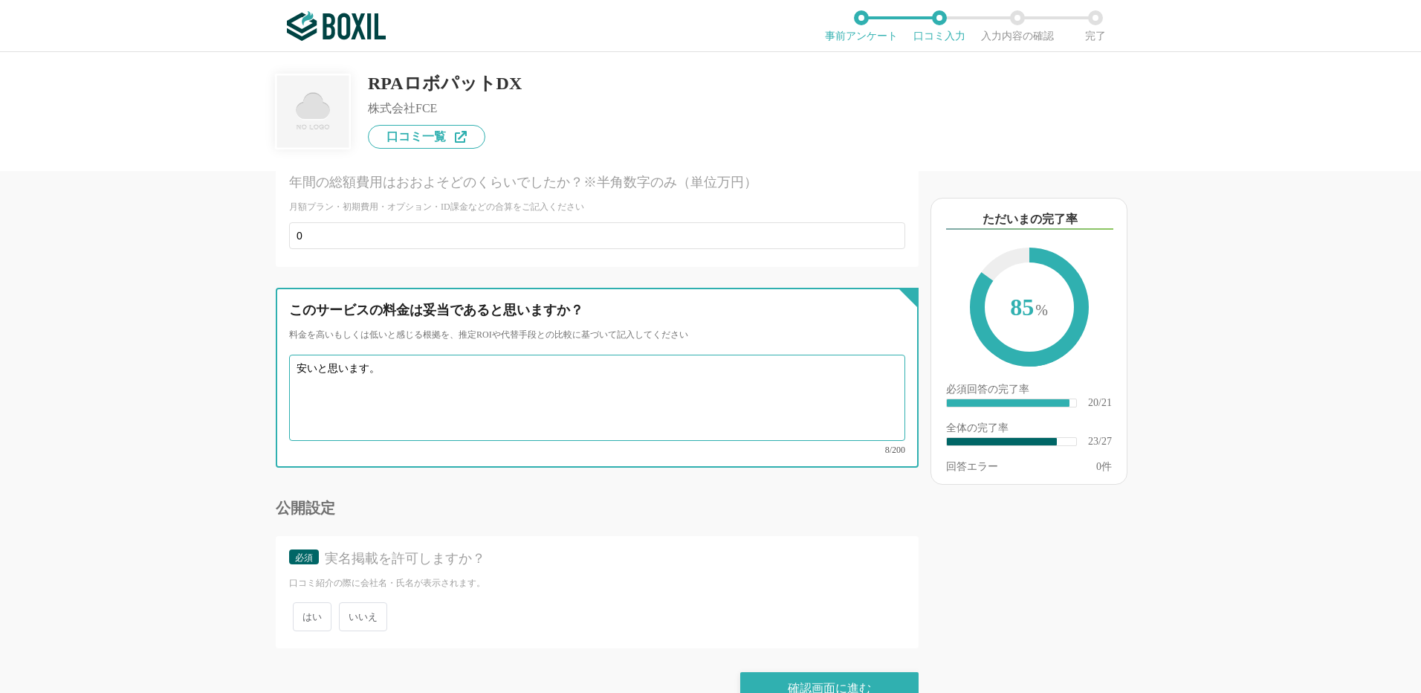
type textarea "安いと思います。"
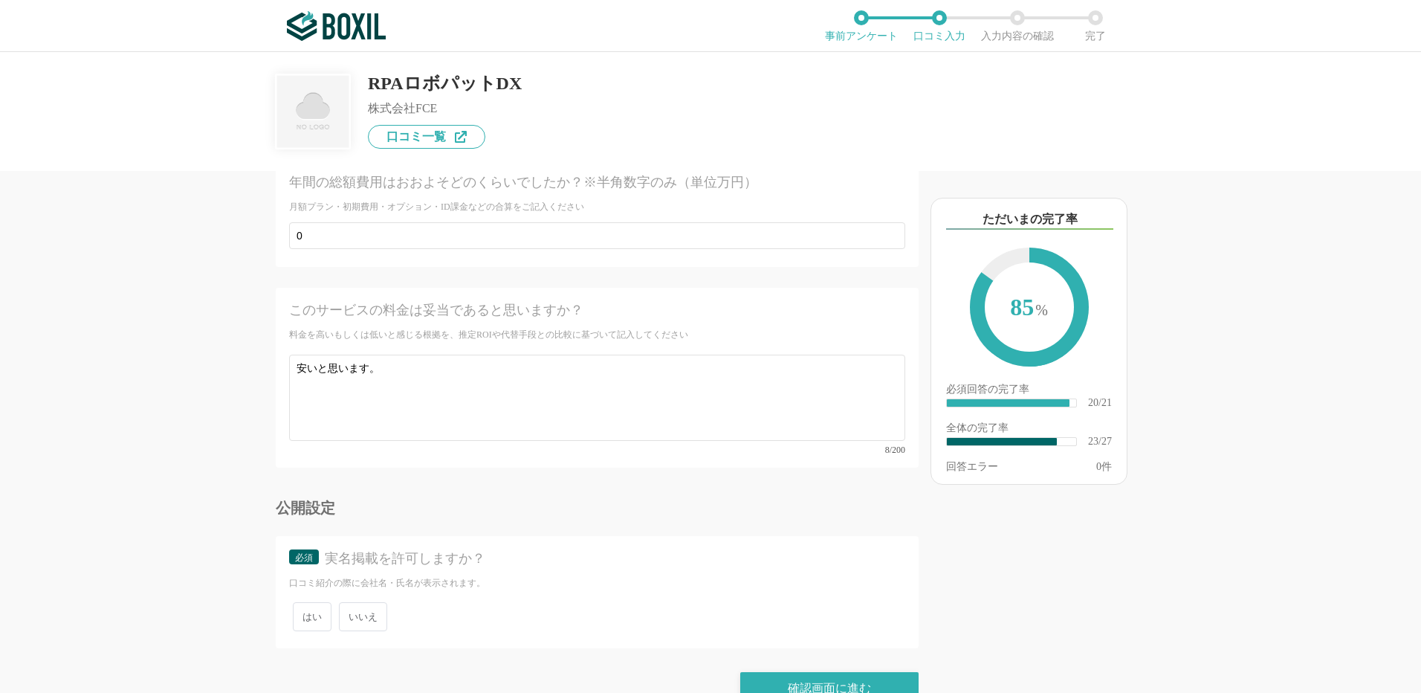
click at [363, 602] on span "いいえ" at bounding box center [363, 616] width 48 height 29
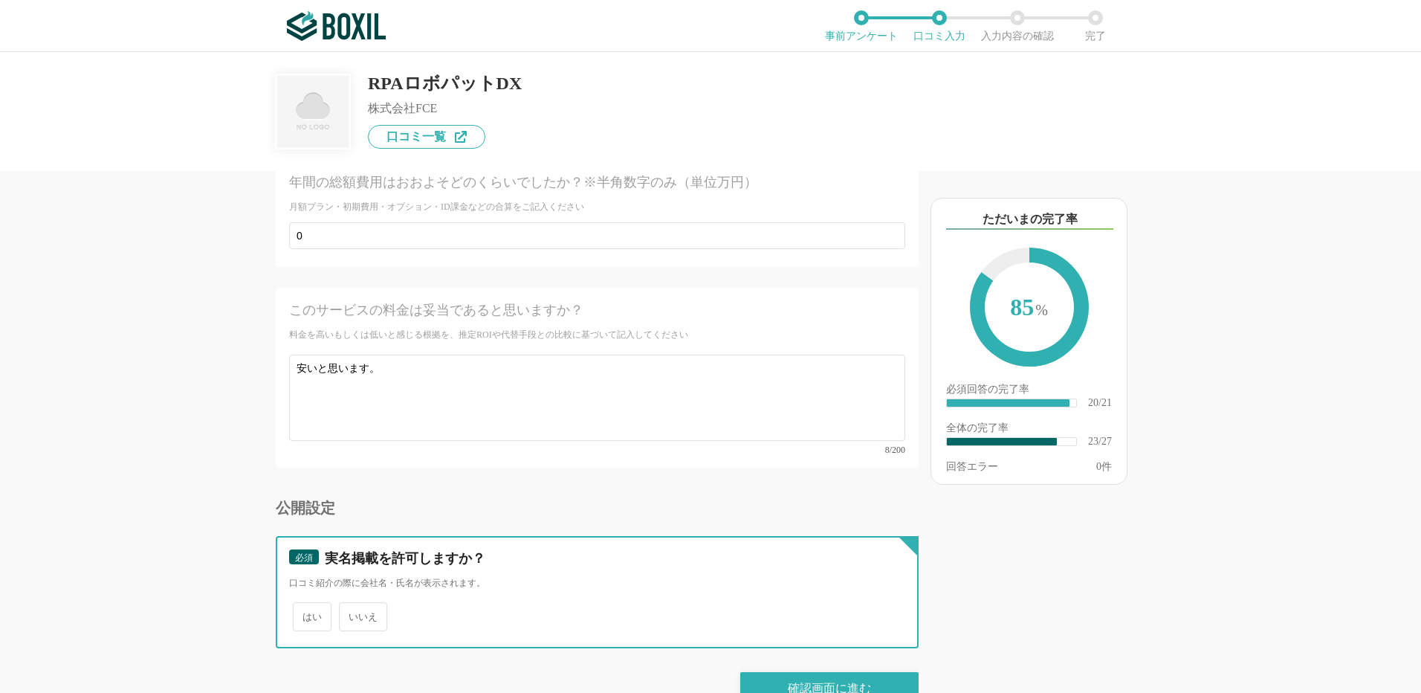
click at [352, 604] on input "いいえ" at bounding box center [348, 609] width 10 height 10
radio input "true"
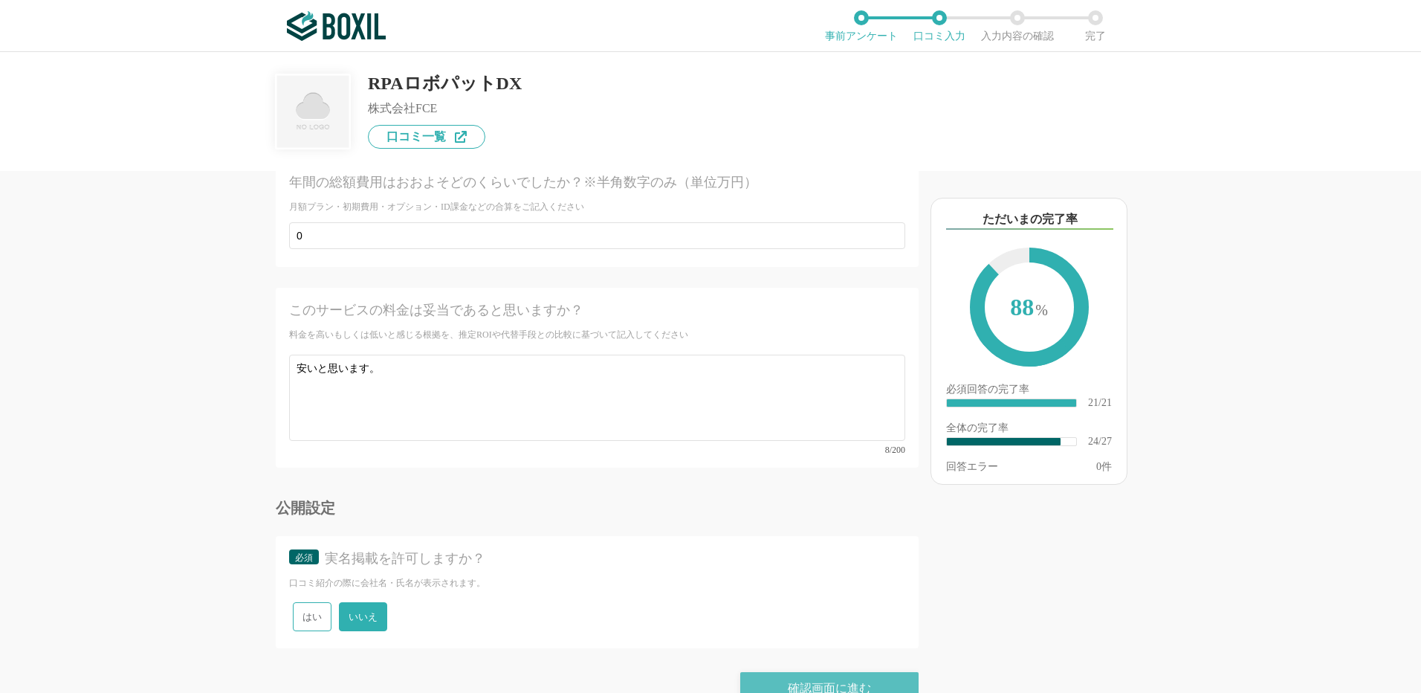
click at [767, 672] on div "確認画面に進む" at bounding box center [829, 688] width 178 height 33
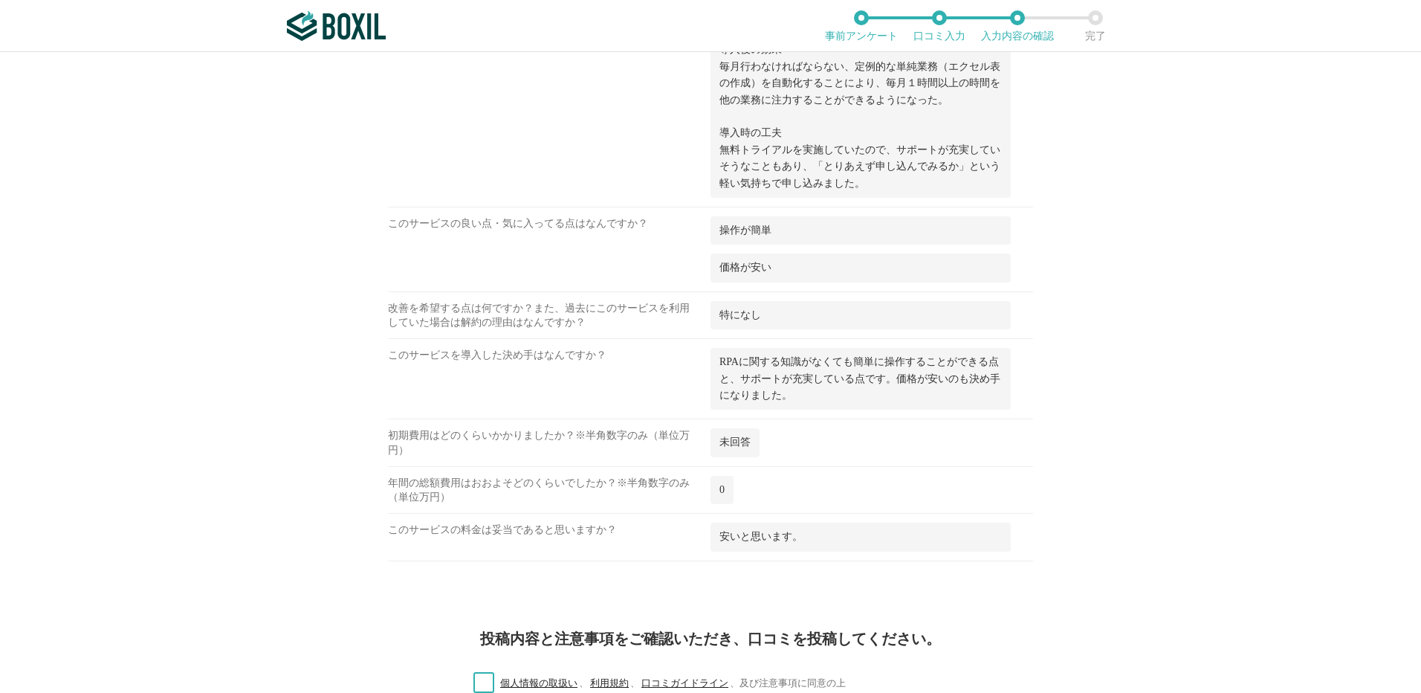
scroll to position [1610, 0]
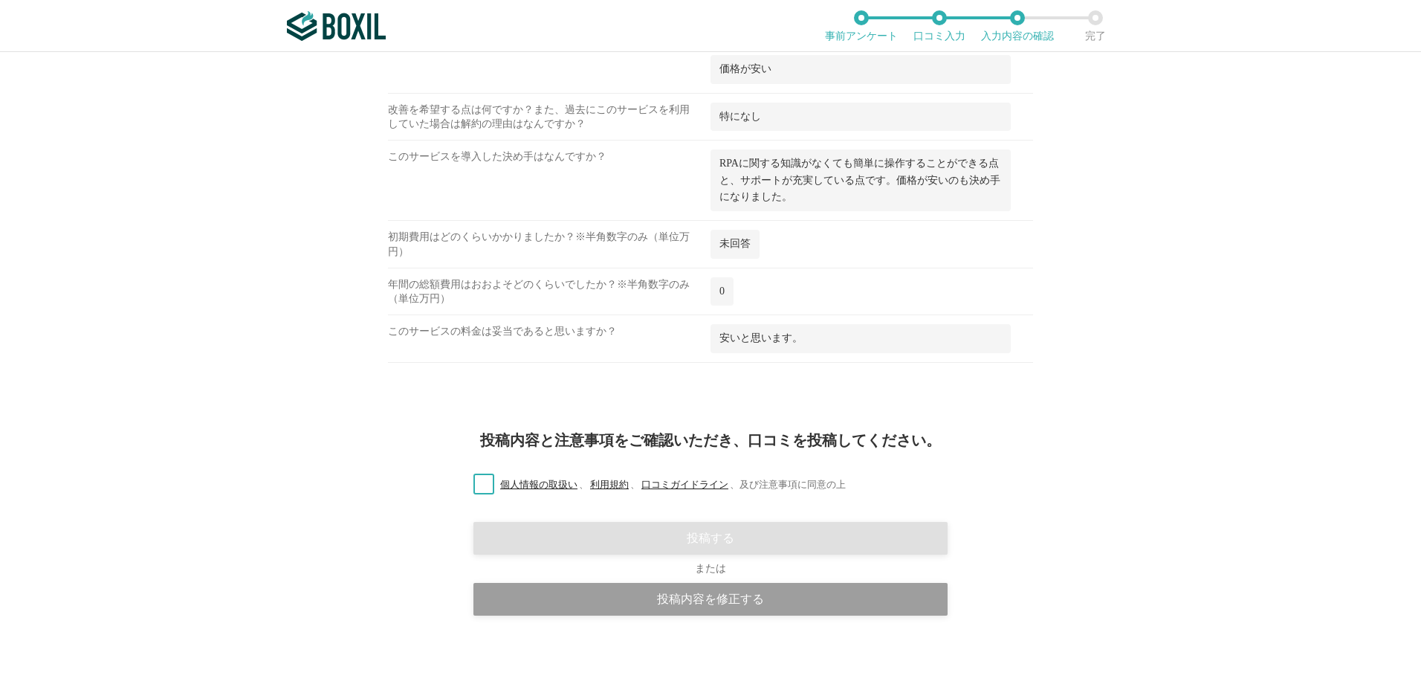
click at [481, 480] on label "個人情報の取扱い 、 利用規約 、 口コミガイドライン 、 及び注意事項に同意の上" at bounding box center [653, 485] width 384 height 16
click at [0, 0] on input "個人情報の取扱い 、 利用規約 、 口コミガイドライン 、 及び注意事項に同意の上" at bounding box center [0, 0] width 0 height 0
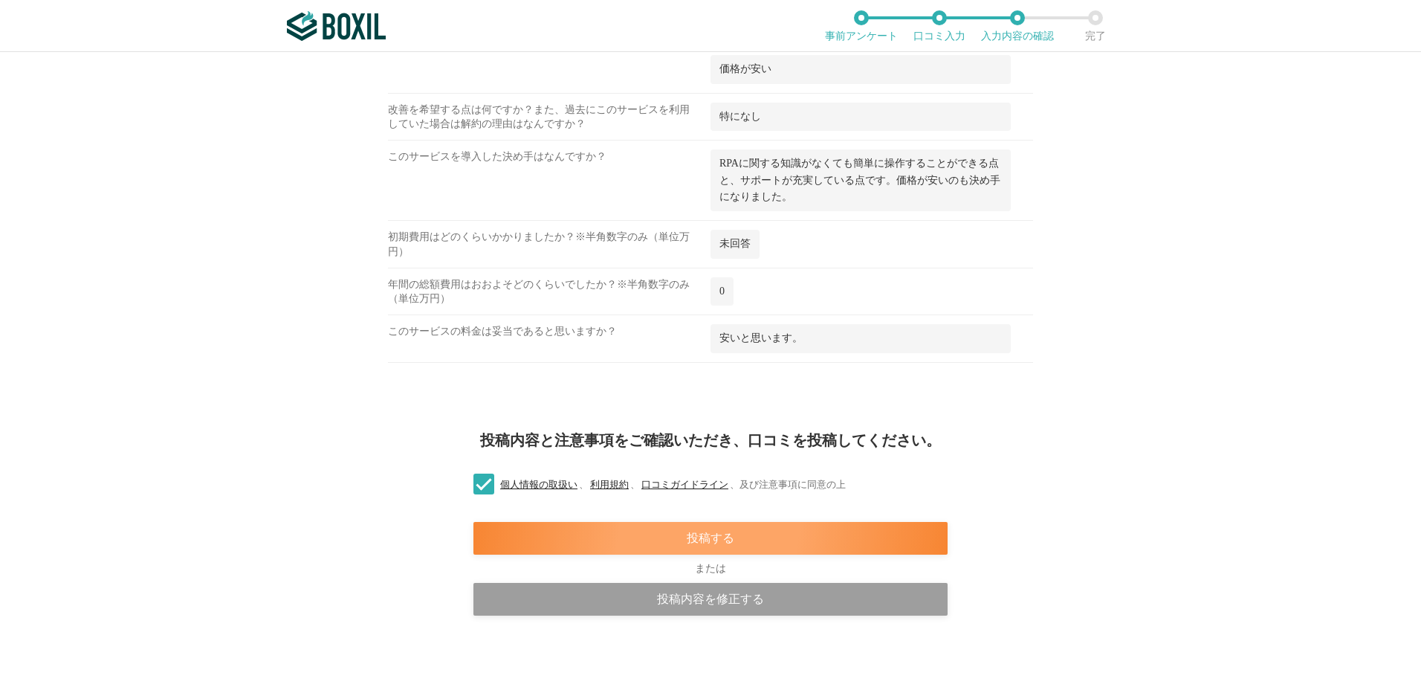
click at [755, 535] on div "投稿する" at bounding box center [710, 538] width 474 height 33
